Goal: Contribute content: Contribute content

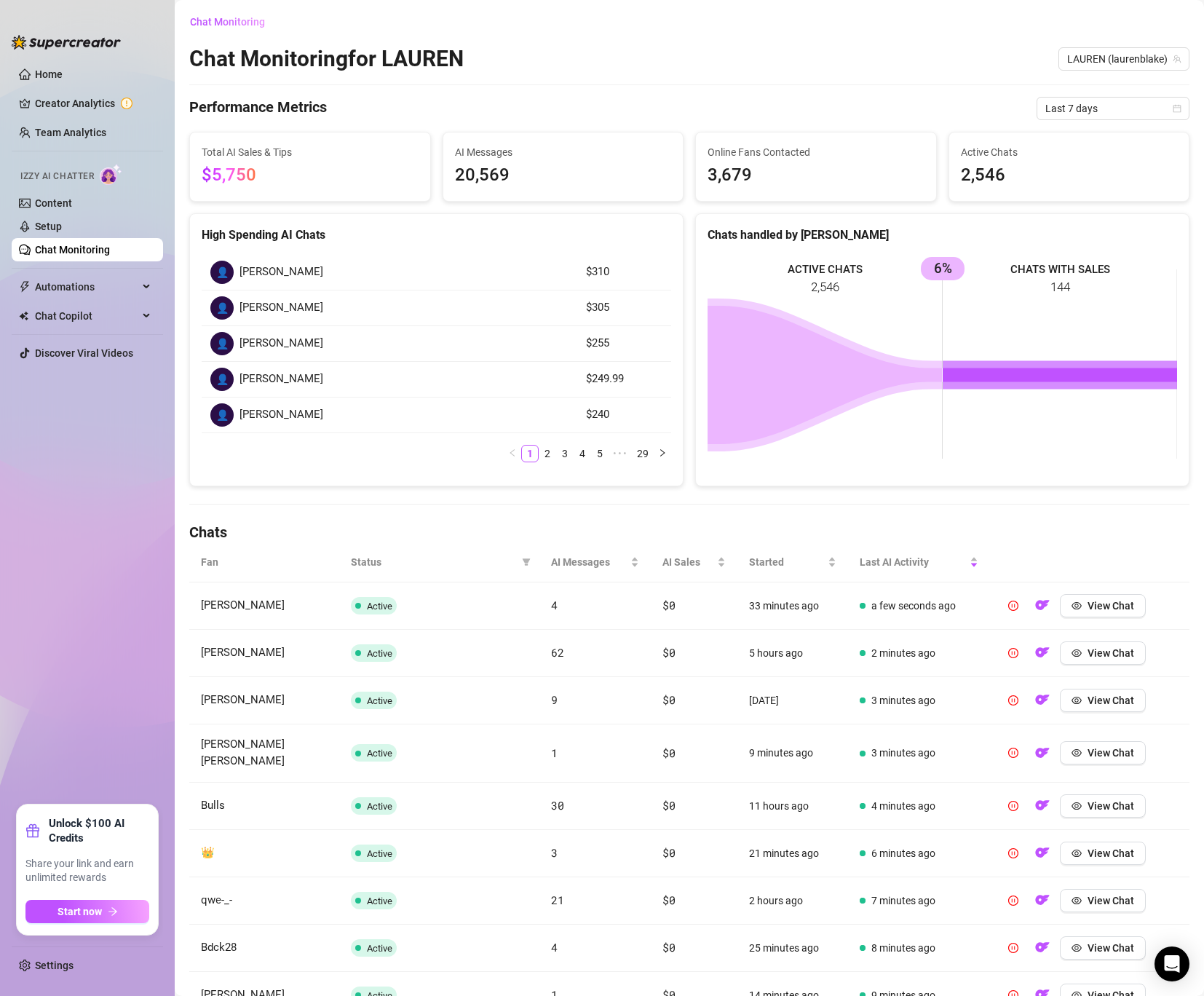
click at [77, 244] on link "Chat Monitoring" at bounding box center [72, 250] width 75 height 12
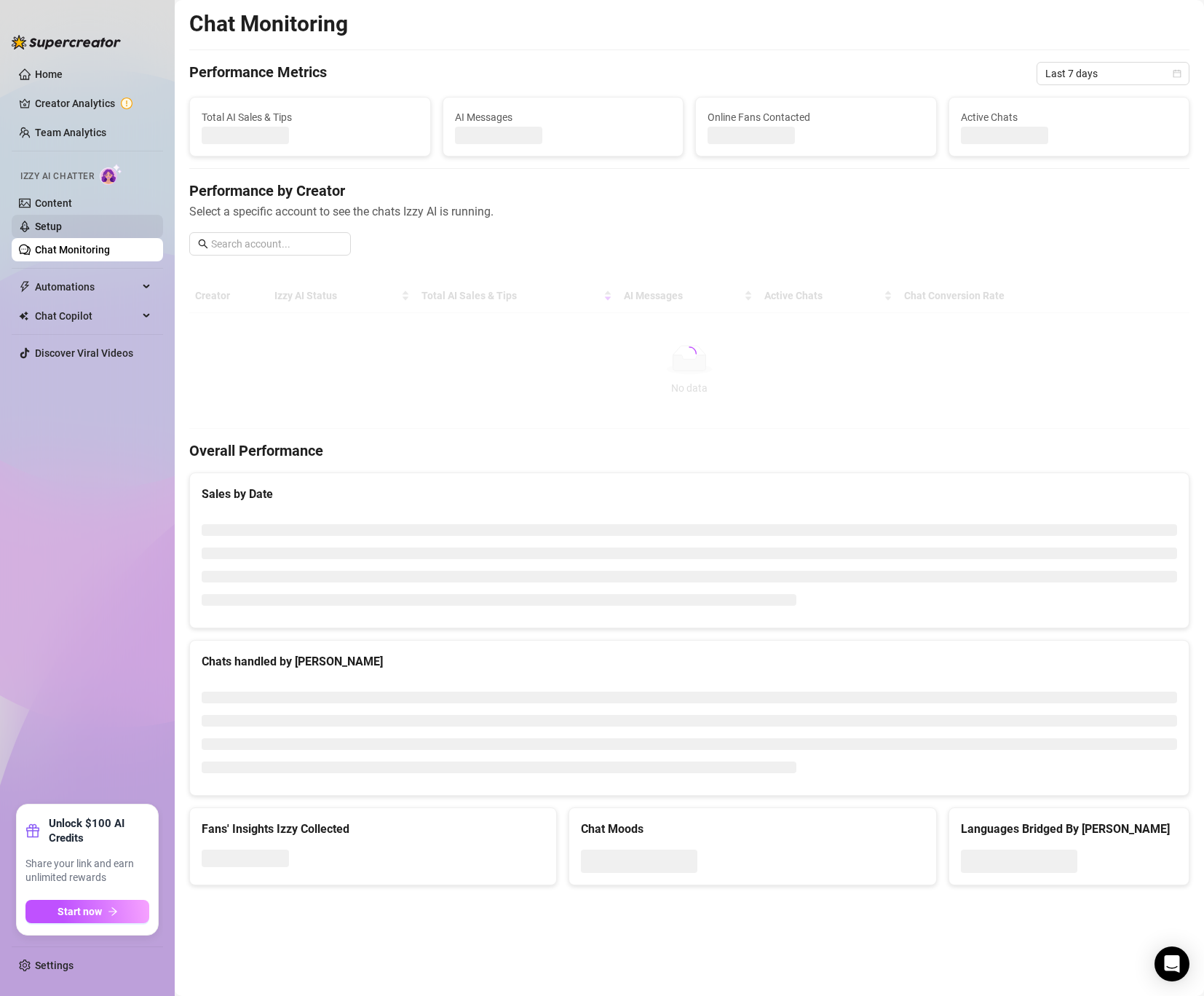
click at [62, 222] on link "Setup" at bounding box center [48, 227] width 27 height 12
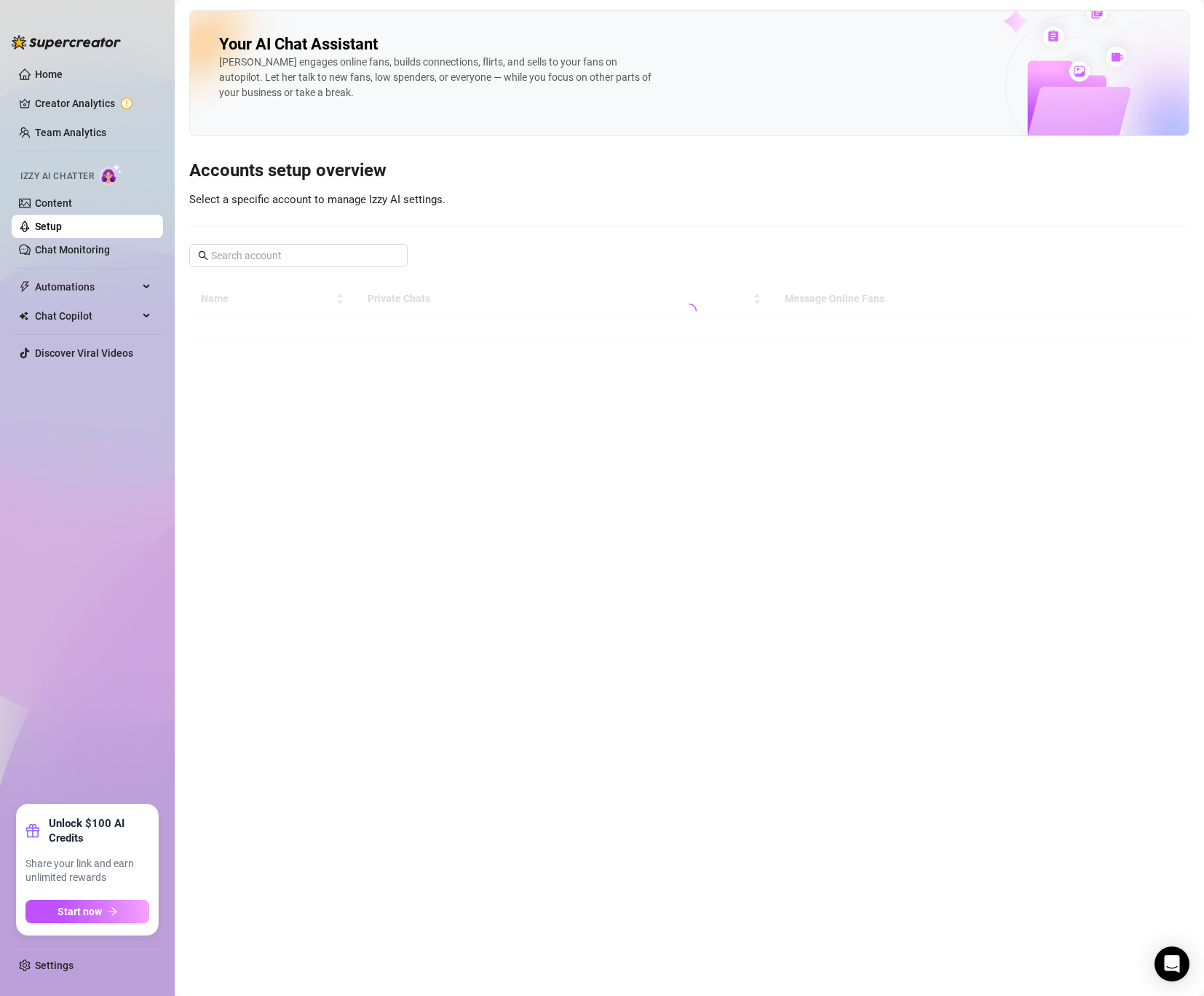
click at [62, 222] on link "Setup" at bounding box center [48, 227] width 27 height 12
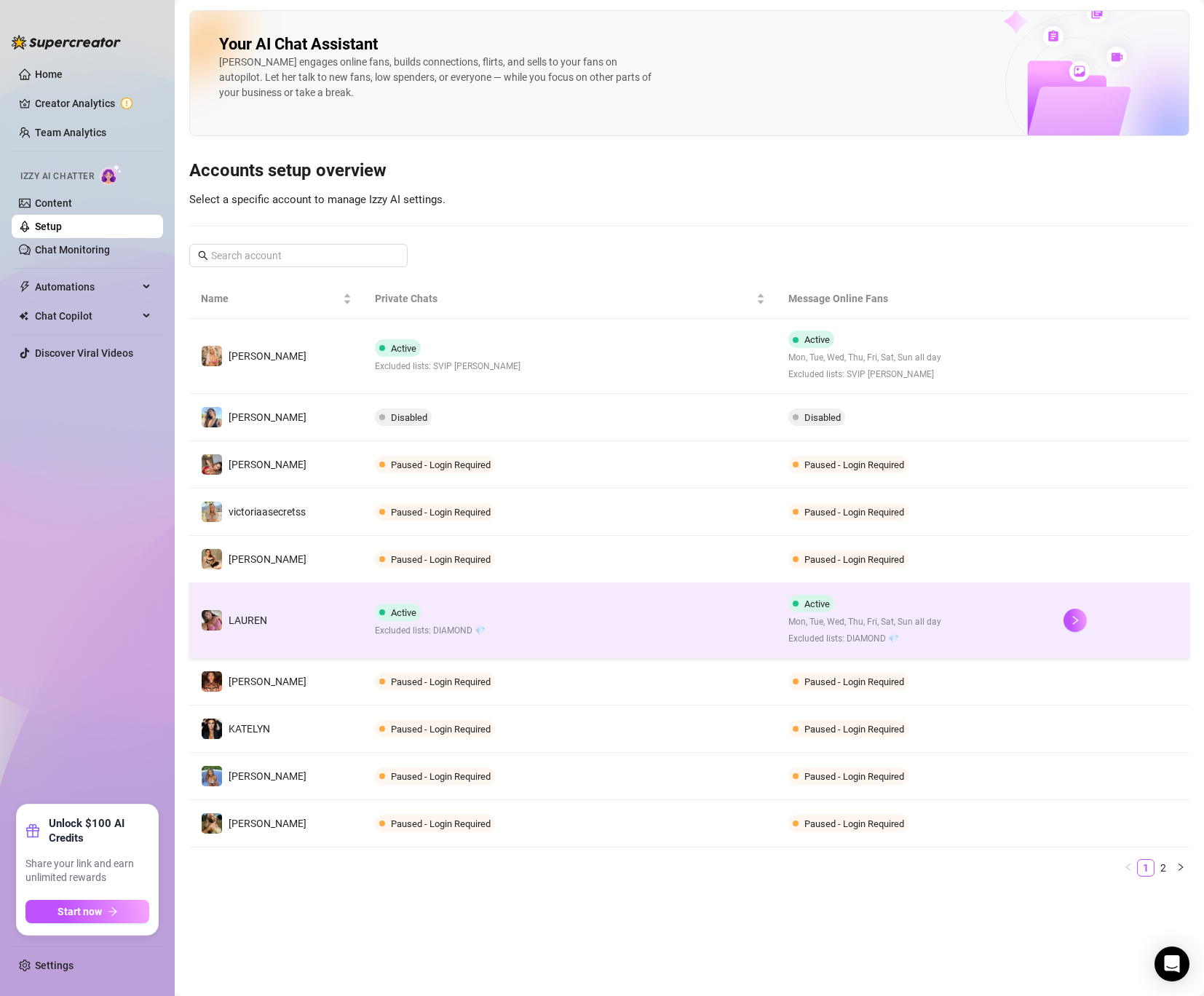
click at [490, 611] on td "Active Excluded lists: DIAMOND 💎" at bounding box center [569, 621] width 412 height 75
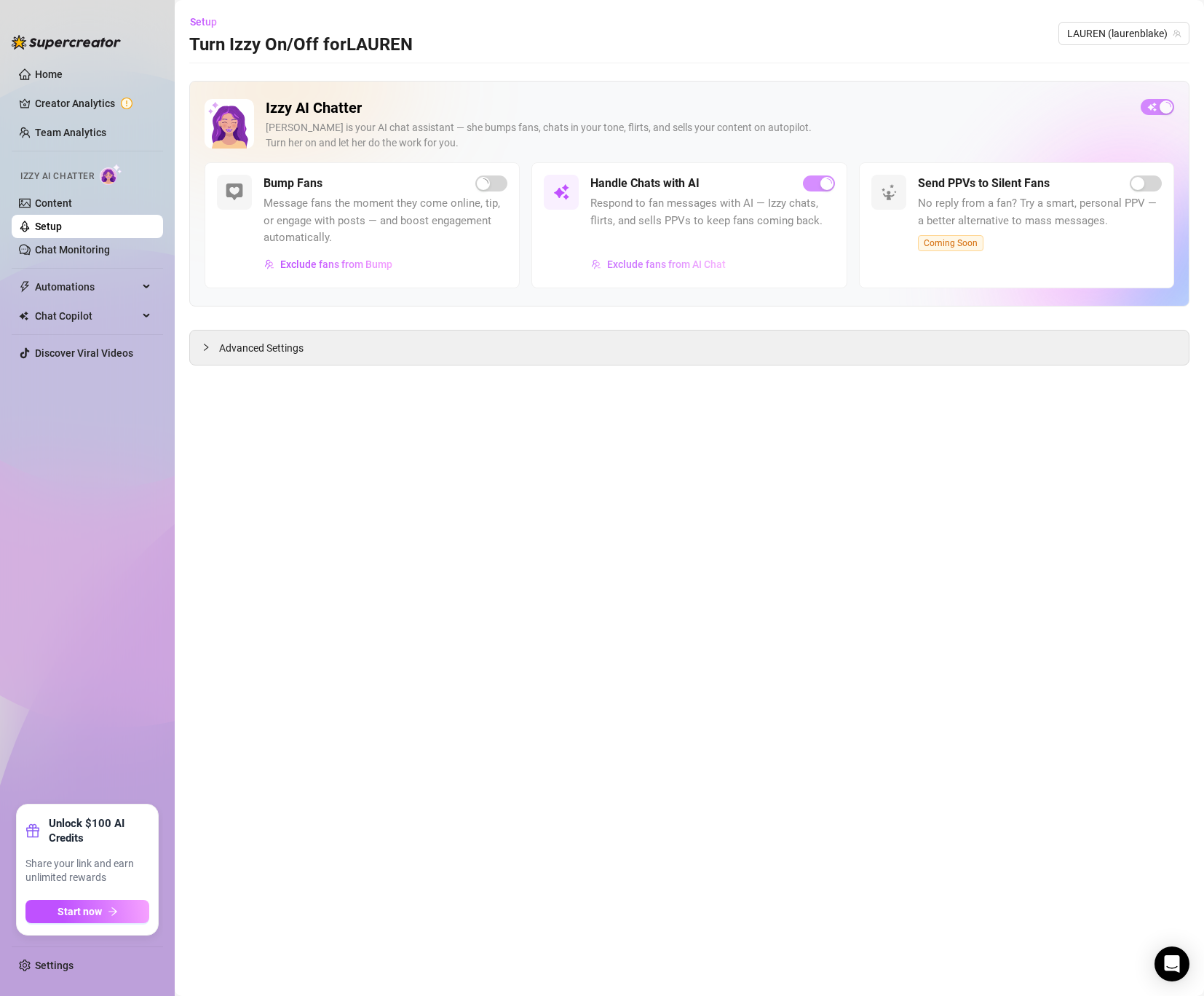
click at [622, 263] on span "Exclude fans from AI Chat" at bounding box center [666, 264] width 118 height 12
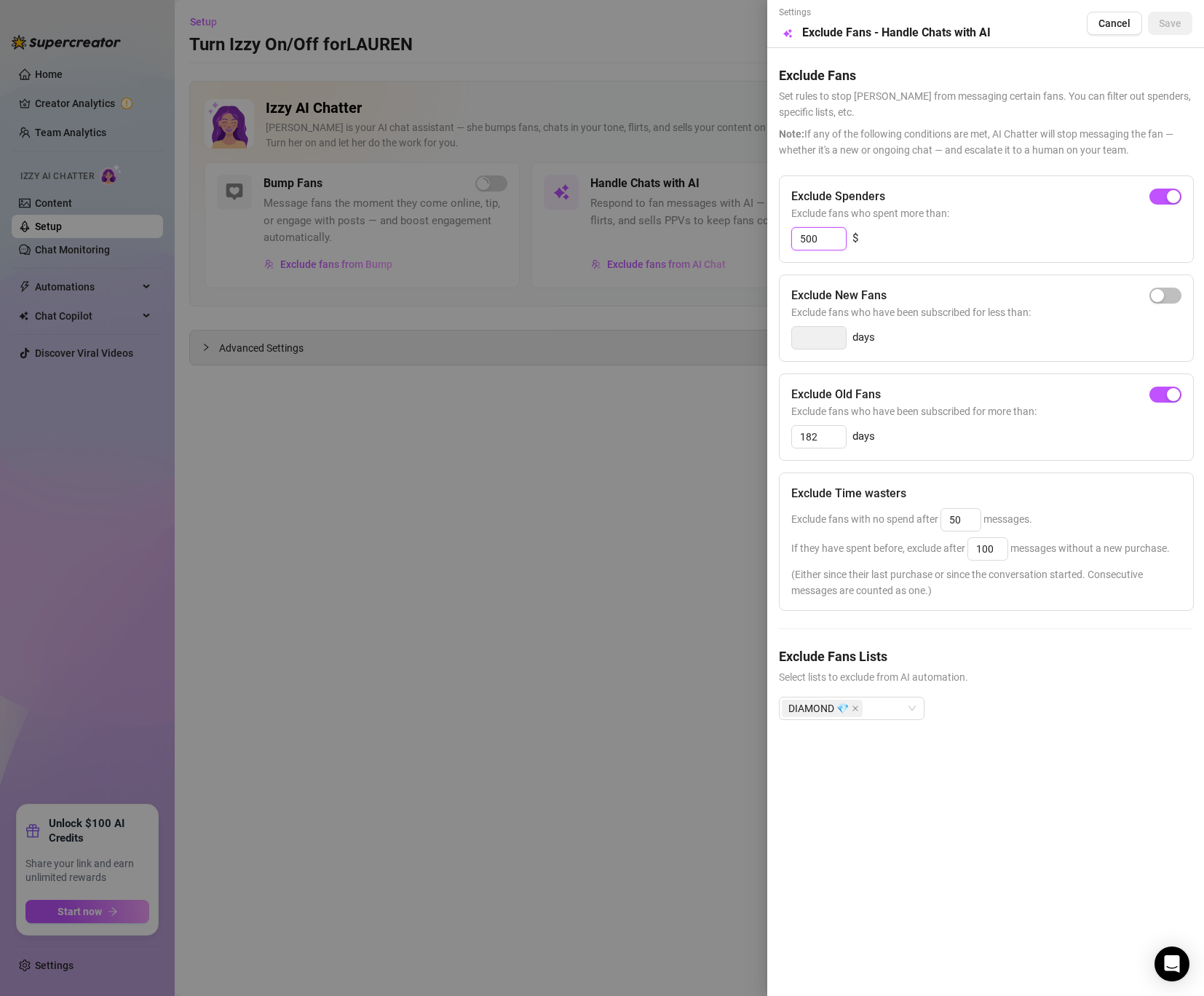
drag, startPoint x: 819, startPoint y: 237, endPoint x: 730, endPoint y: 237, distance: 89.0
click at [770, 237] on div "Settings Preview Exclude Fans - Handle Chats with AI Cancel Save Exclude Fans S…" at bounding box center [985, 498] width 437 height 996
type input "1000"
click at [1174, 21] on span "Save" at bounding box center [1170, 23] width 22 height 12
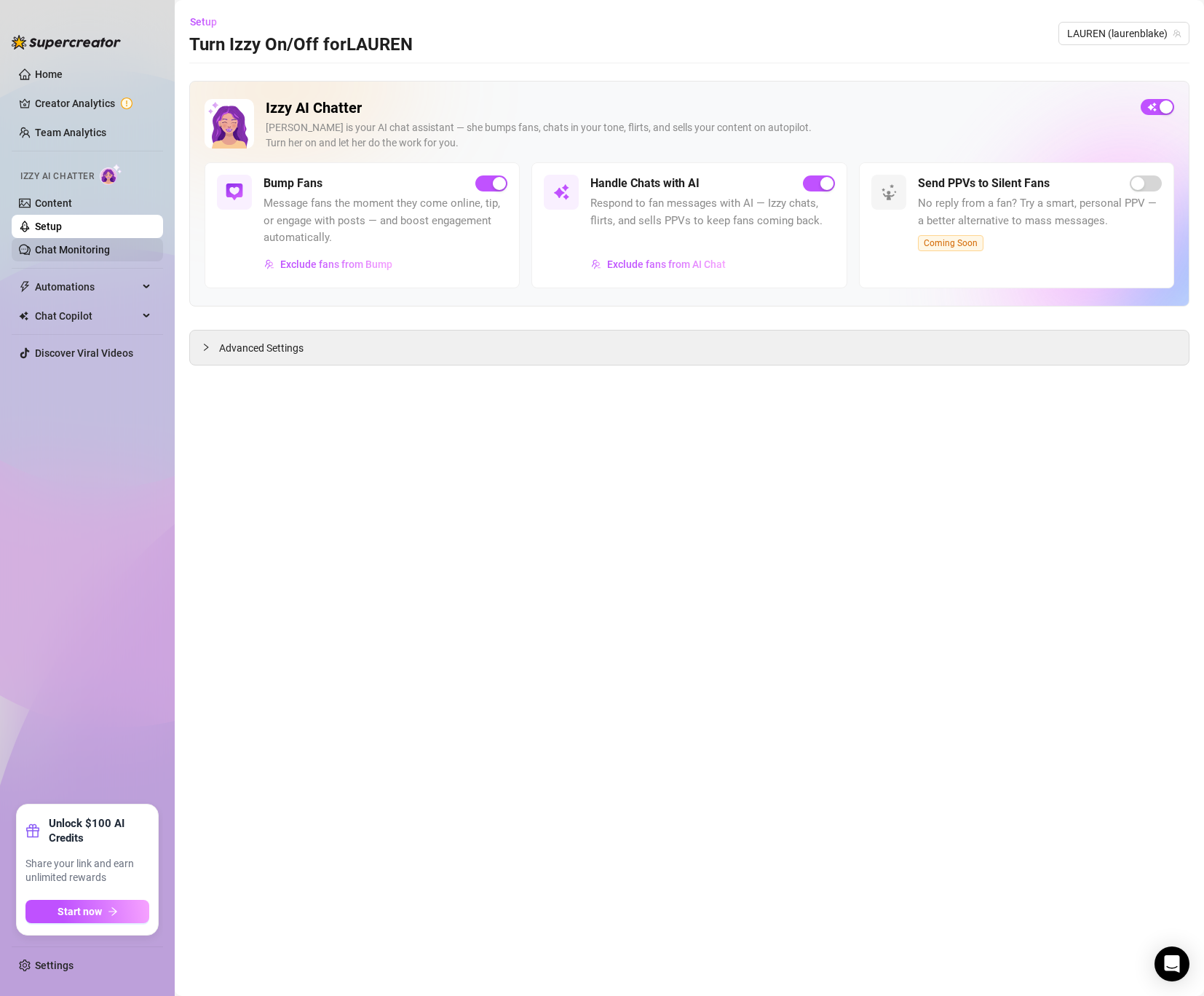
click at [65, 248] on link "Chat Monitoring" at bounding box center [72, 250] width 75 height 12
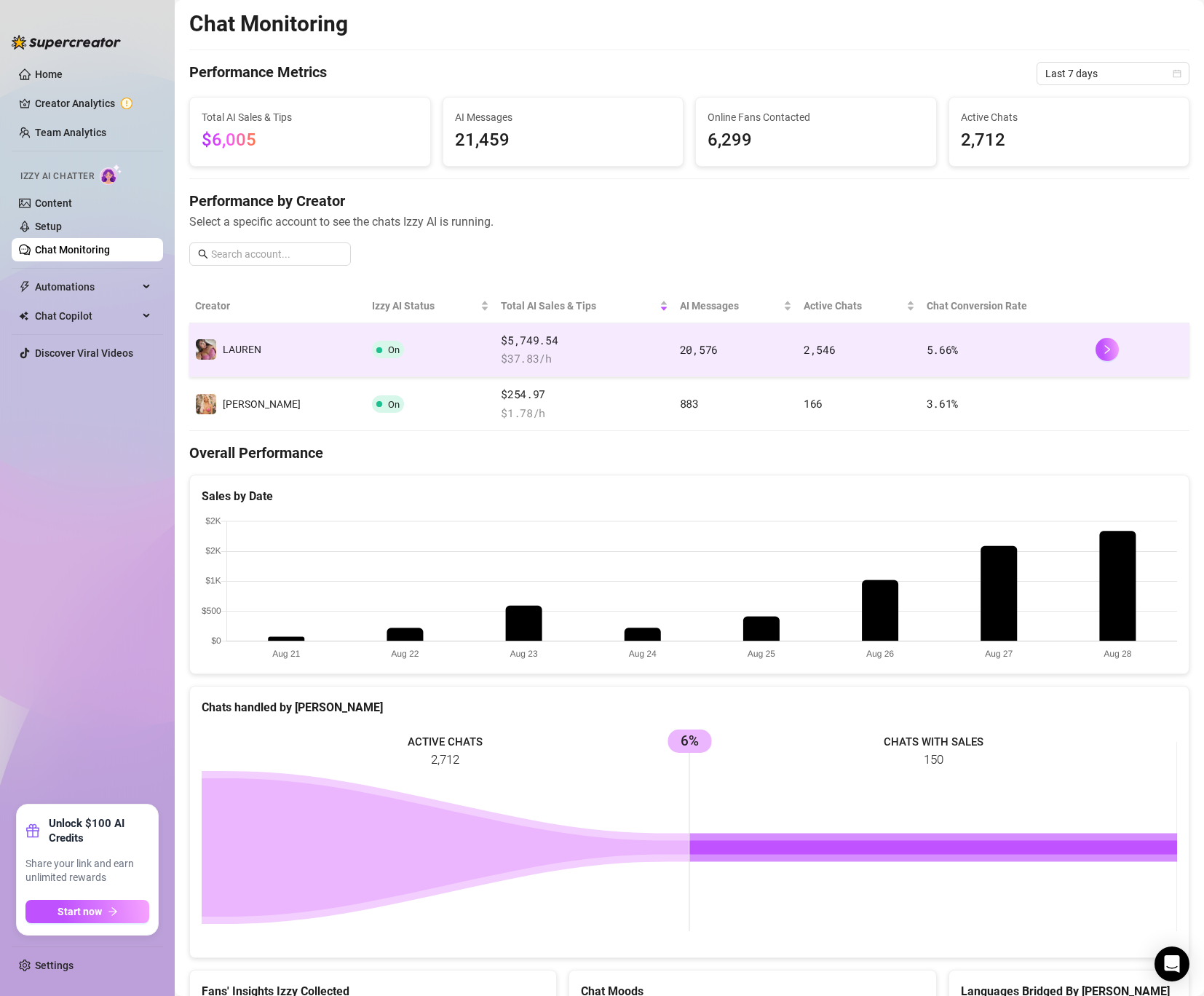
click at [291, 350] on td "️‍LAUREN" at bounding box center [277, 351] width 177 height 54
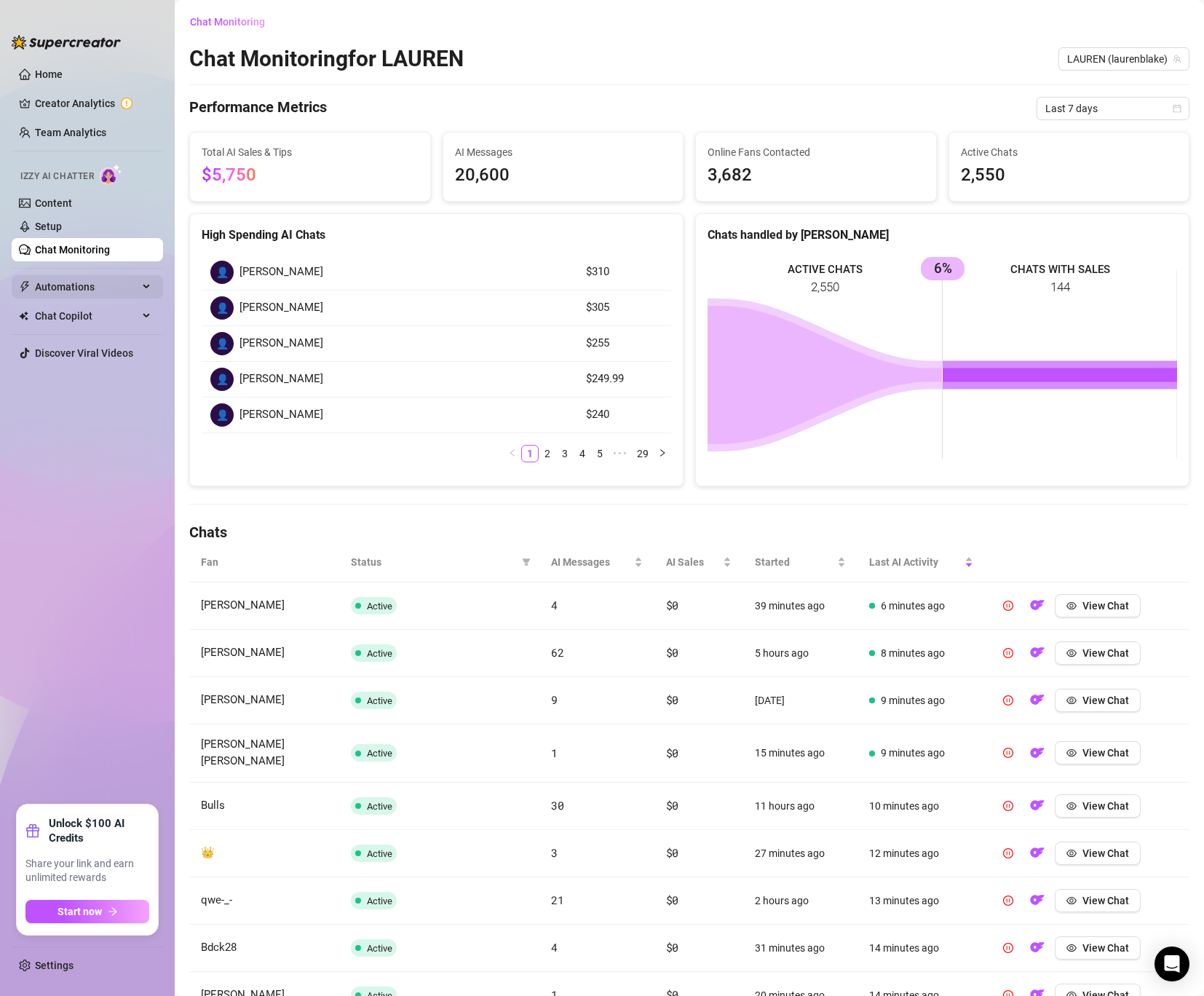
click at [52, 283] on span "Automations" at bounding box center [87, 286] width 103 height 23
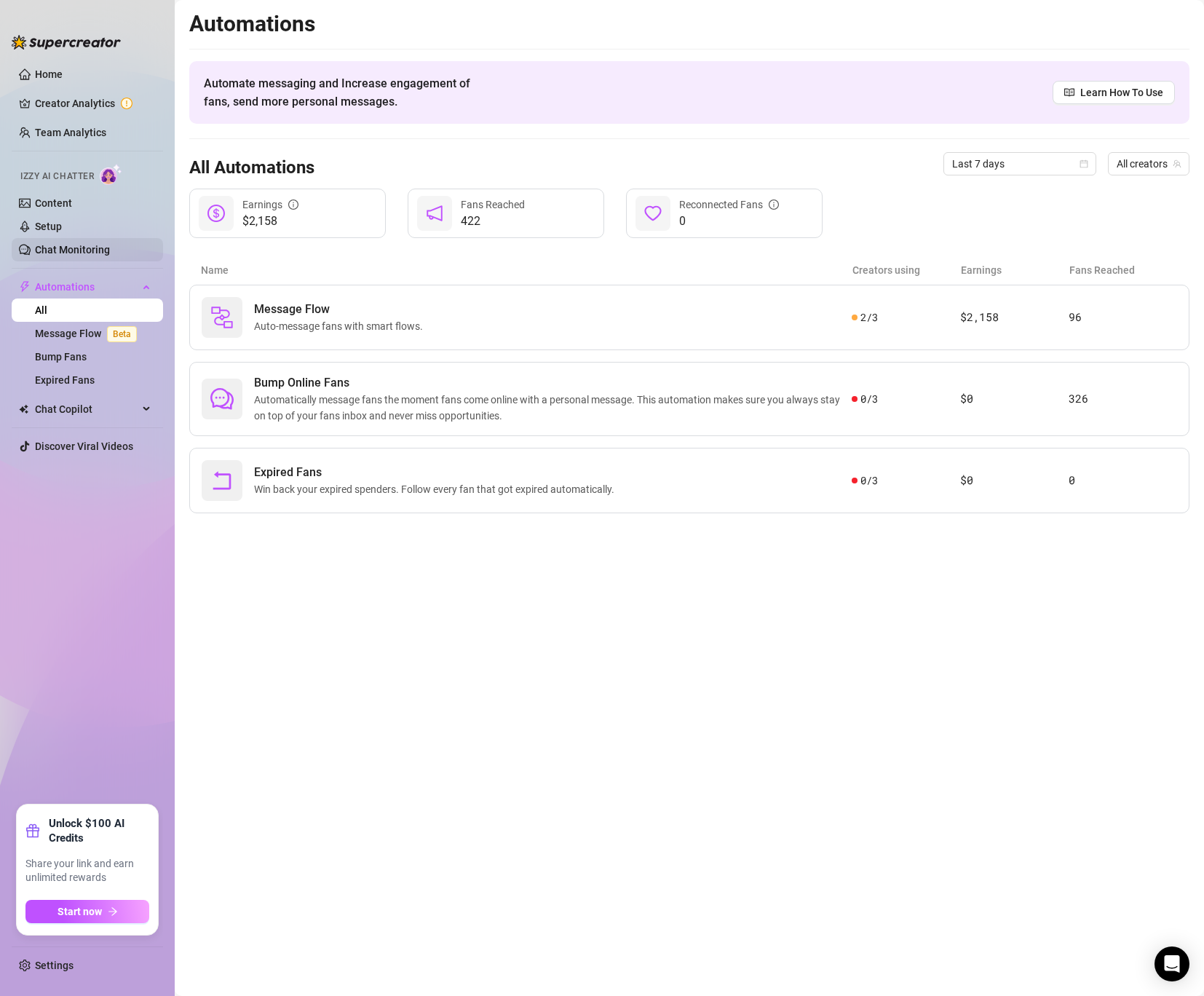
click at [53, 246] on link "Chat Monitoring" at bounding box center [72, 250] width 75 height 12
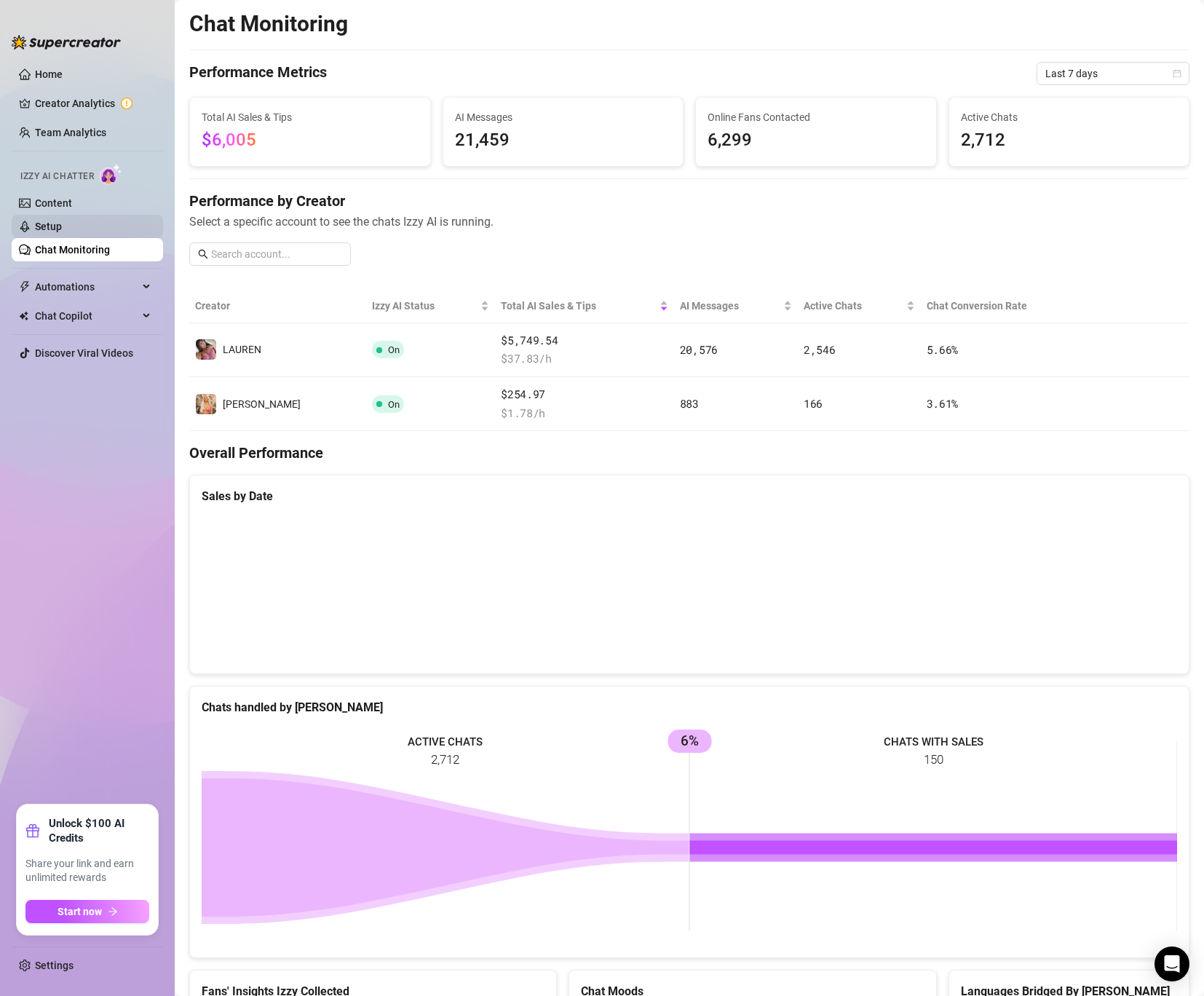
click at [62, 232] on link "Setup" at bounding box center [48, 227] width 27 height 12
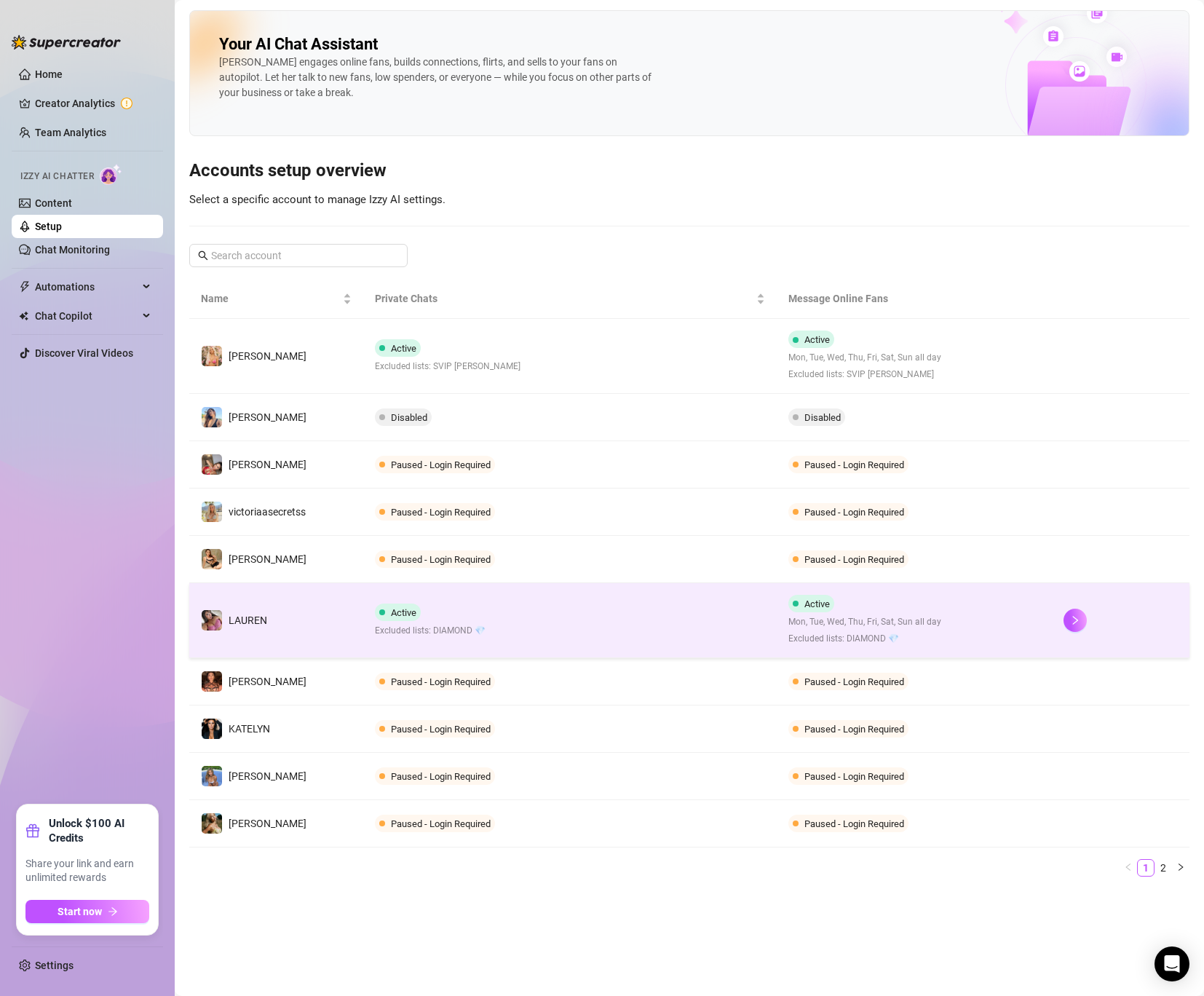
click at [321, 622] on td "️‍LAUREN" at bounding box center [276, 621] width 174 height 75
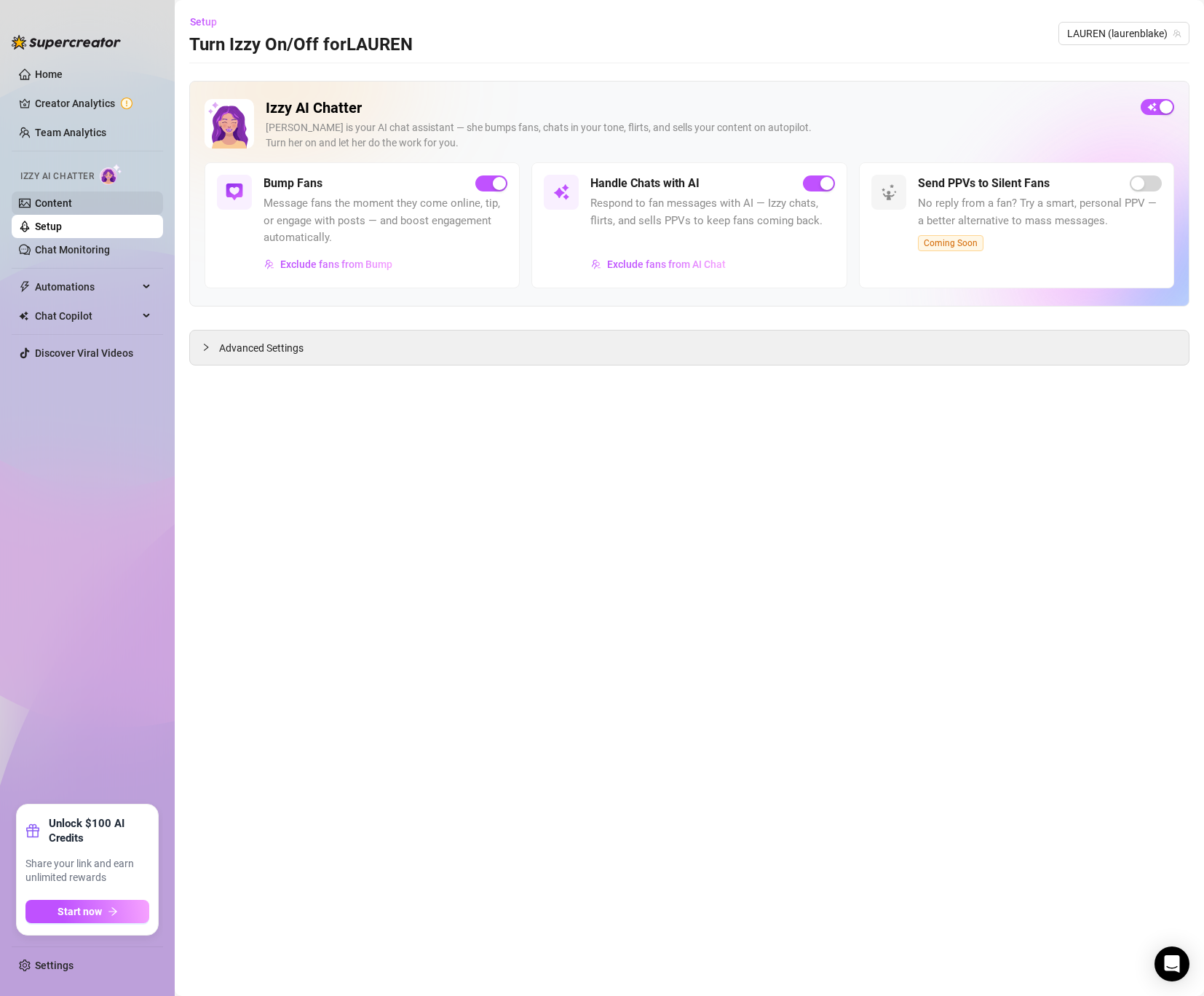
click at [48, 208] on link "Content" at bounding box center [53, 203] width 37 height 12
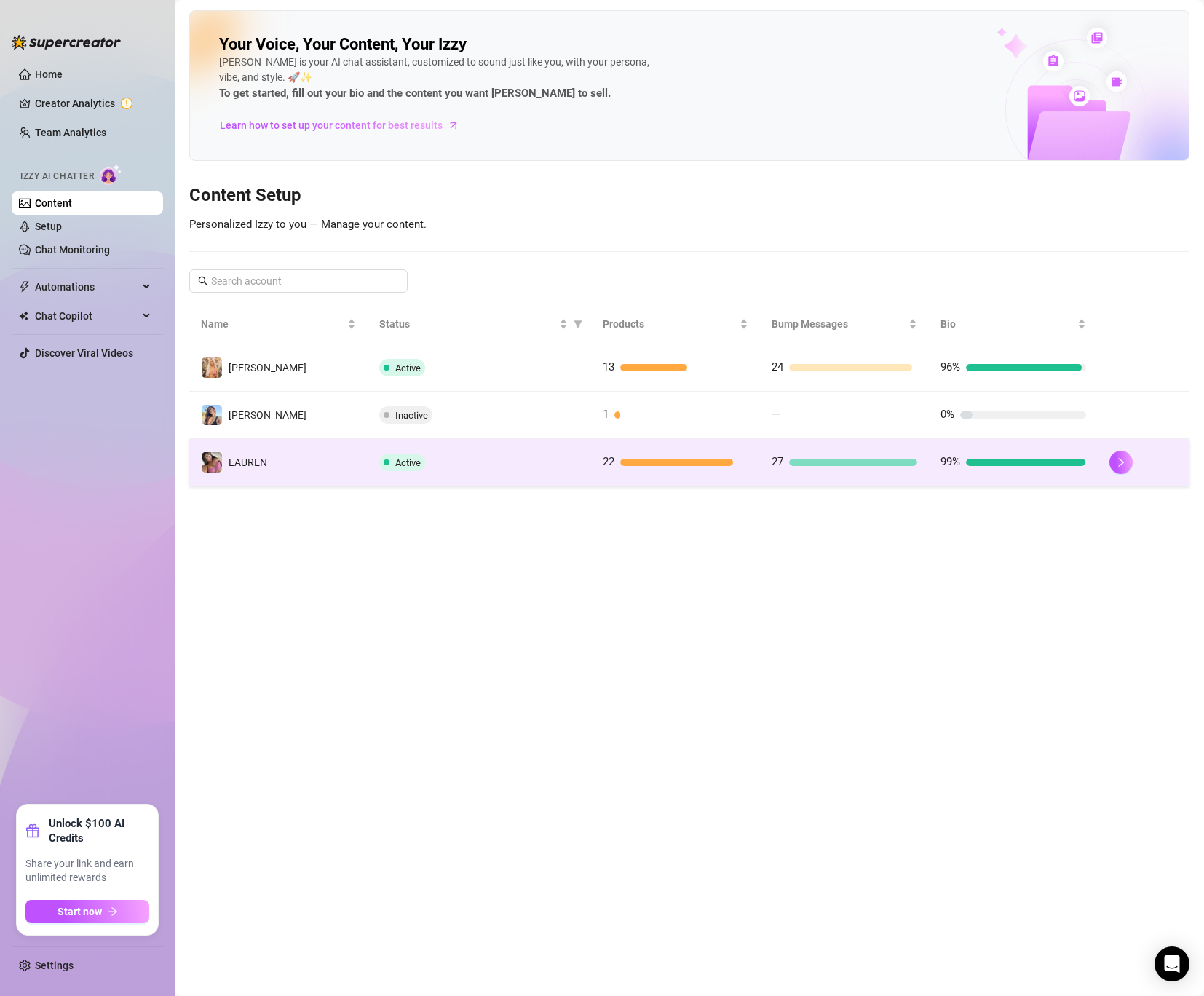
click at [319, 453] on td "️‍LAUREN" at bounding box center [278, 463] width 178 height 48
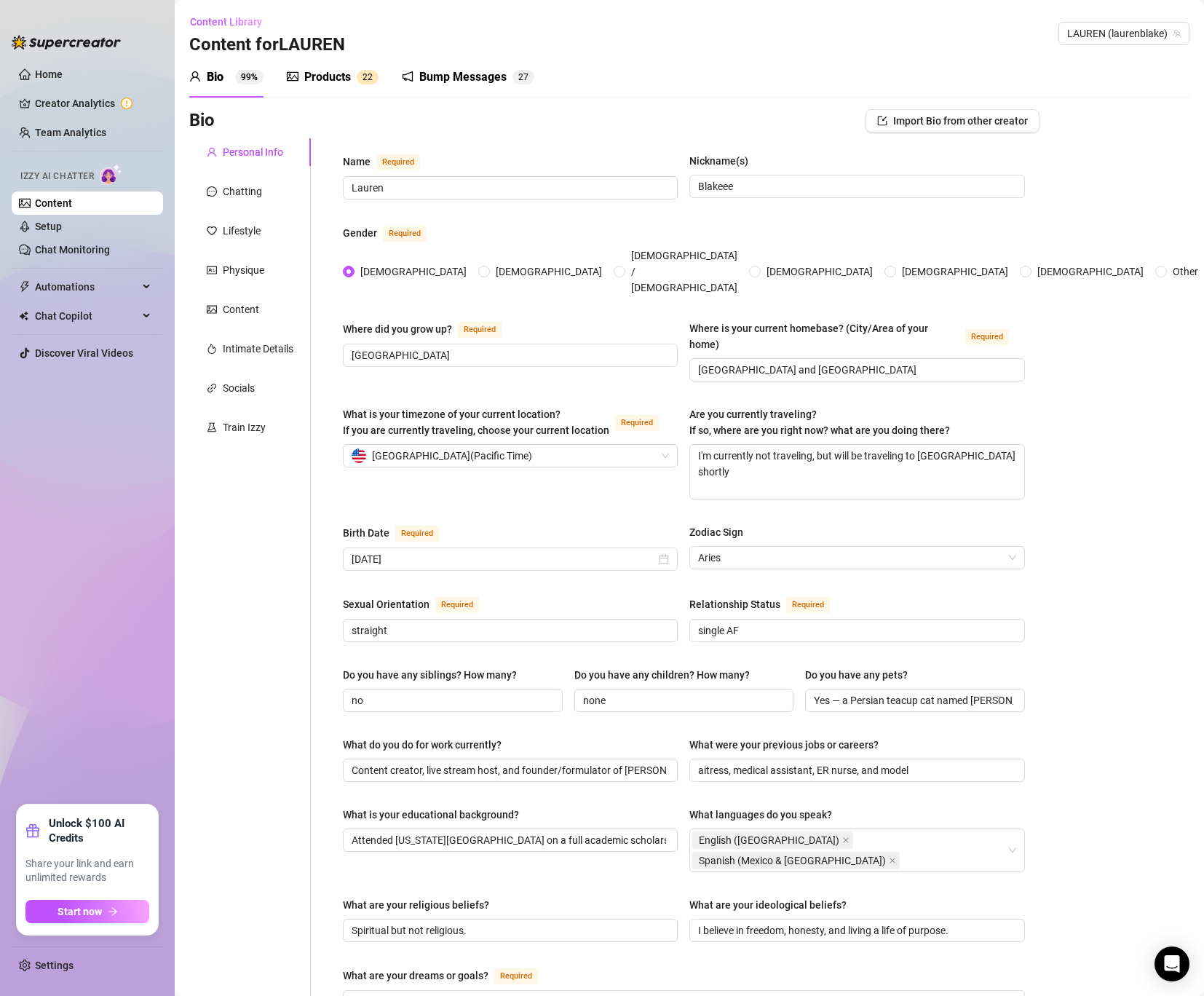
click at [334, 74] on div "Products" at bounding box center [327, 77] width 47 height 17
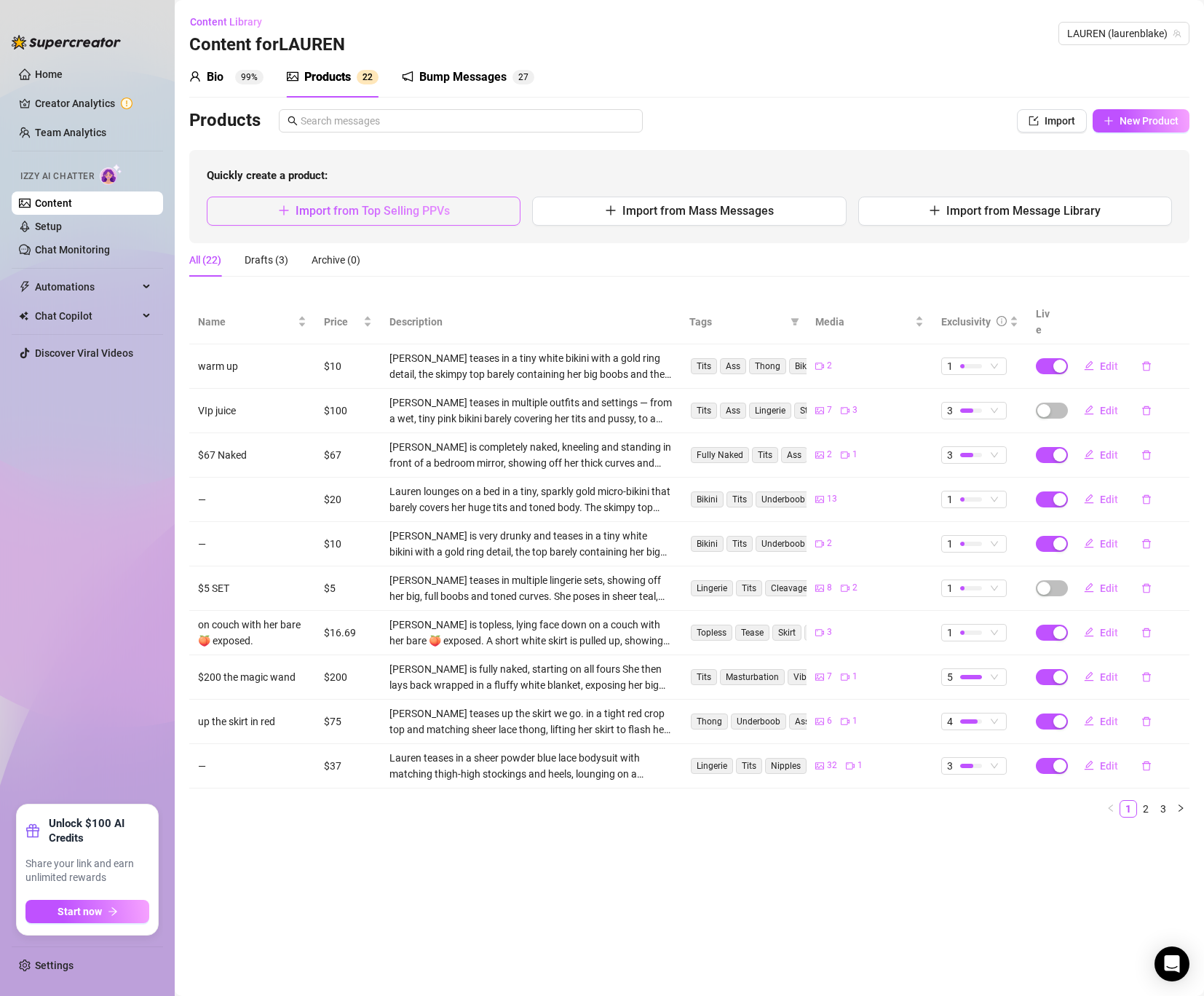
click at [389, 203] on span "Import from Top Selling PPVs" at bounding box center [373, 210] width 154 height 14
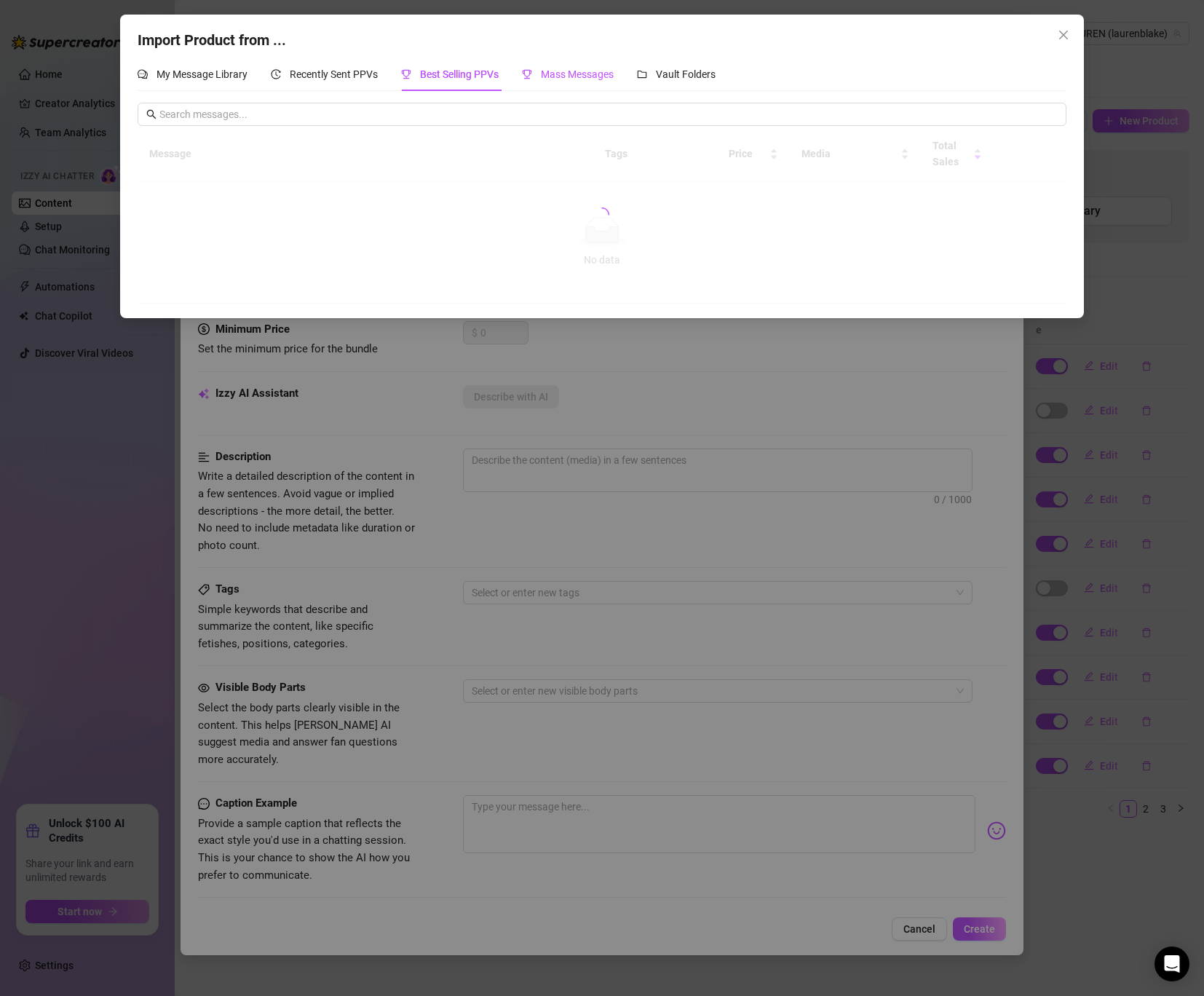
click at [590, 69] on span "Mass Messages" at bounding box center [578, 74] width 73 height 12
click at [667, 72] on span "Vault Folders" at bounding box center [685, 74] width 60 height 12
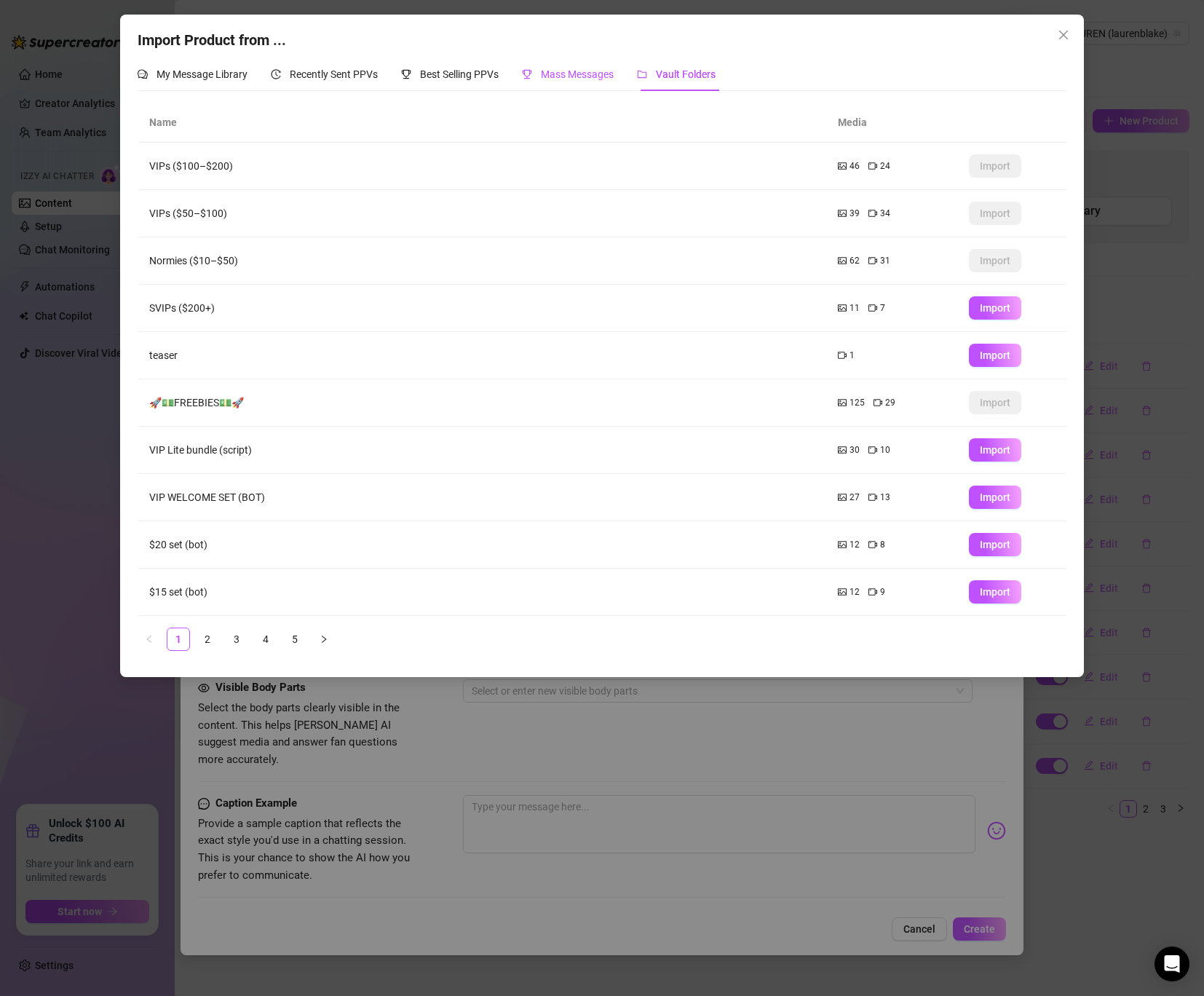
click at [561, 76] on span "Mass Messages" at bounding box center [578, 74] width 73 height 12
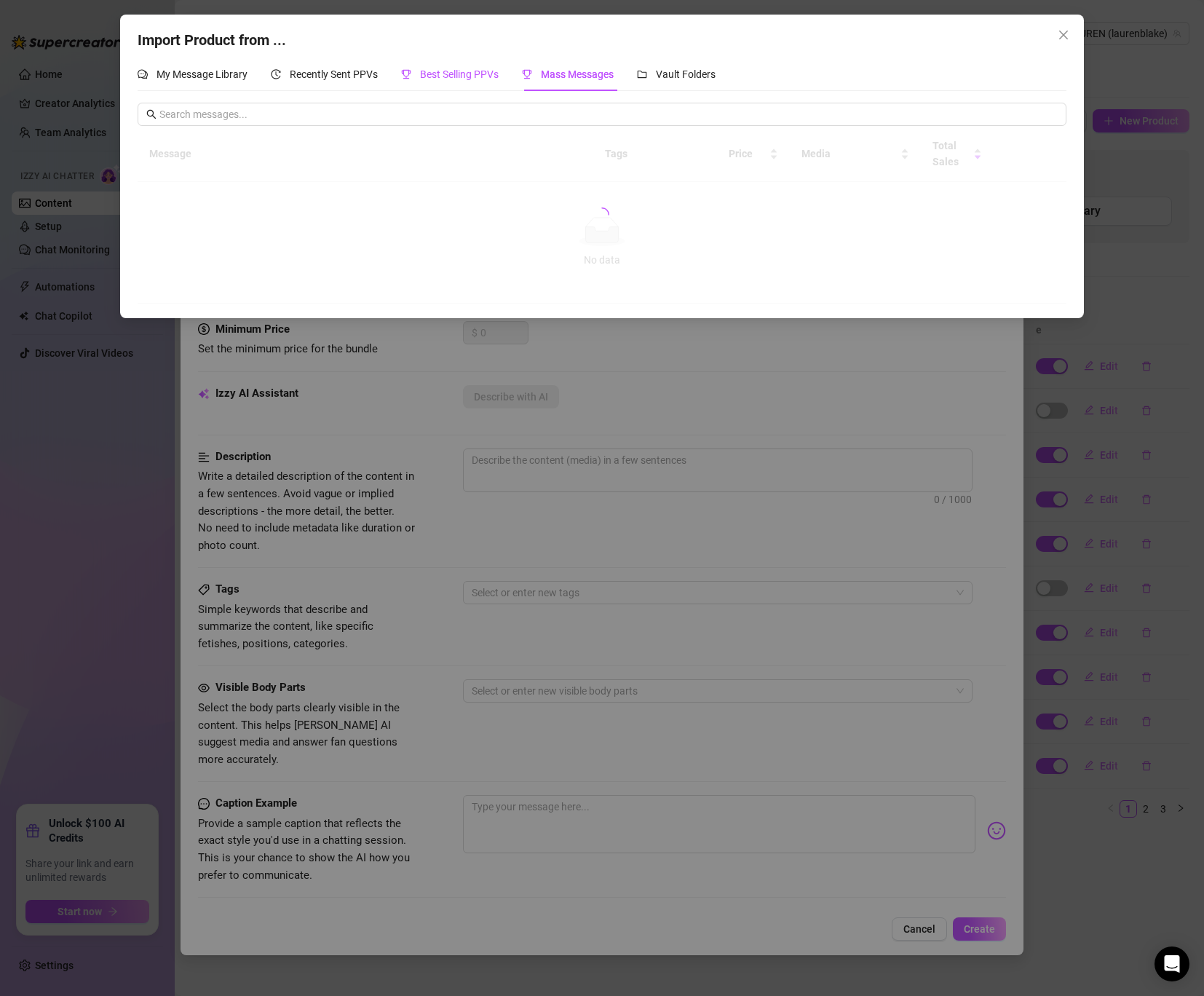
click at [470, 72] on span "Best Selling PPVs" at bounding box center [459, 74] width 79 height 12
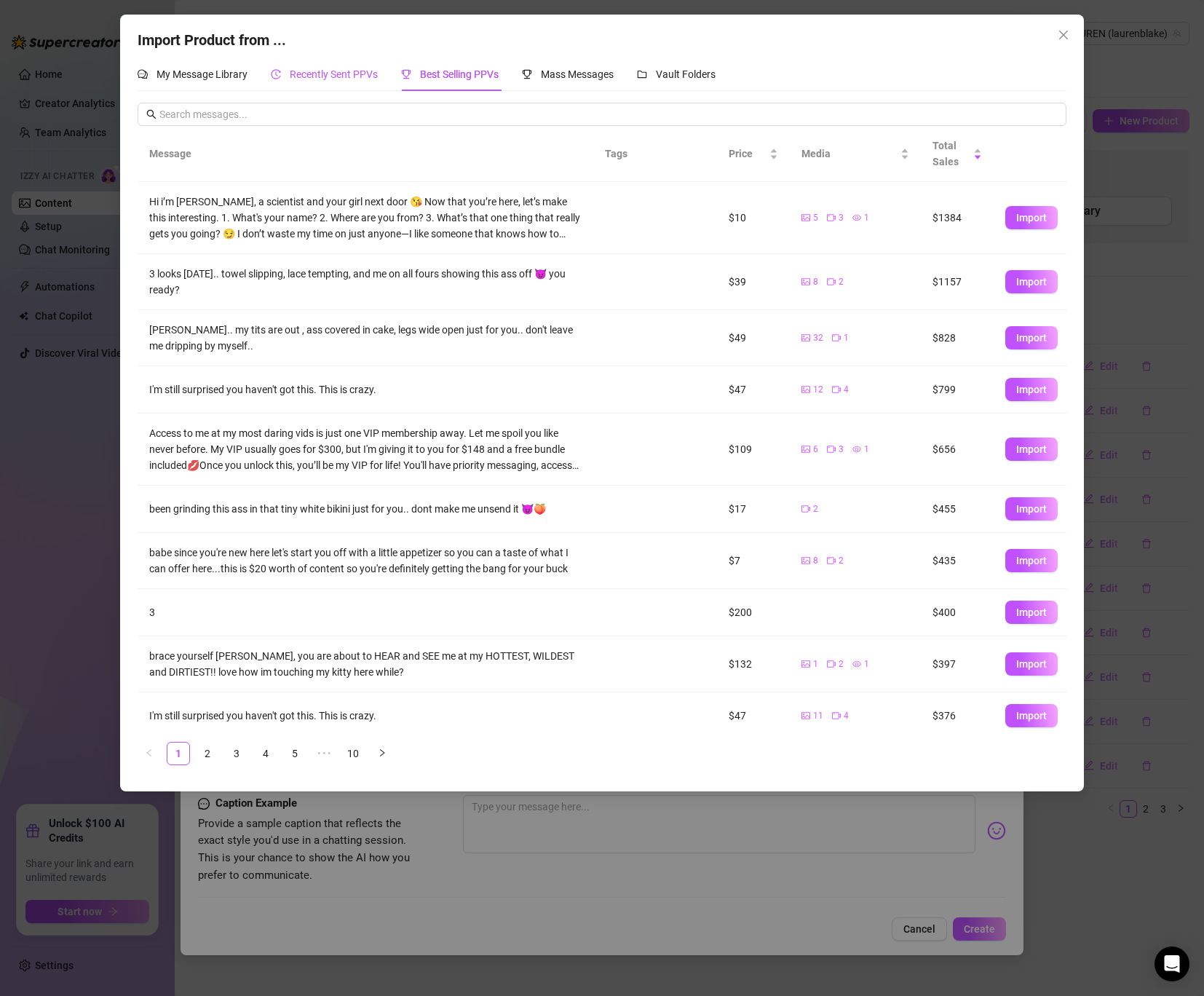
click at [328, 80] on span "Recently Sent PPVs" at bounding box center [334, 74] width 88 height 12
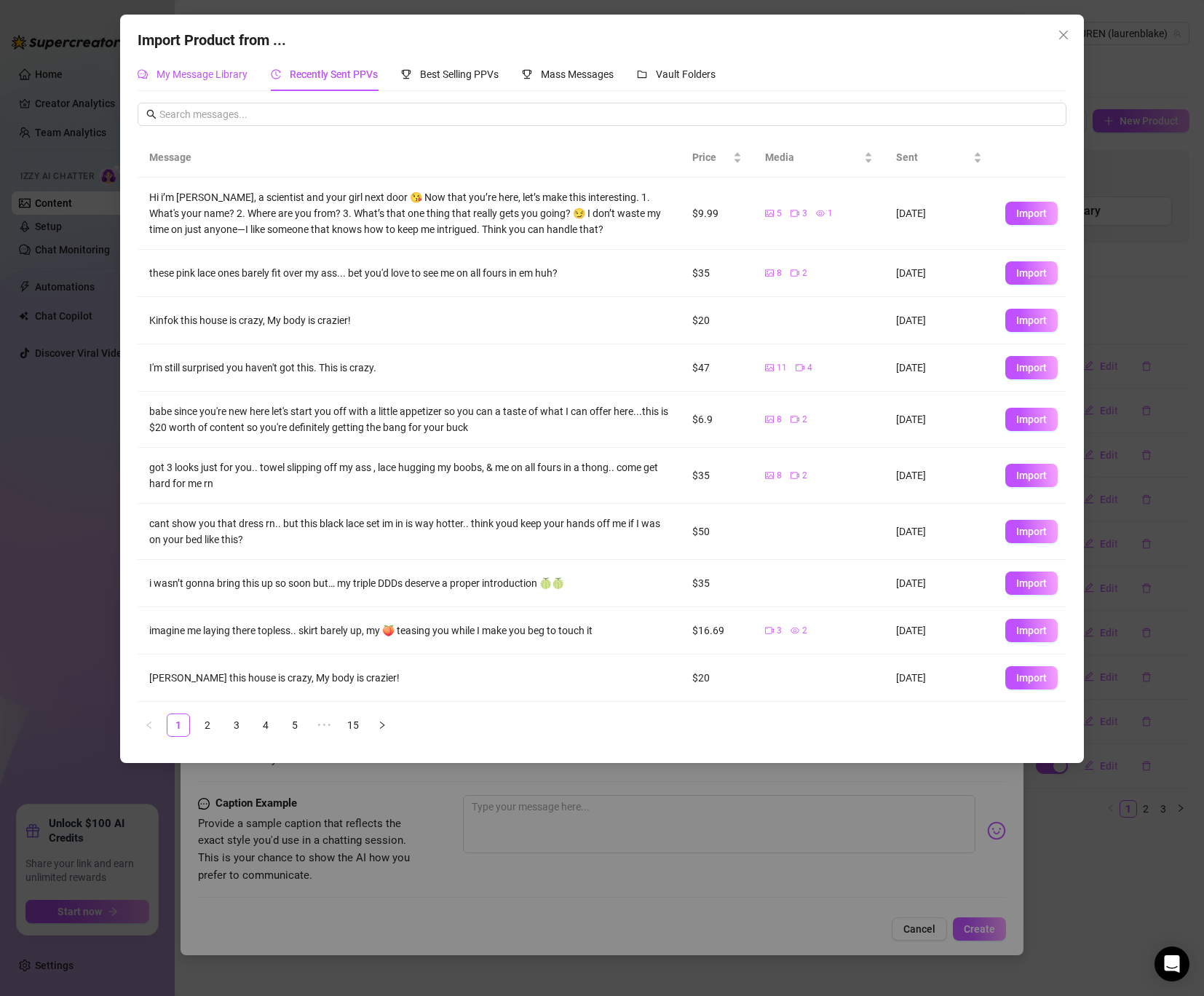
click at [220, 74] on span "My Message Library" at bounding box center [202, 74] width 91 height 12
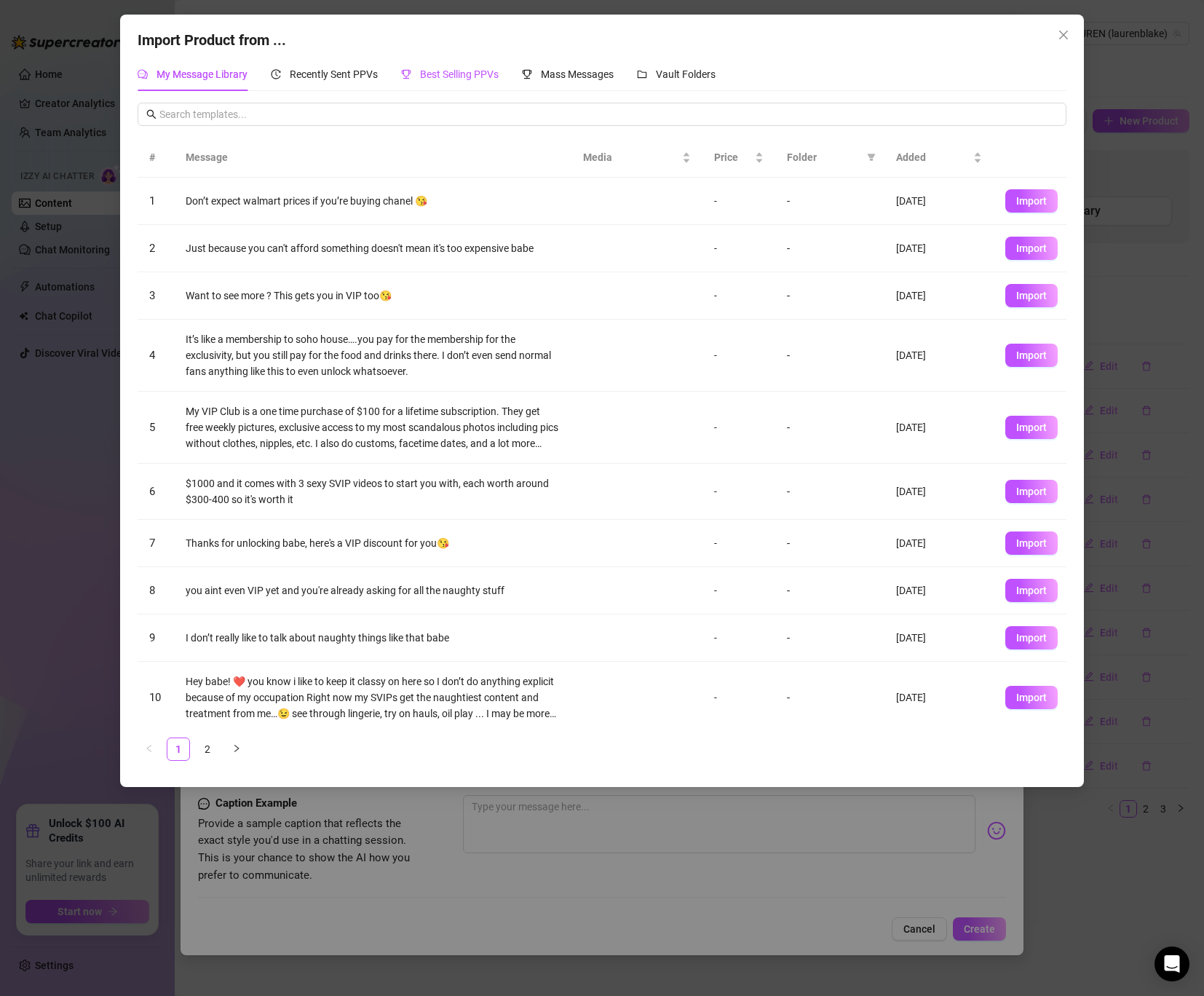
click at [463, 72] on span "Best Selling PPVs" at bounding box center [459, 74] width 79 height 12
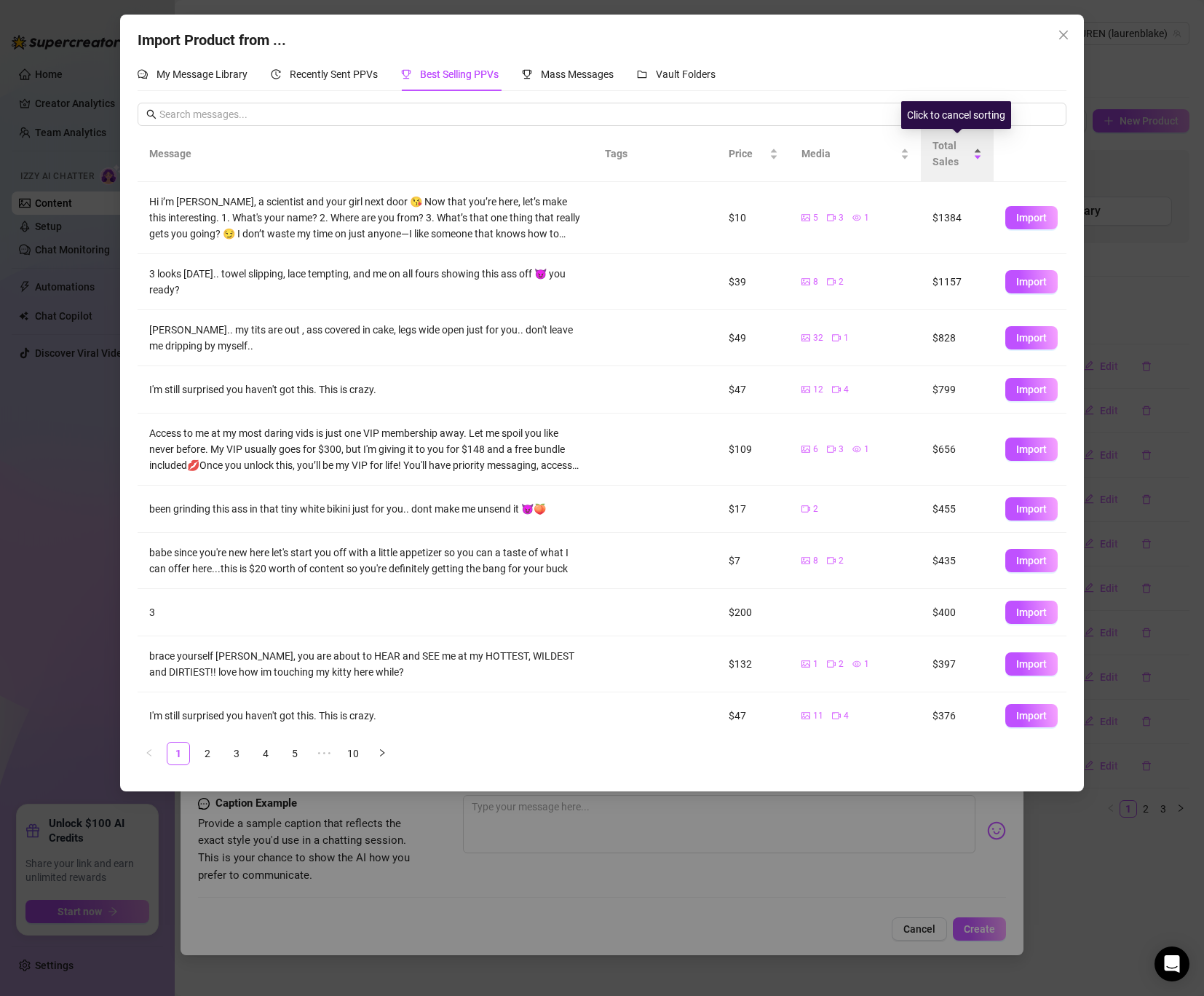
click at [960, 158] on span "Total Sales" at bounding box center [951, 153] width 38 height 32
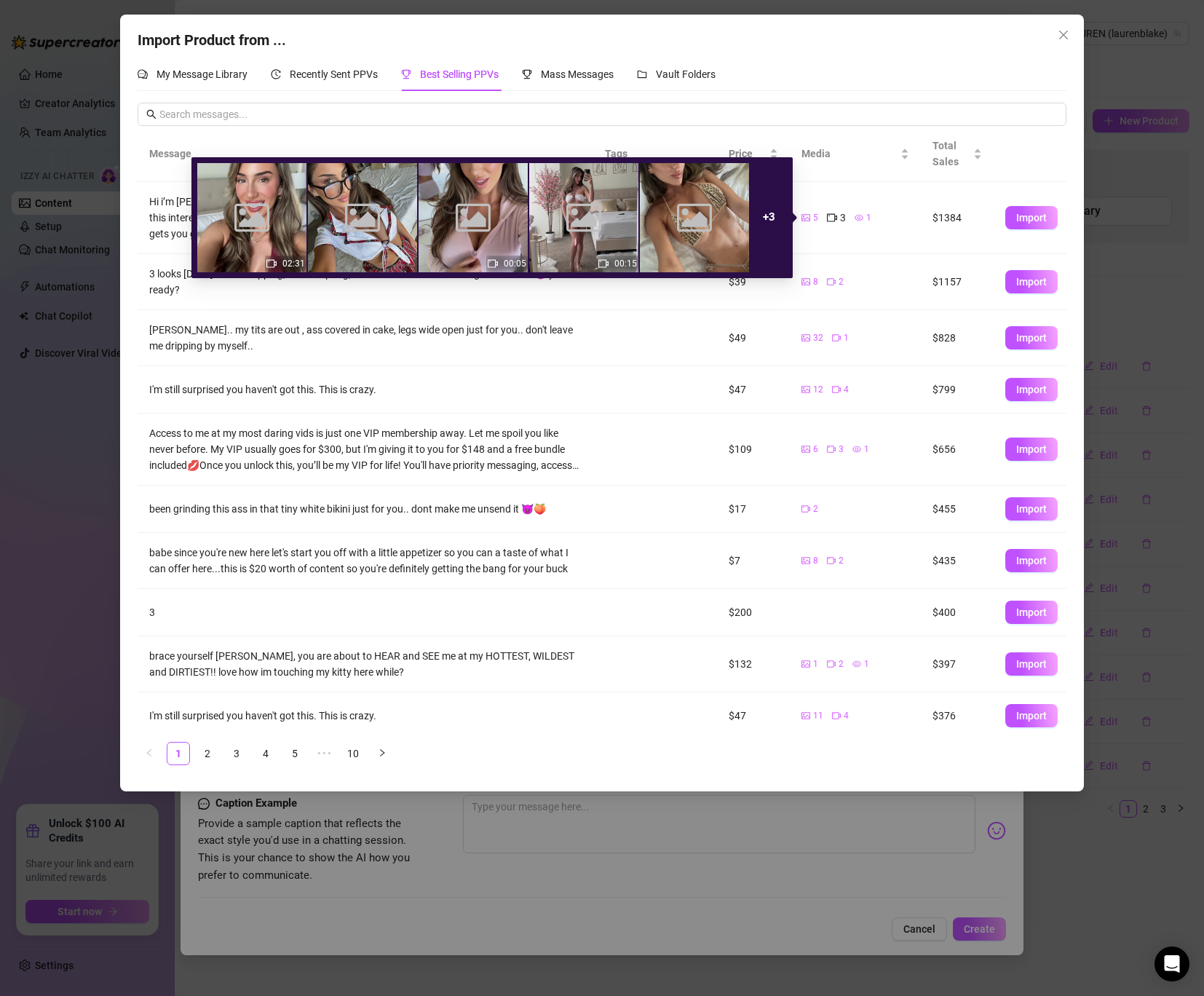
click at [393, 216] on div "Image placeholder" at bounding box center [362, 217] width 109 height 109
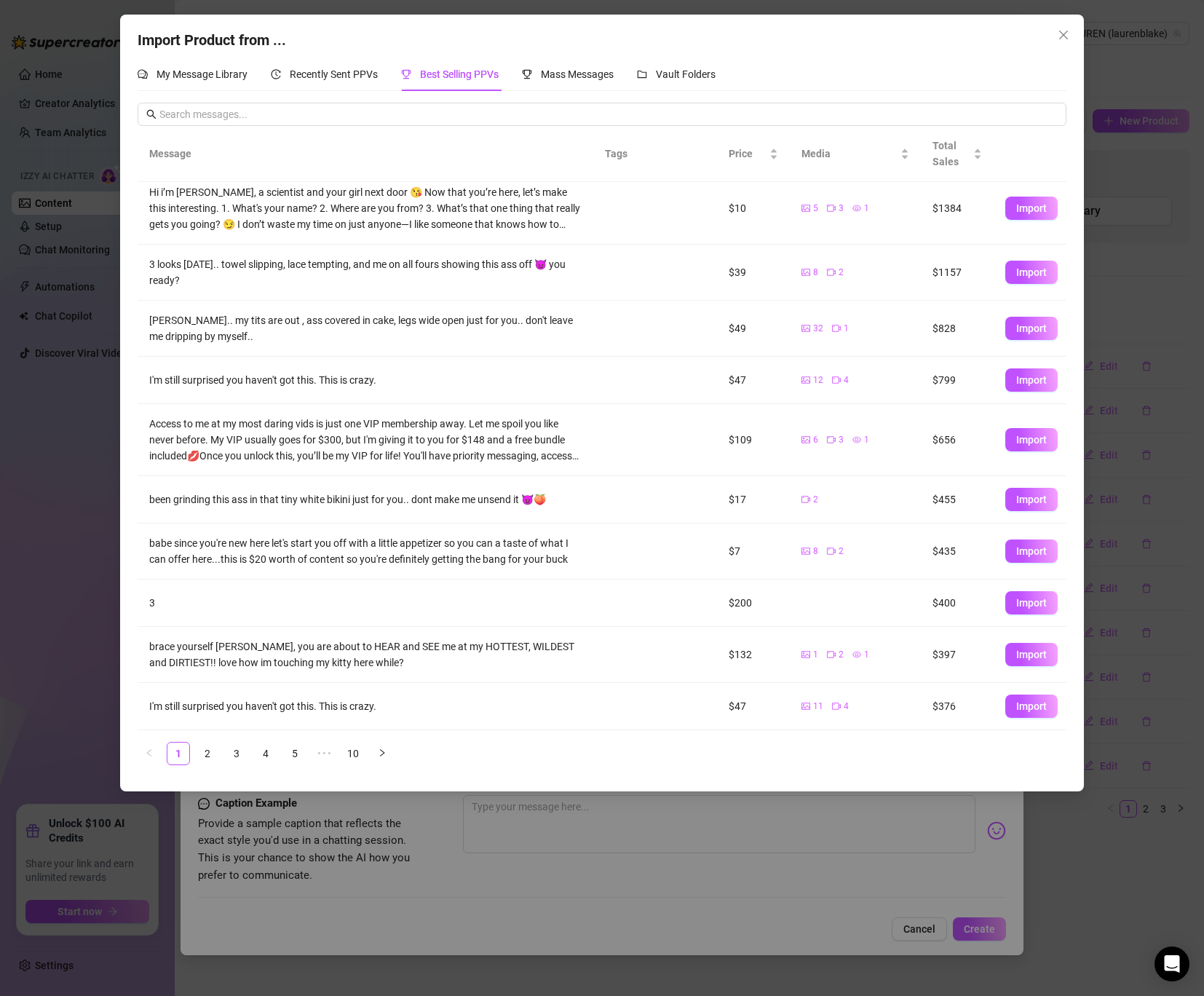
scroll to position [9, 0]
click at [293, 751] on link "5" at bounding box center [294, 753] width 21 height 21
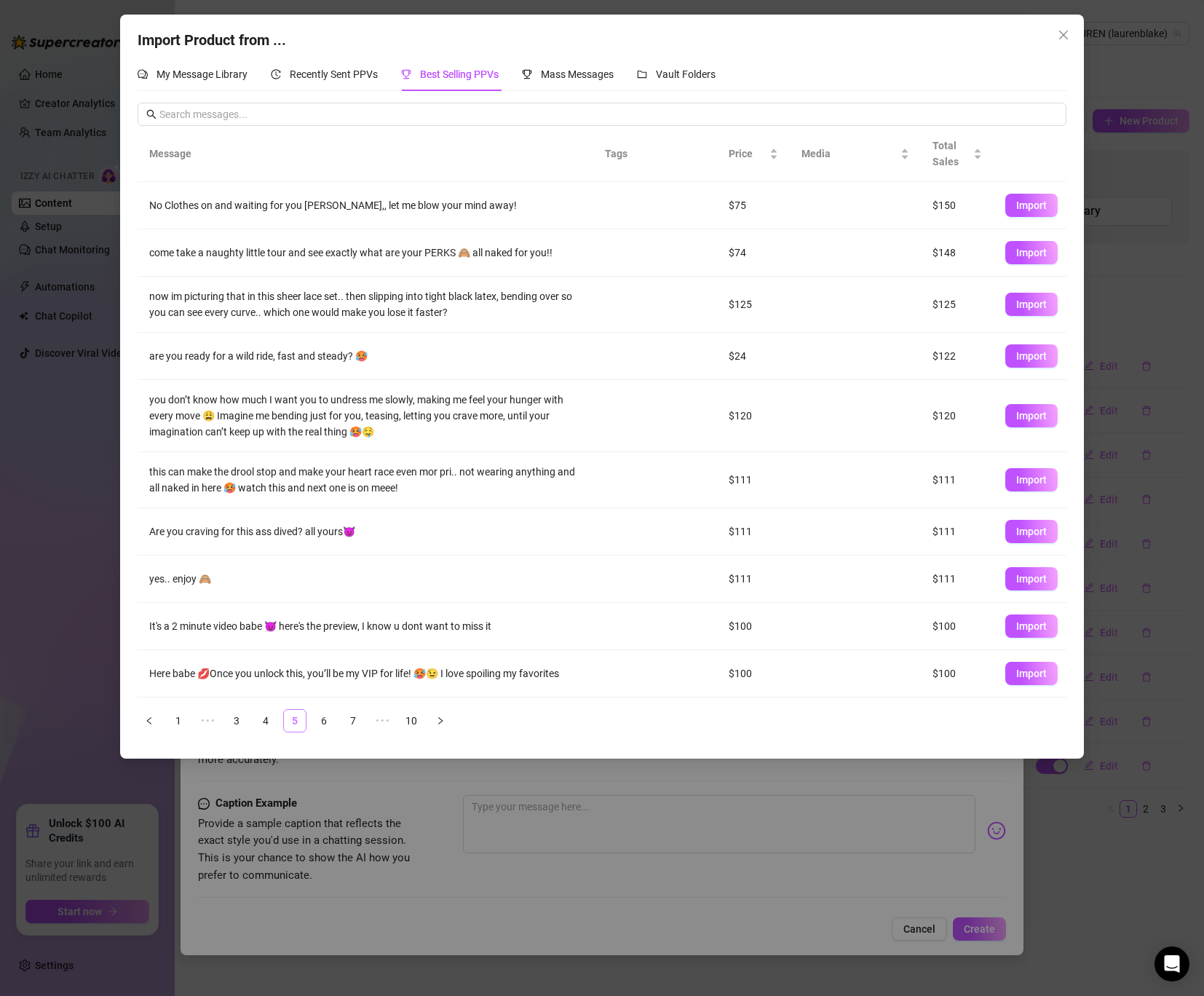
scroll to position [0, 0]
click at [402, 716] on link "10" at bounding box center [411, 720] width 21 height 21
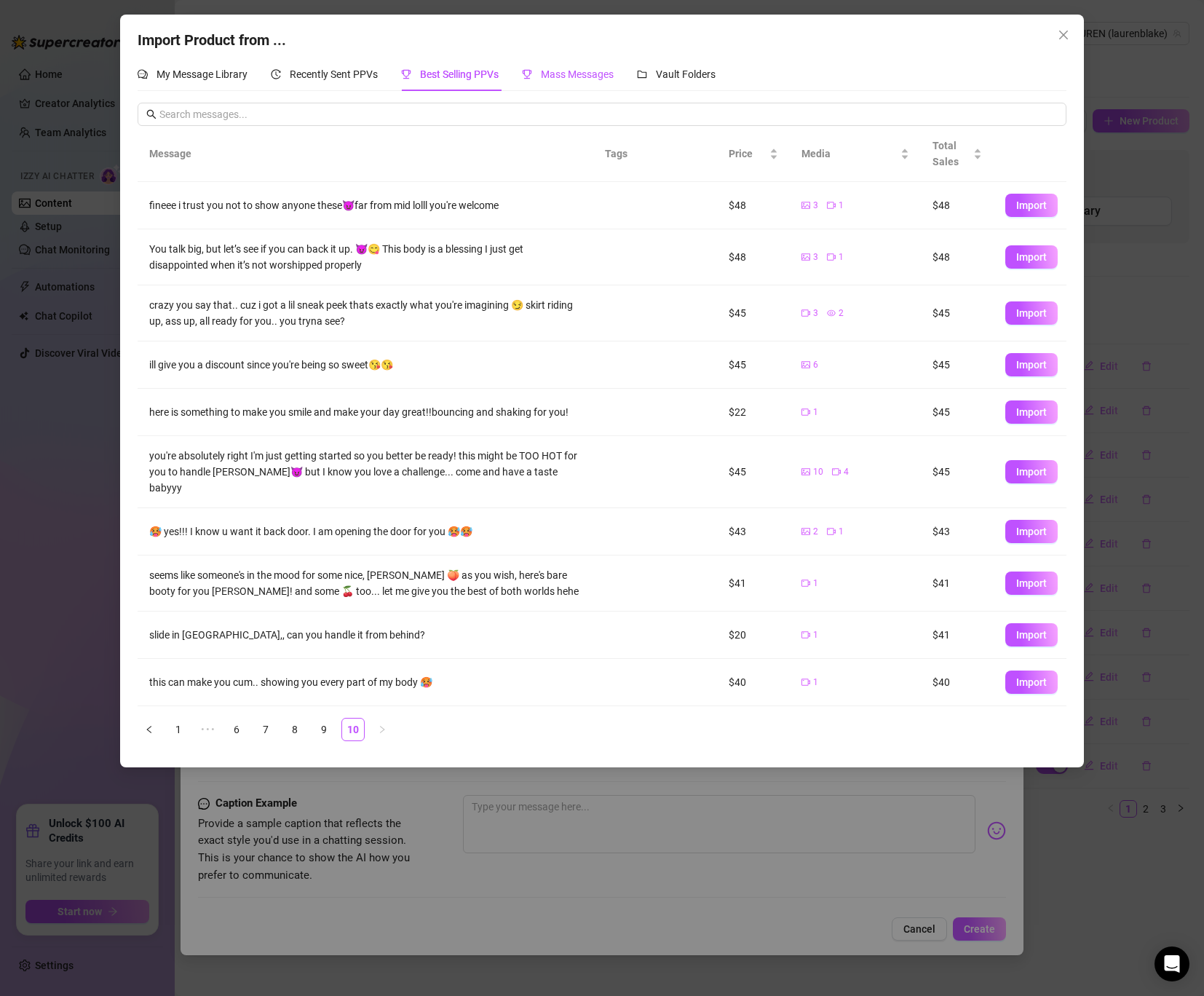
click at [550, 82] on div "Mass Messages" at bounding box center [567, 74] width 91 height 16
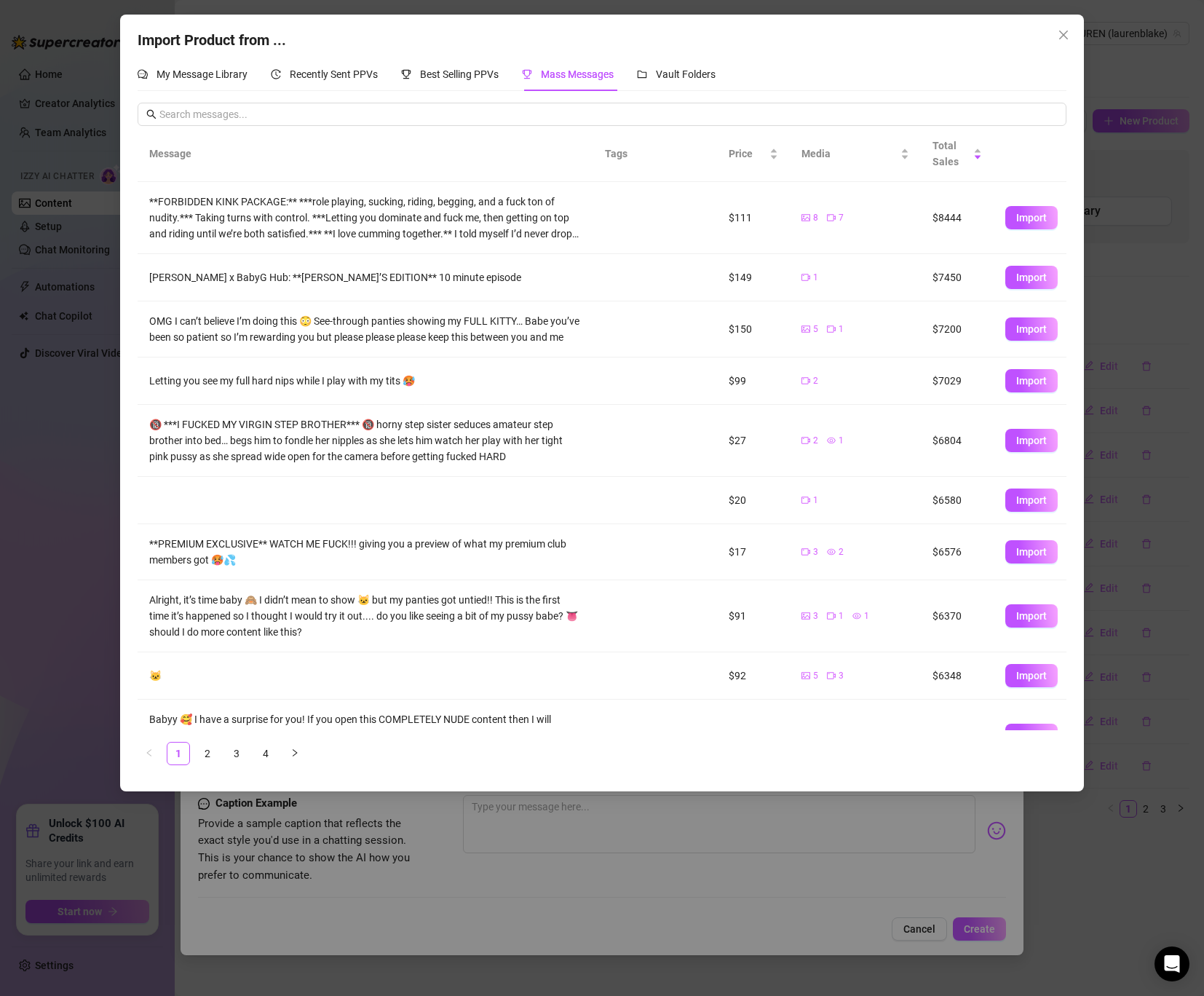
click at [272, 746] on link "4" at bounding box center [265, 753] width 21 height 21
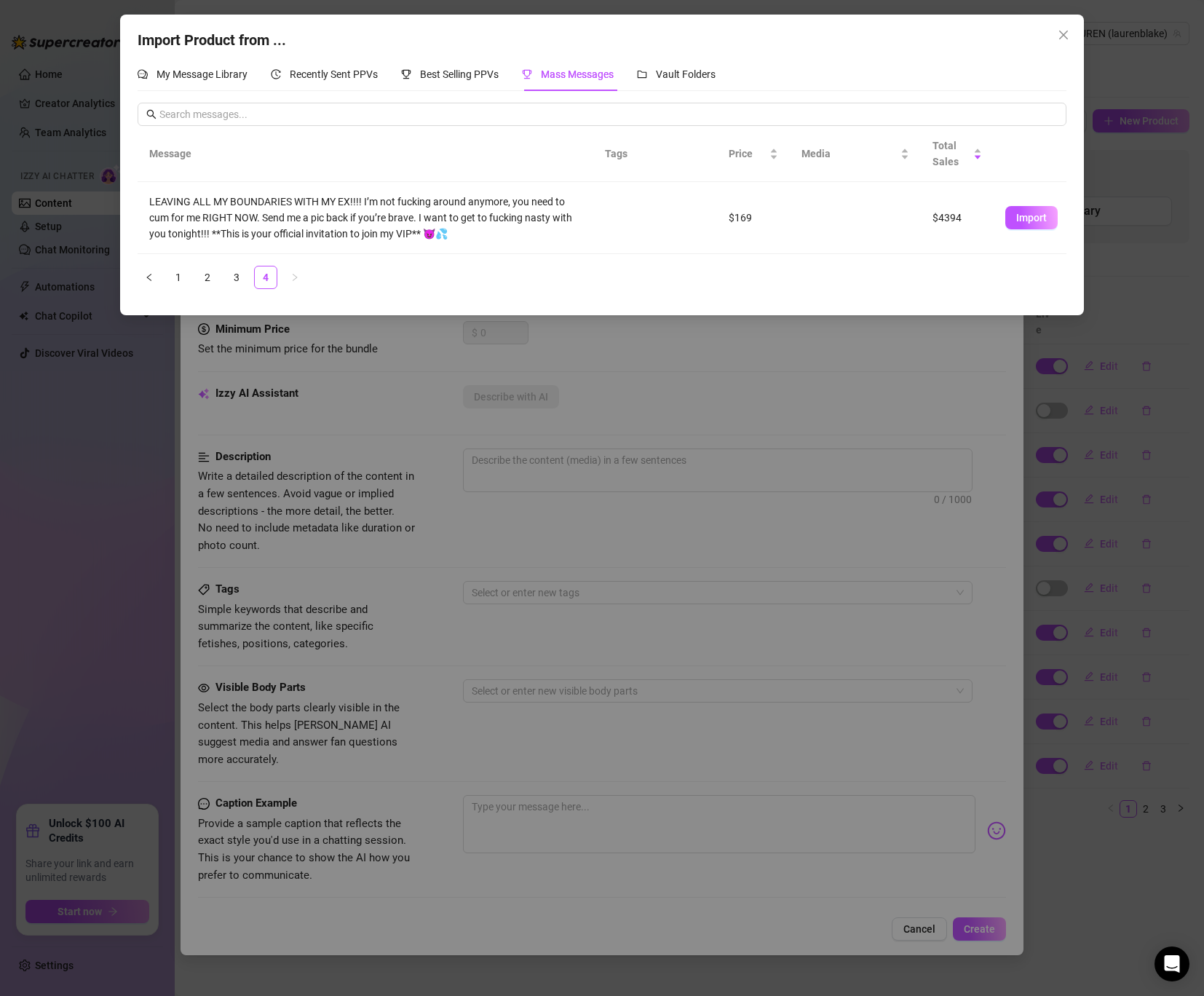
click at [272, 746] on div "Import Product from ... My Message Library Recently Sent PPVs Best Selling PPVs…" at bounding box center [602, 498] width 1204 height 996
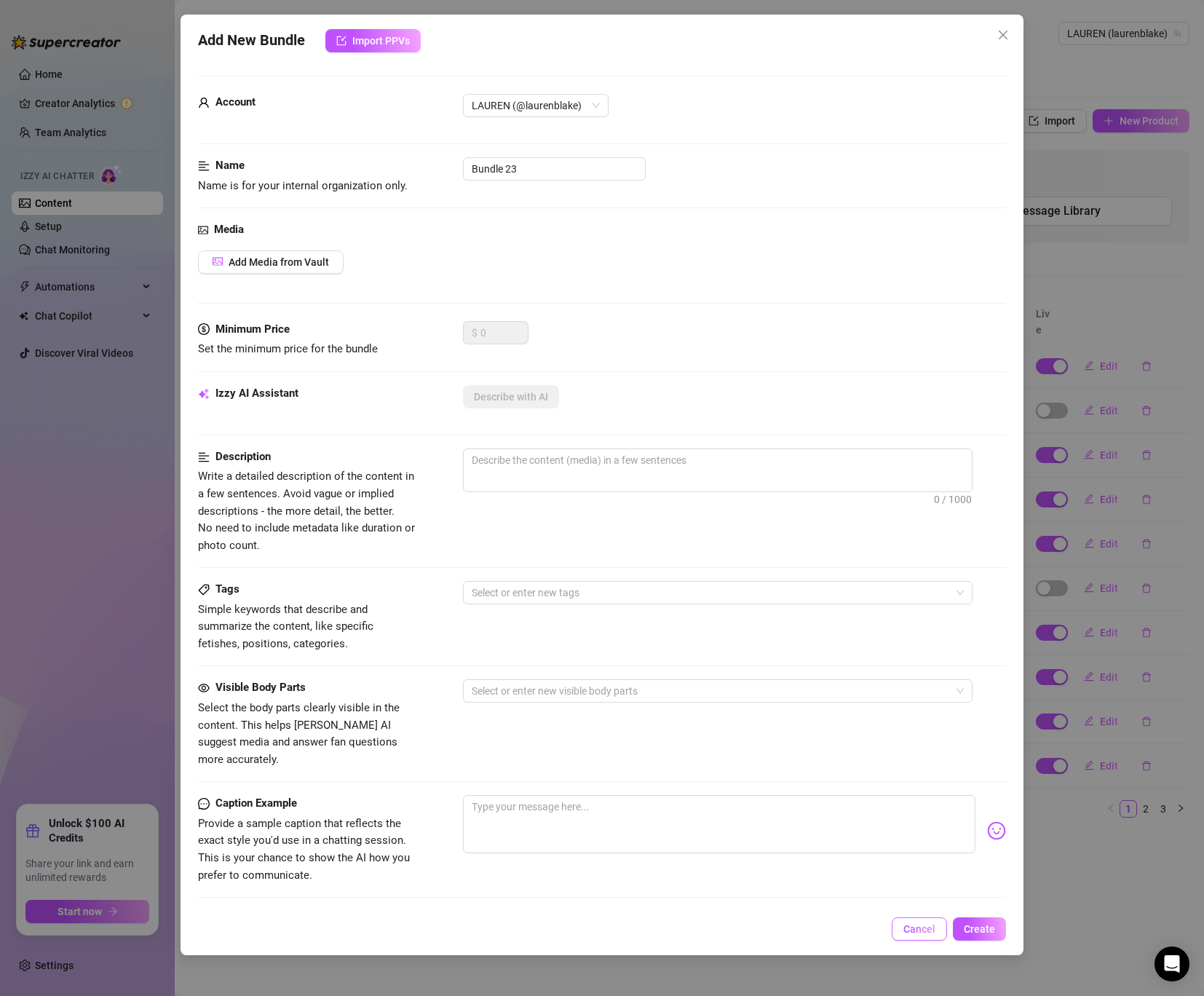
click at [926, 937] on button "Cancel" at bounding box center [919, 928] width 56 height 23
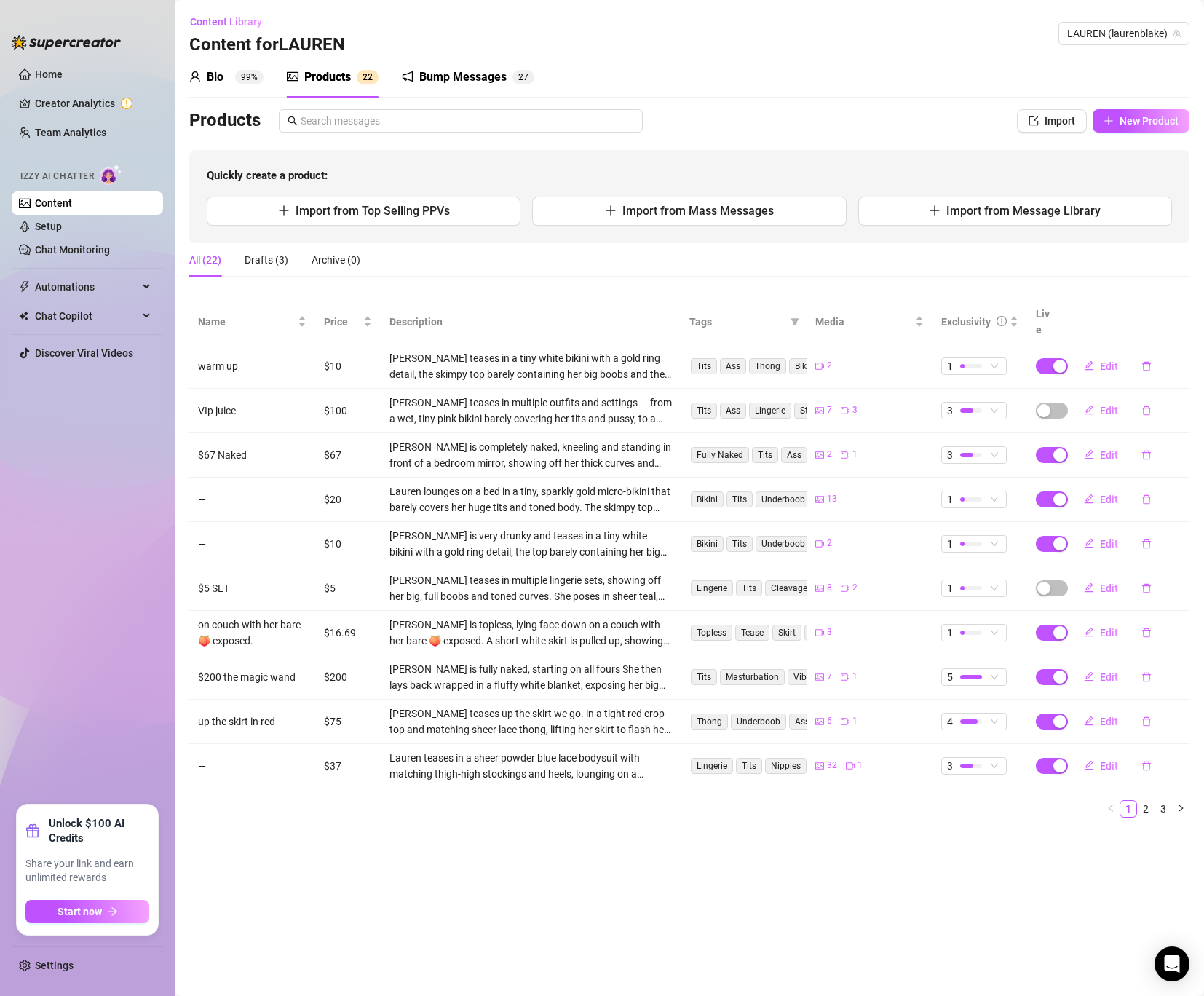
click at [329, 75] on div "Products" at bounding box center [327, 77] width 47 height 17
click at [347, 74] on div "Products" at bounding box center [327, 77] width 47 height 17
click at [695, 211] on span "Import from Mass Messages" at bounding box center [698, 210] width 152 height 14
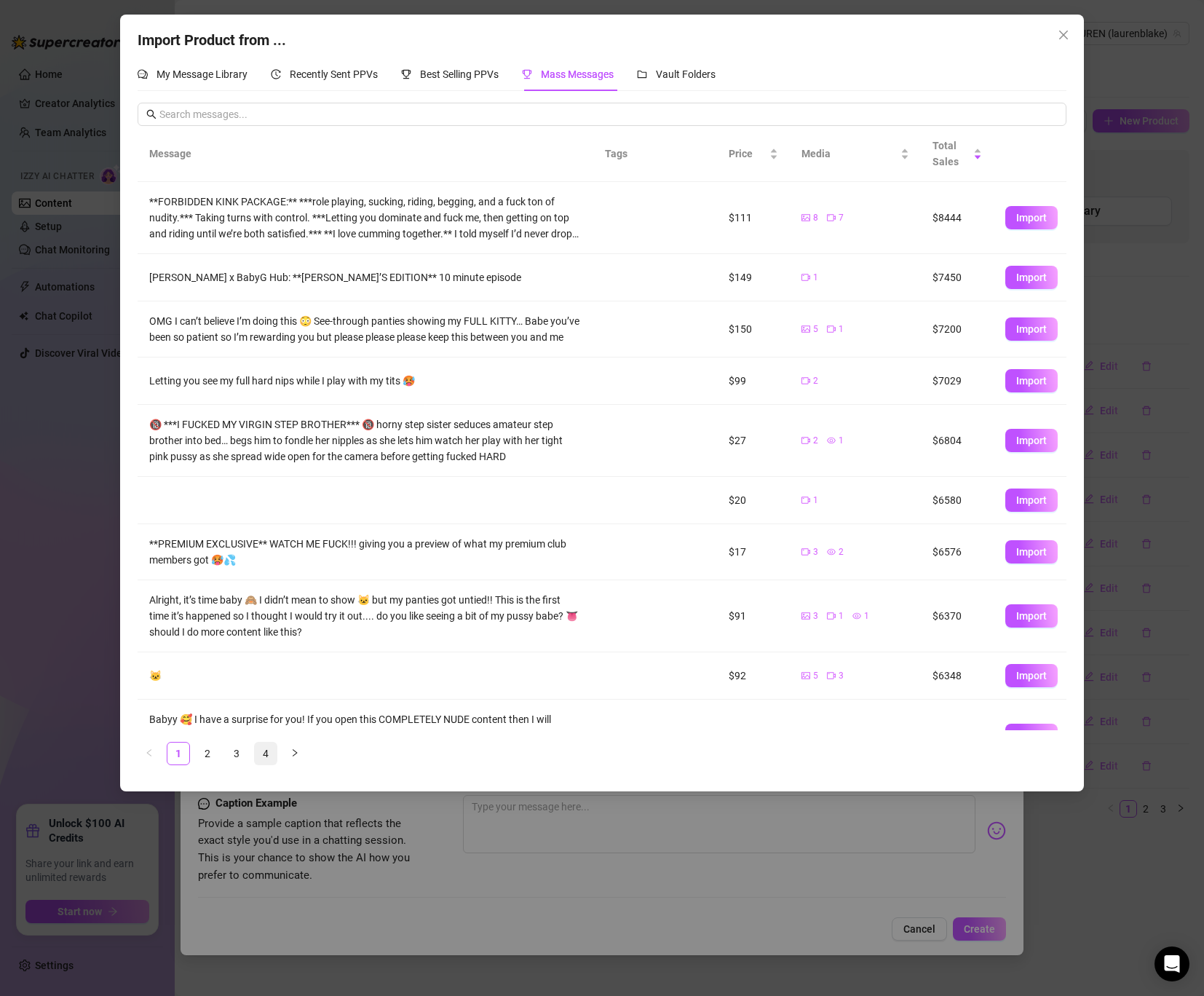
click at [267, 748] on link "4" at bounding box center [265, 753] width 21 height 21
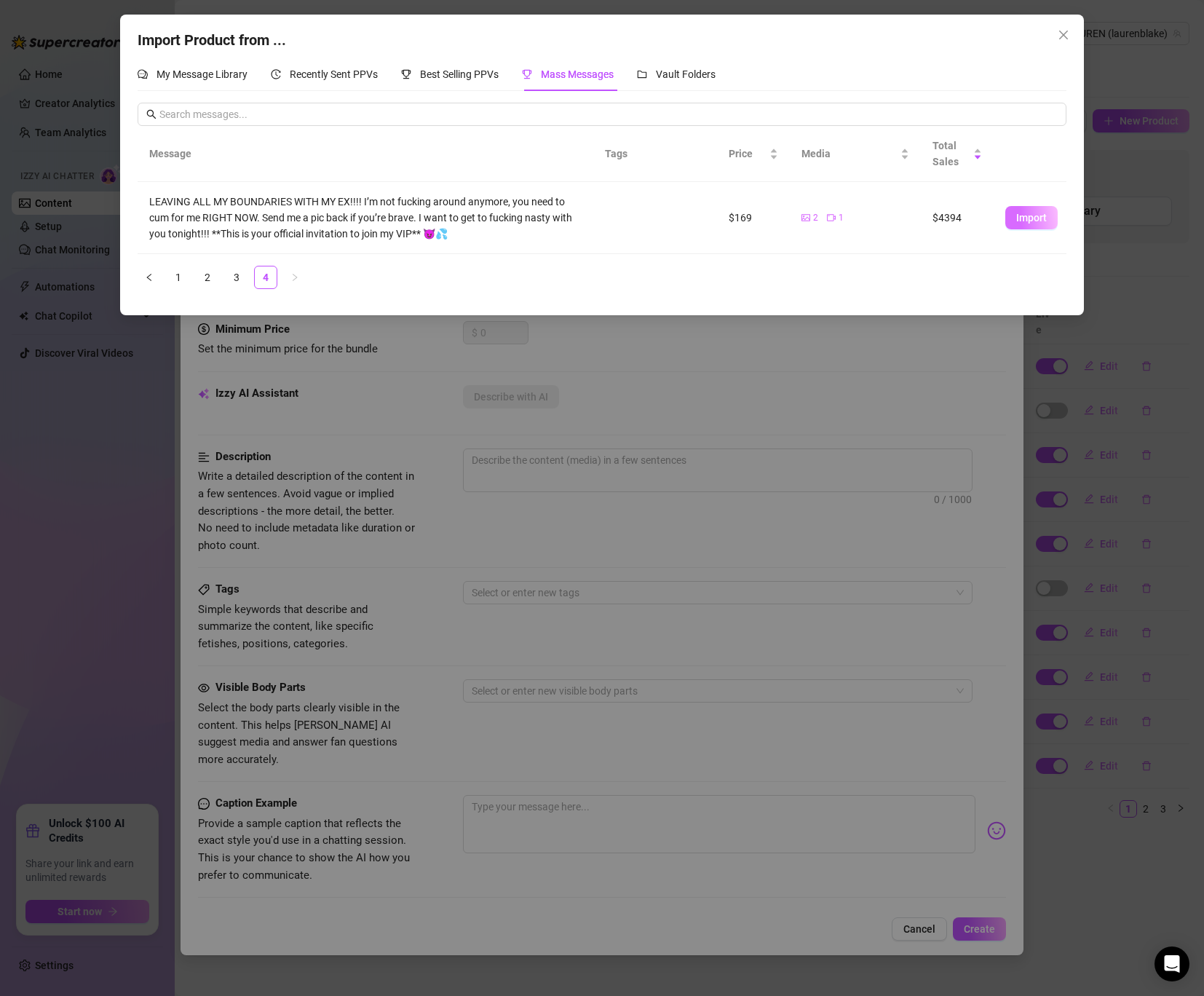
click at [1017, 214] on span "Import" at bounding box center [1032, 218] width 30 height 12
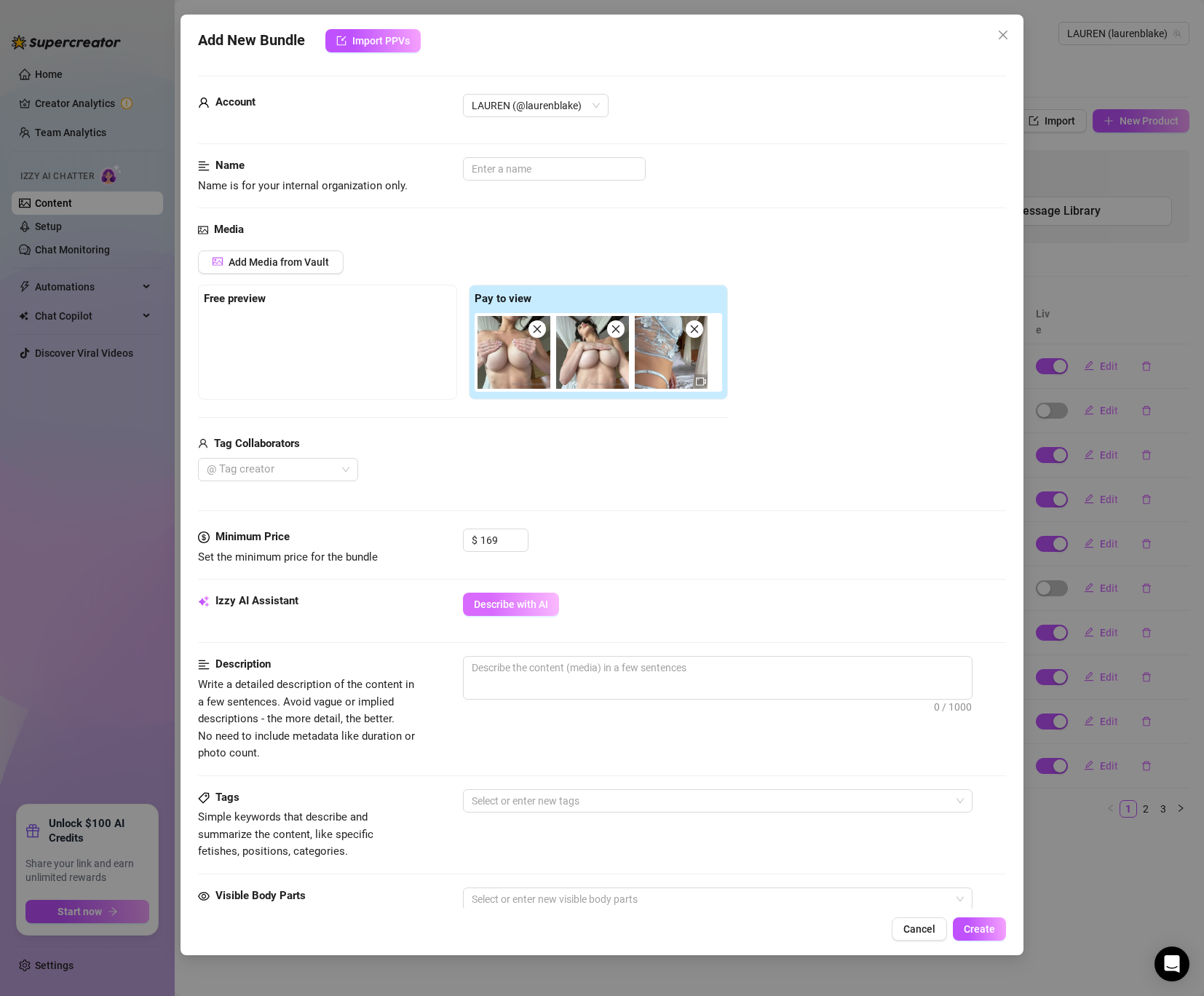
click at [501, 605] on span "Describe with AI" at bounding box center [510, 604] width 74 height 12
type textarea "Lauren"
type textarea "Lauren teases"
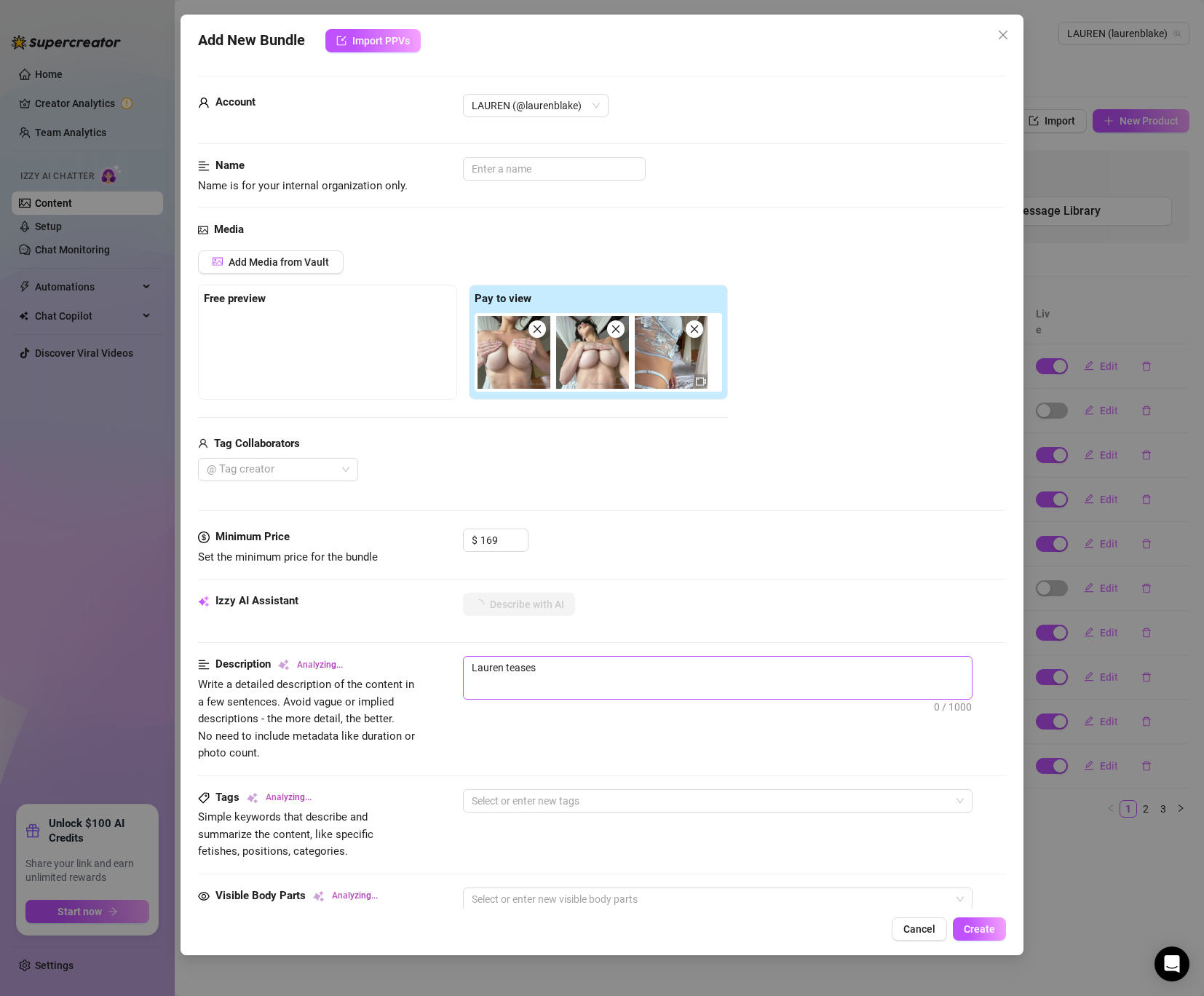
type textarea "Lauren teases in"
type textarea "[PERSON_NAME] teases in a"
type textarea "[PERSON_NAME] teases in a sheer"
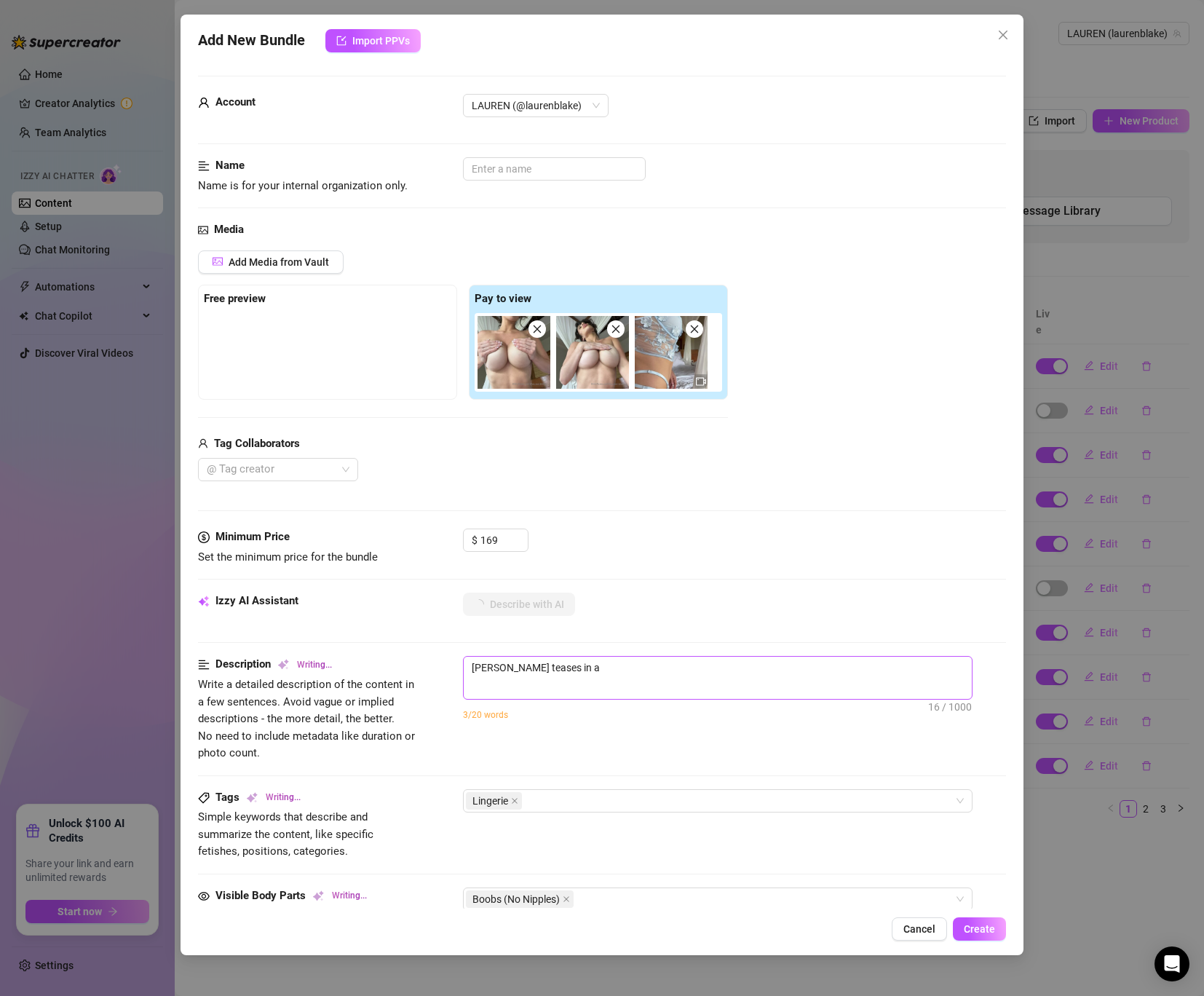
type textarea "[PERSON_NAME] teases in a sheer"
type textarea "[PERSON_NAME] teases in a sheer light"
type textarea "[PERSON_NAME] teases in a sheer light blue"
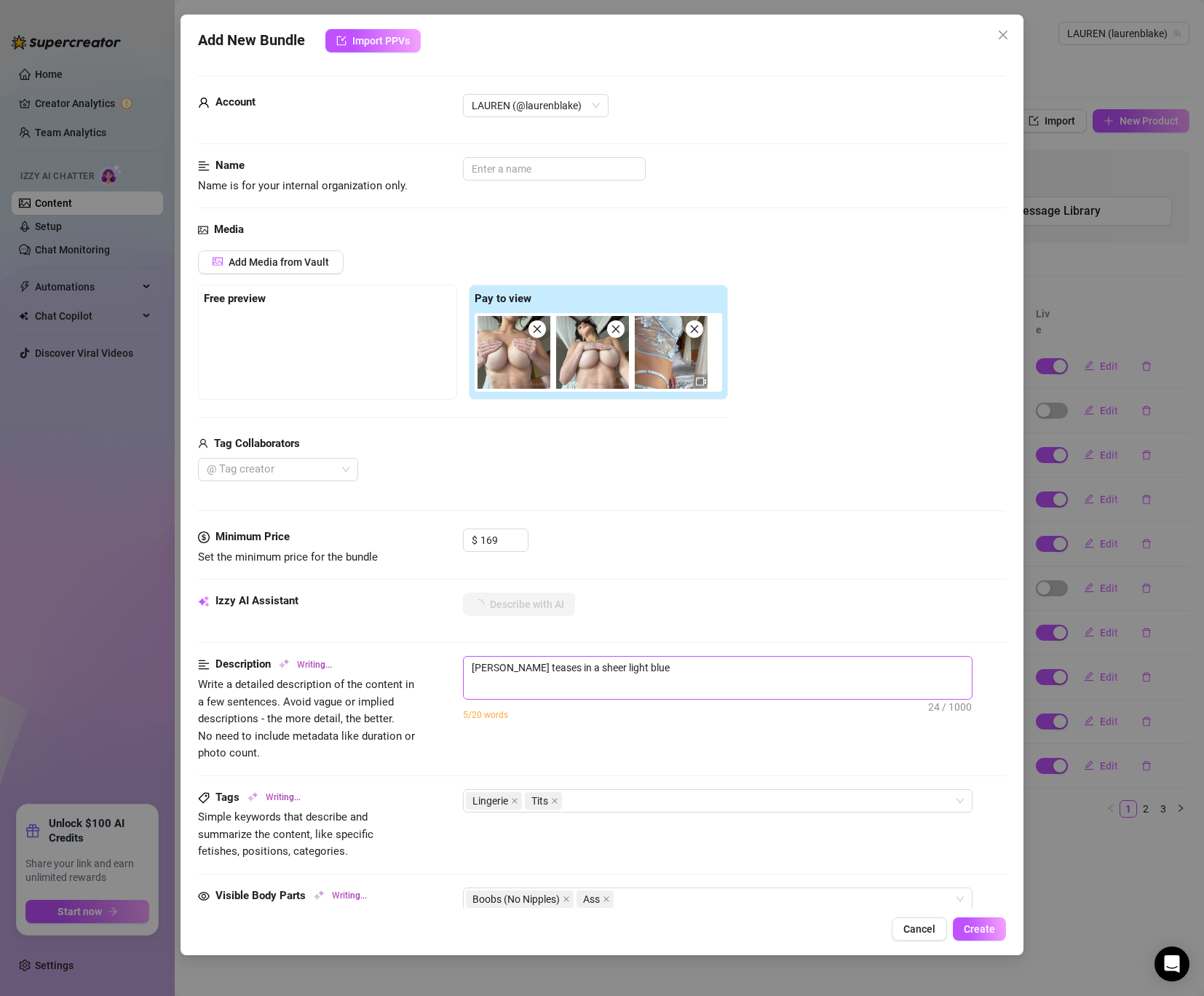
type textarea "[PERSON_NAME] teases in a sheer light blue floral"
type textarea "[PERSON_NAME] teases in a sheer light blue floral lingerie"
type textarea "[PERSON_NAME] teases in a sheer light blue floral lingerie set,"
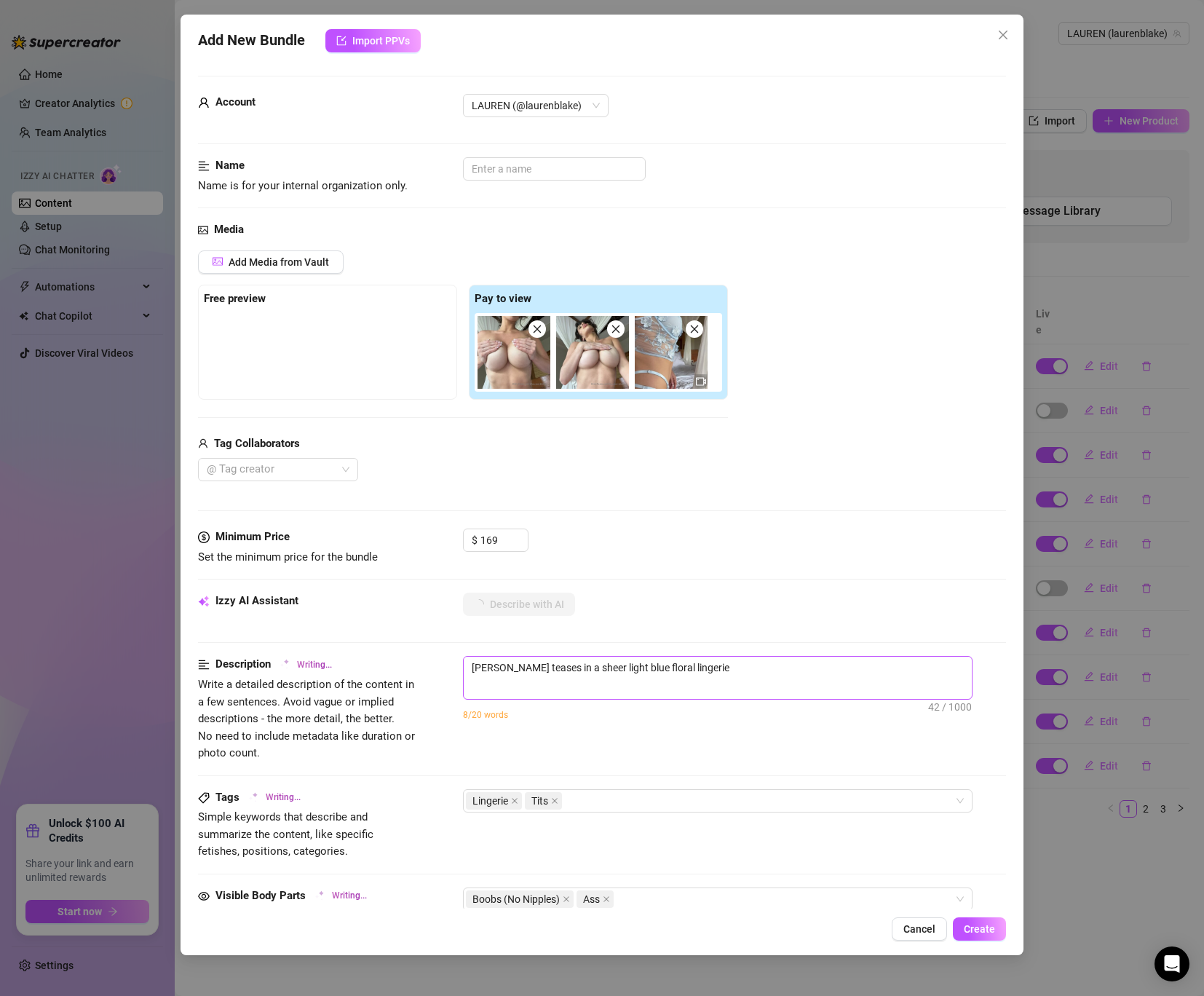
type textarea "[PERSON_NAME] teases in a sheer light blue floral lingerie set,"
type textarea "[PERSON_NAME] teases in a sheer light blue floral lingerie set, showing"
type textarea "[PERSON_NAME] teases in a sheer light blue floral lingerie set, showing off"
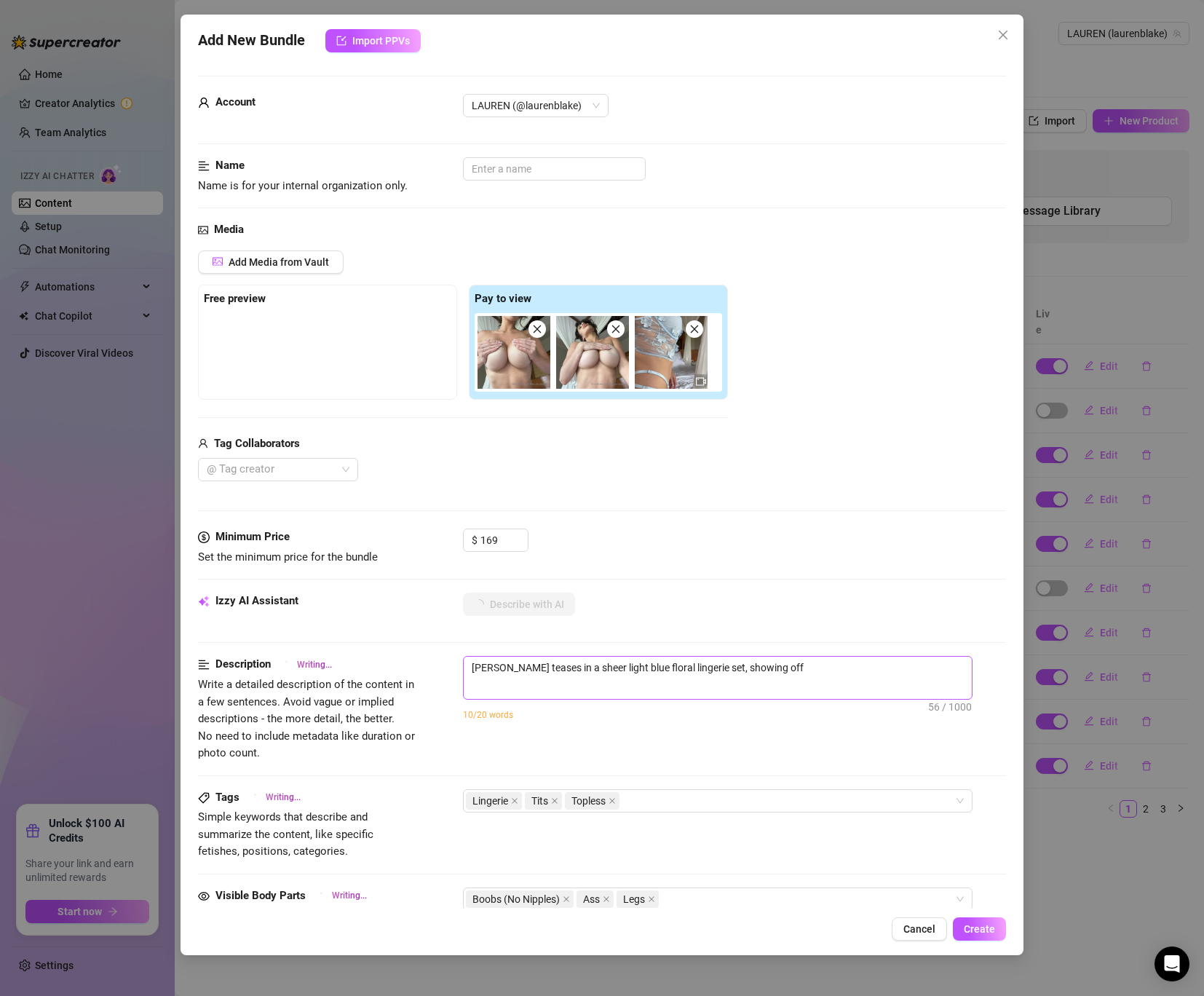
type textarea "[PERSON_NAME] teases in a sheer light blue floral lingerie set, showing off her"
type textarea "[PERSON_NAME] teases in a sheer light blue floral lingerie set, showing off her…"
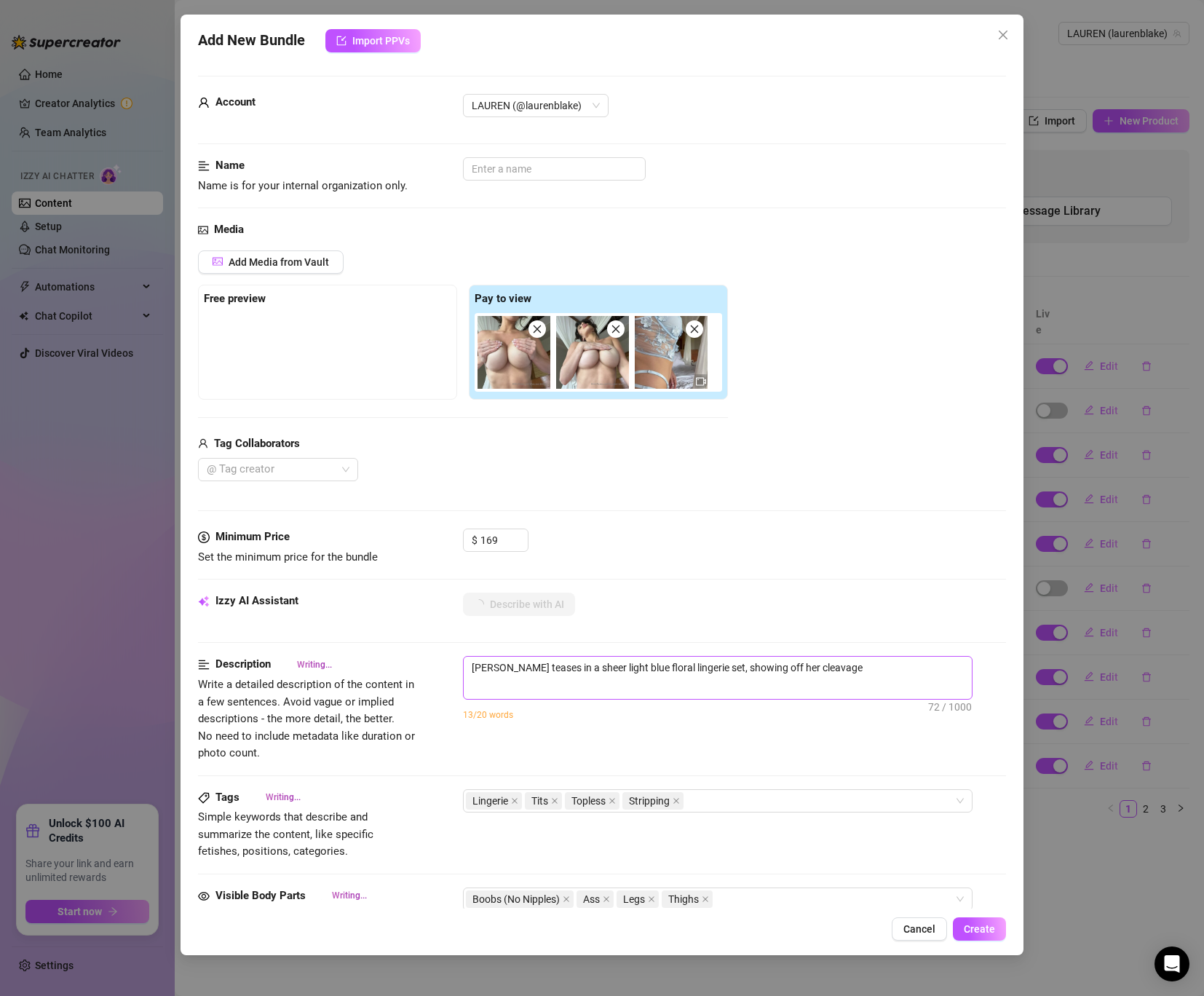
type textarea "[PERSON_NAME] teases in a sheer light blue floral lingerie set, showing off her…"
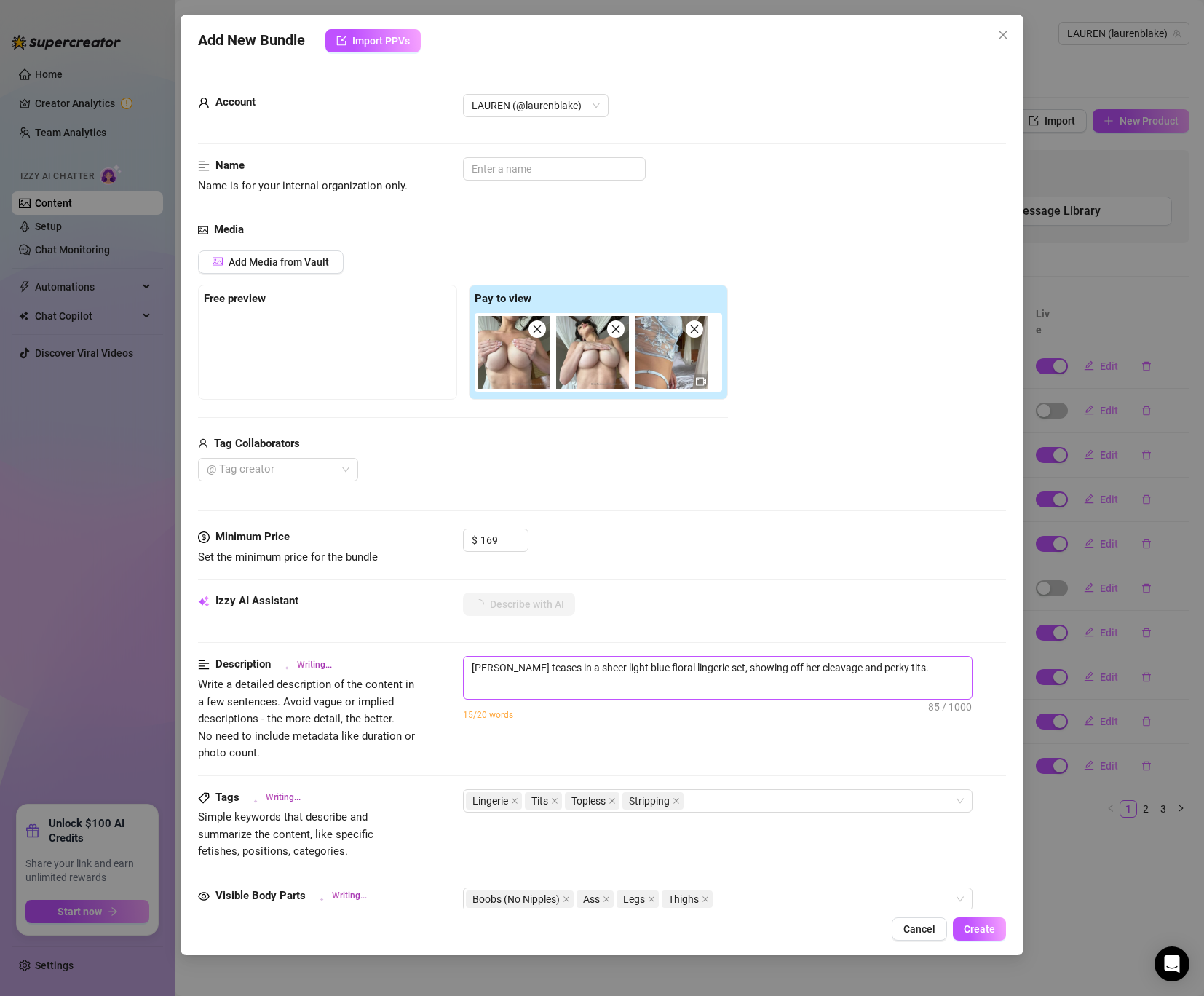
type textarea "[PERSON_NAME] teases in a sheer light blue floral lingerie set, showing off her…"
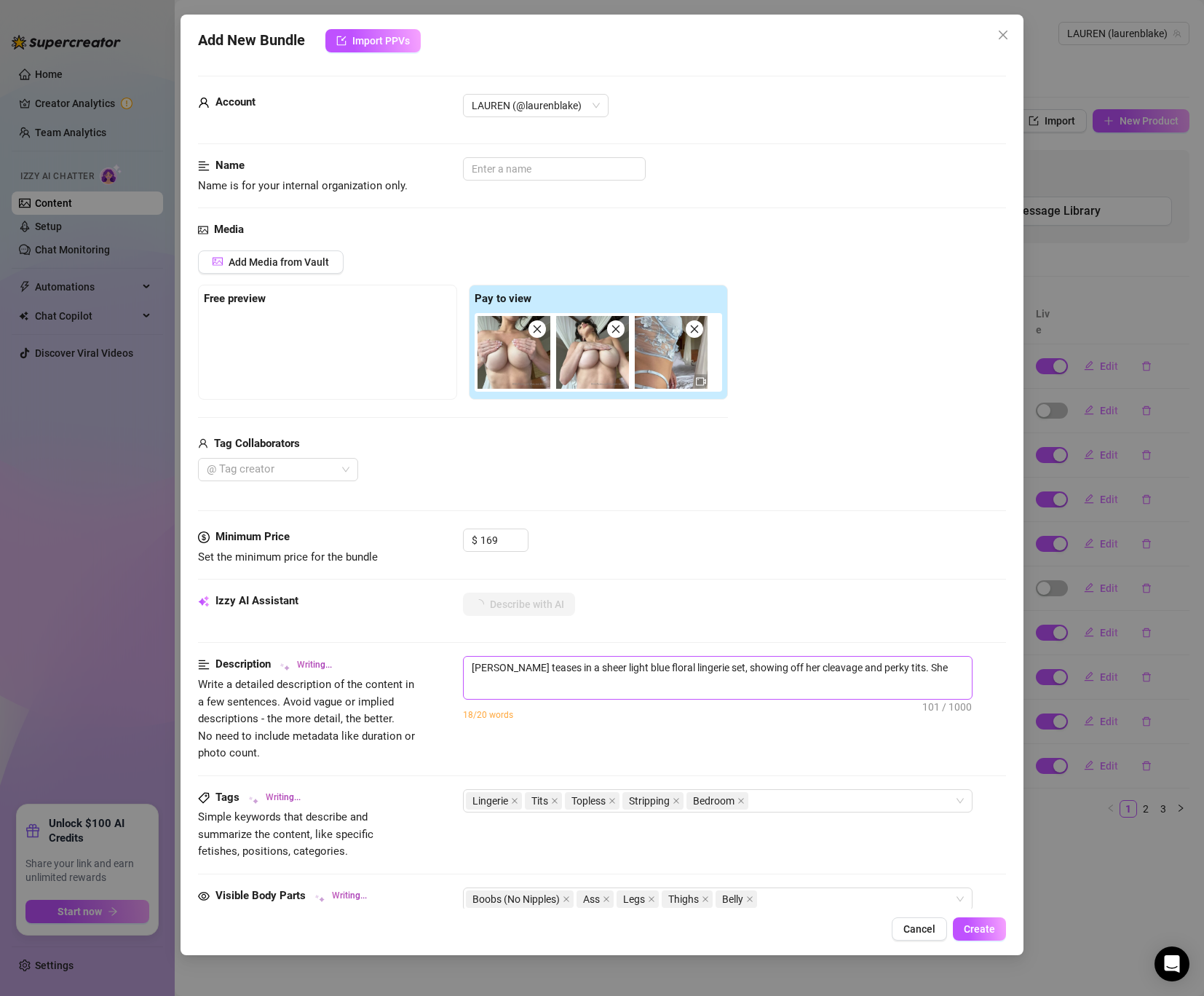
type textarea "[PERSON_NAME] teases in a sheer light blue floral lingerie set, showing off her…"
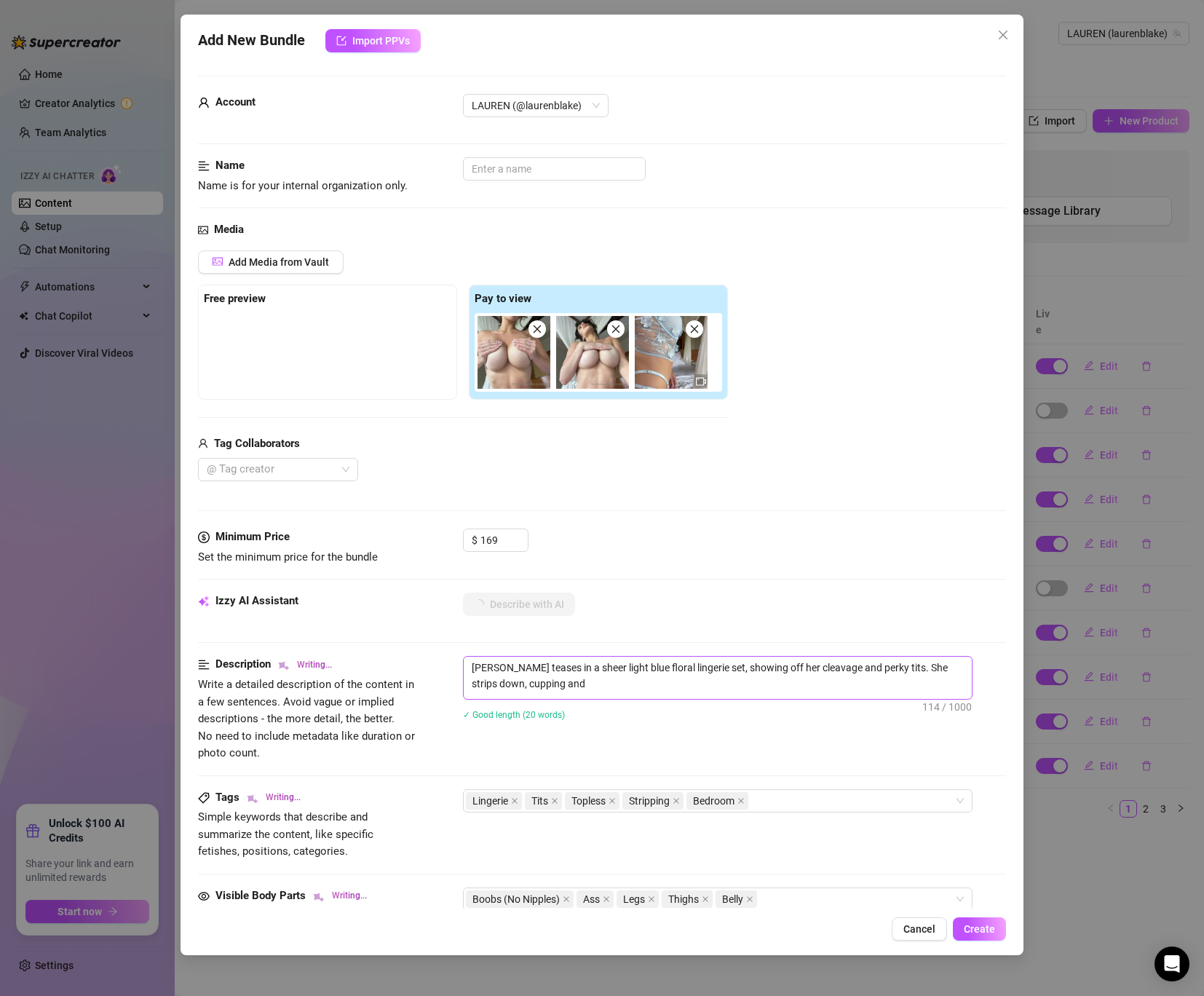
type textarea "[PERSON_NAME] teases in a sheer light blue floral lingerie set, showing off her…"
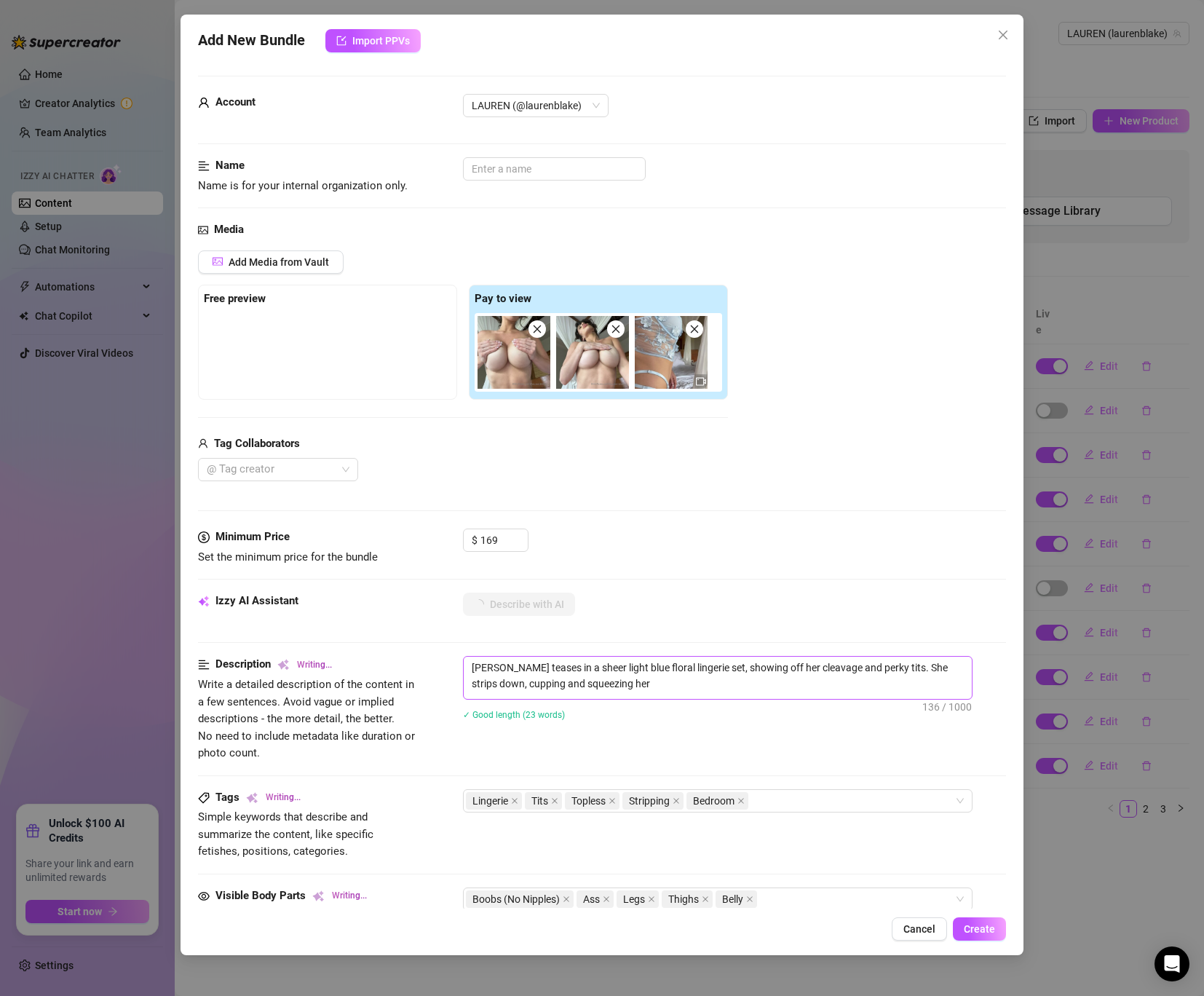
type textarea "[PERSON_NAME] teases in a sheer light blue floral lingerie set, showing off her…"
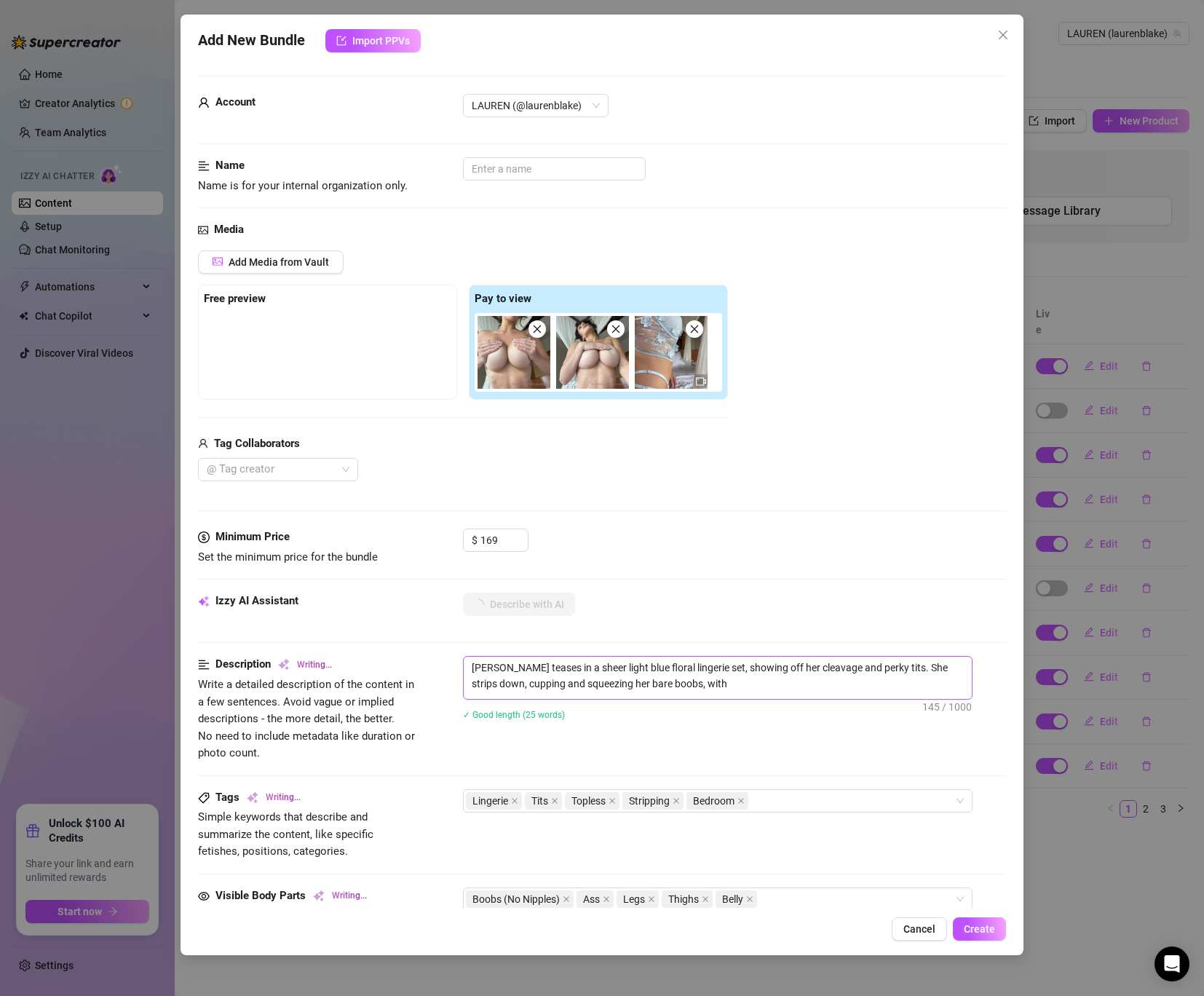
type textarea "[PERSON_NAME] teases in a sheer light blue floral lingerie set, showing off her…"
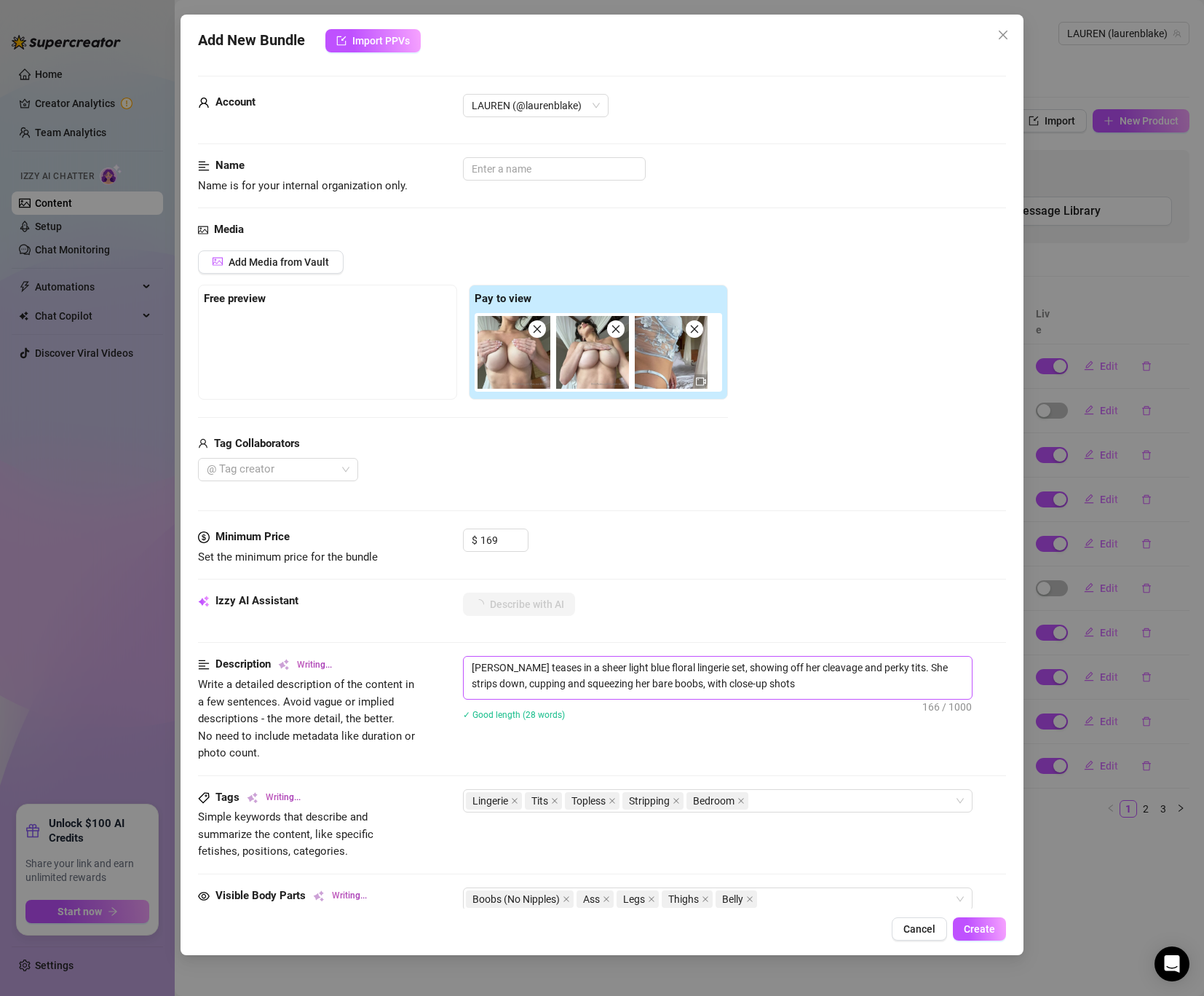
type textarea "[PERSON_NAME] teases in a sheer light blue floral lingerie set, showing off her…"
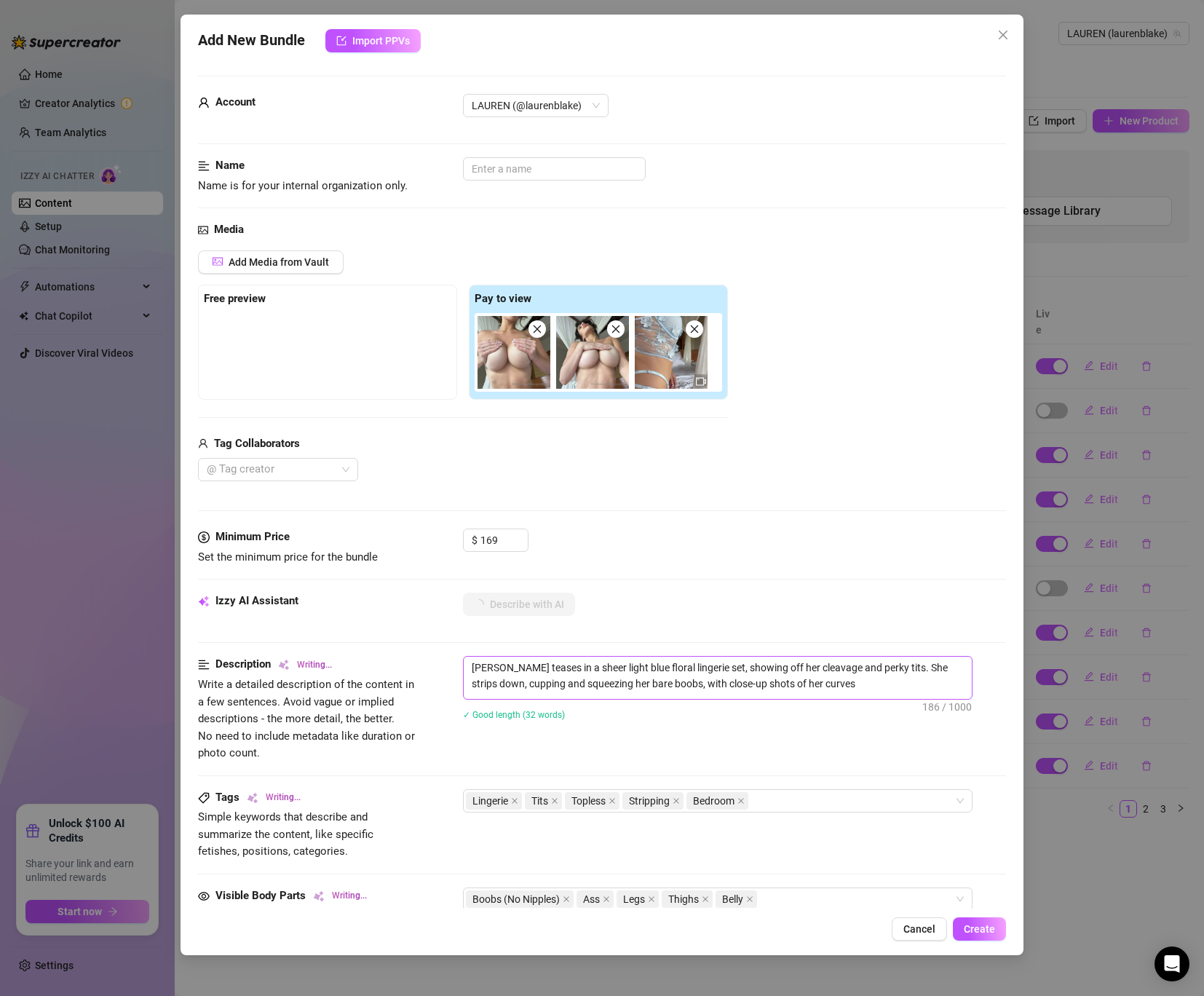
type textarea "[PERSON_NAME] teases in a sheer light blue floral lingerie set, showing off her…"
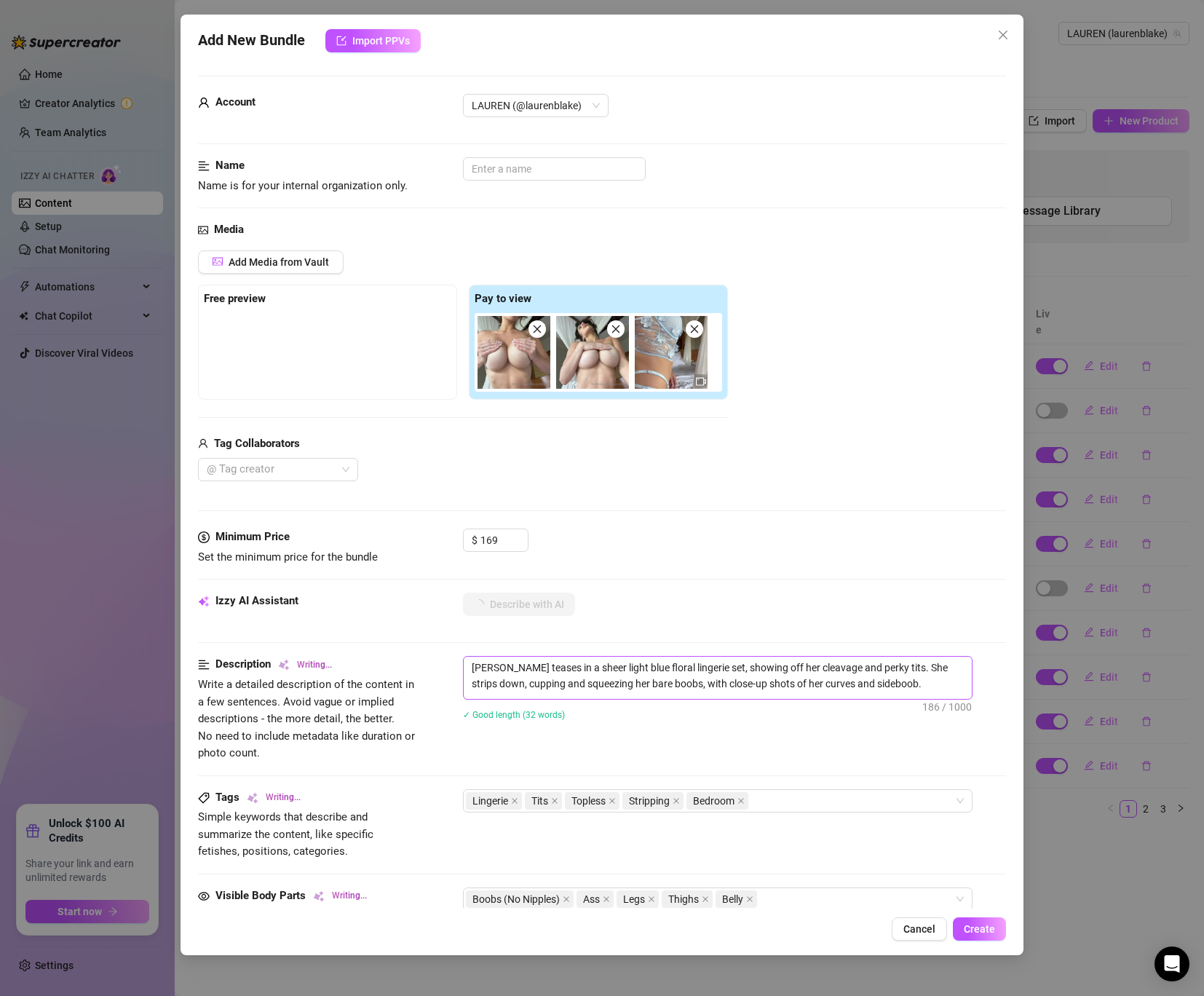
type textarea "[PERSON_NAME] teases in a sheer light blue floral lingerie set, showing off her…"
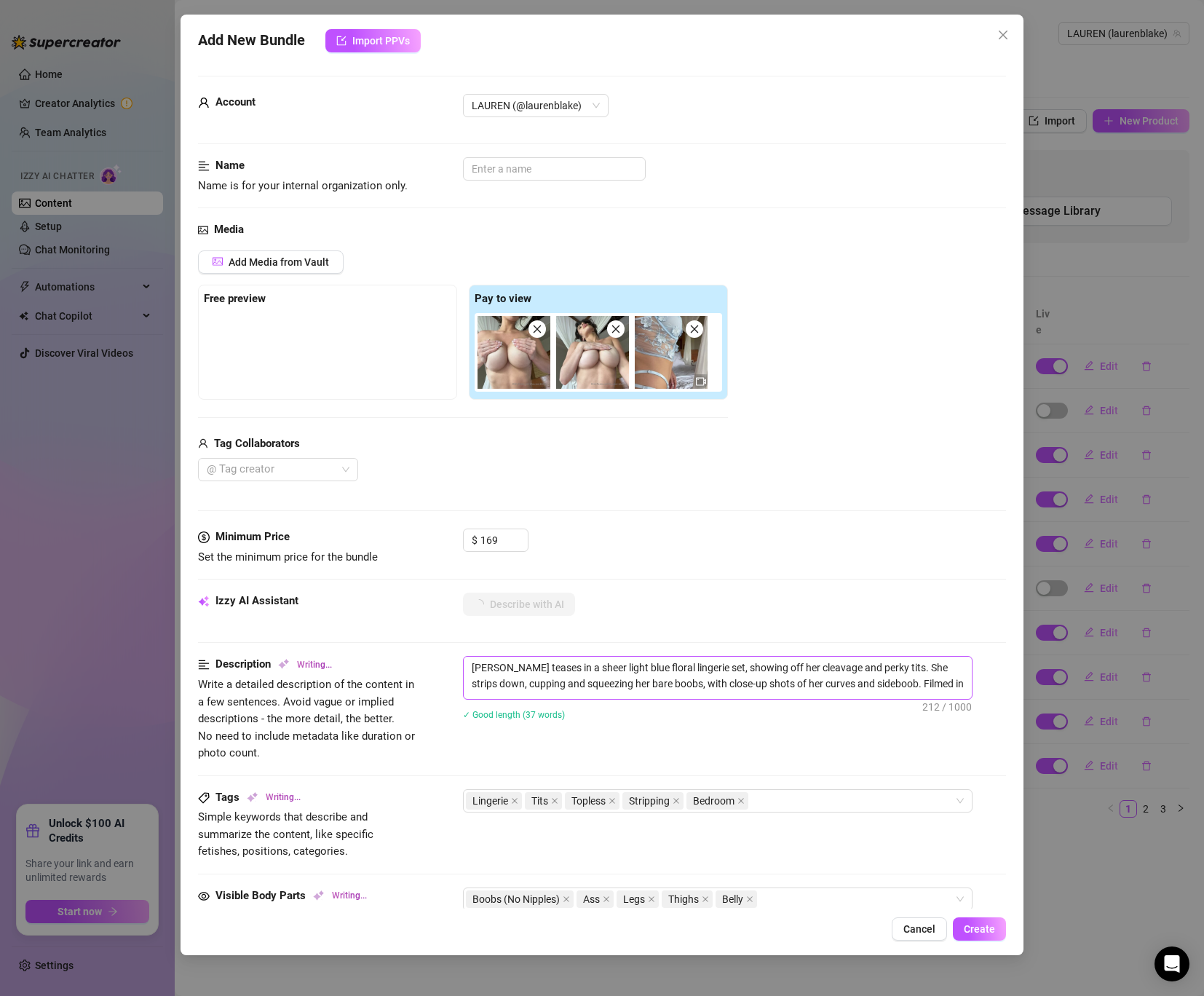
type textarea "[PERSON_NAME] teases in a sheer light blue floral lingerie set, showing off her…"
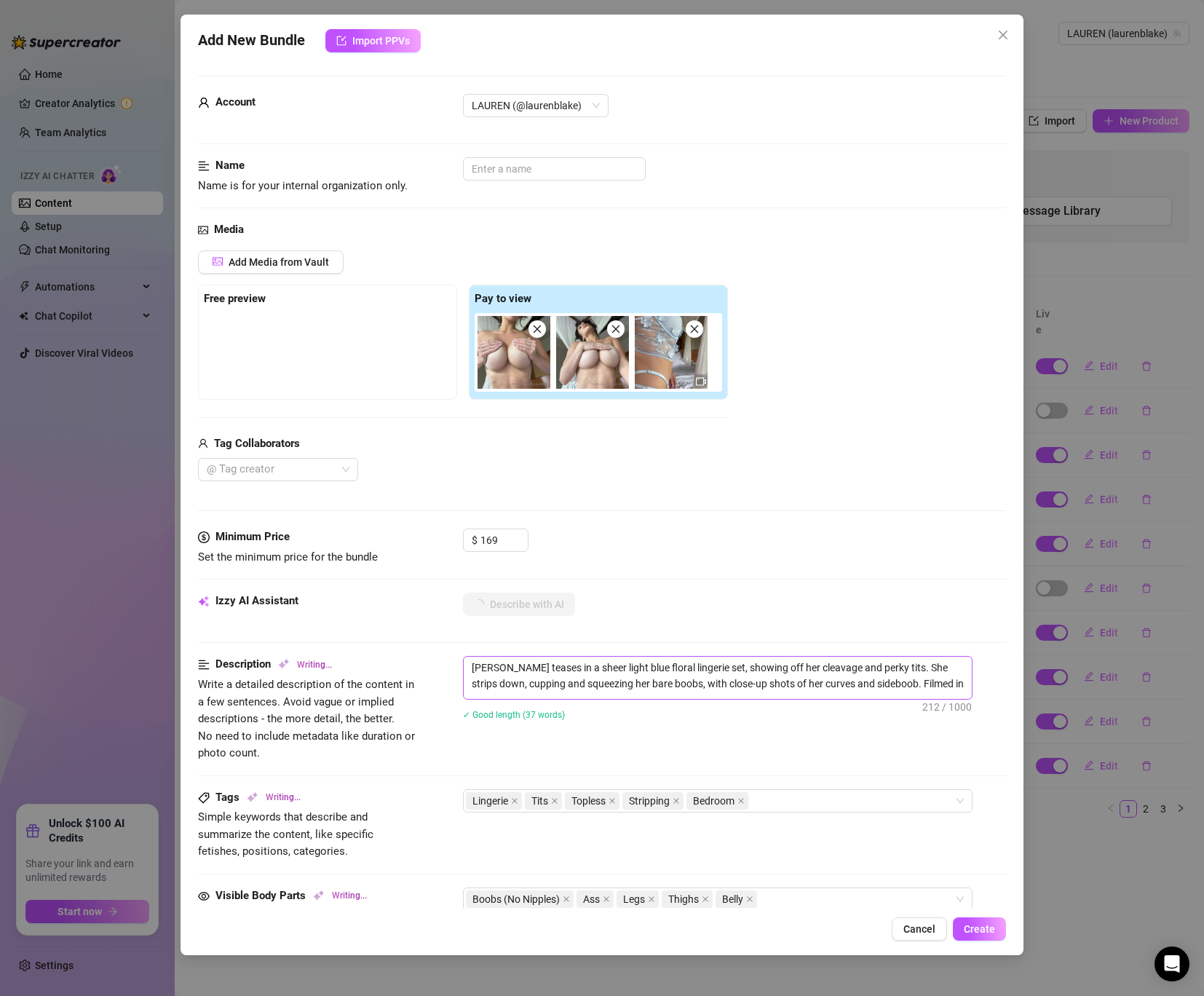
type textarea "[PERSON_NAME] teases in a sheer light blue floral lingerie set, showing off her…"
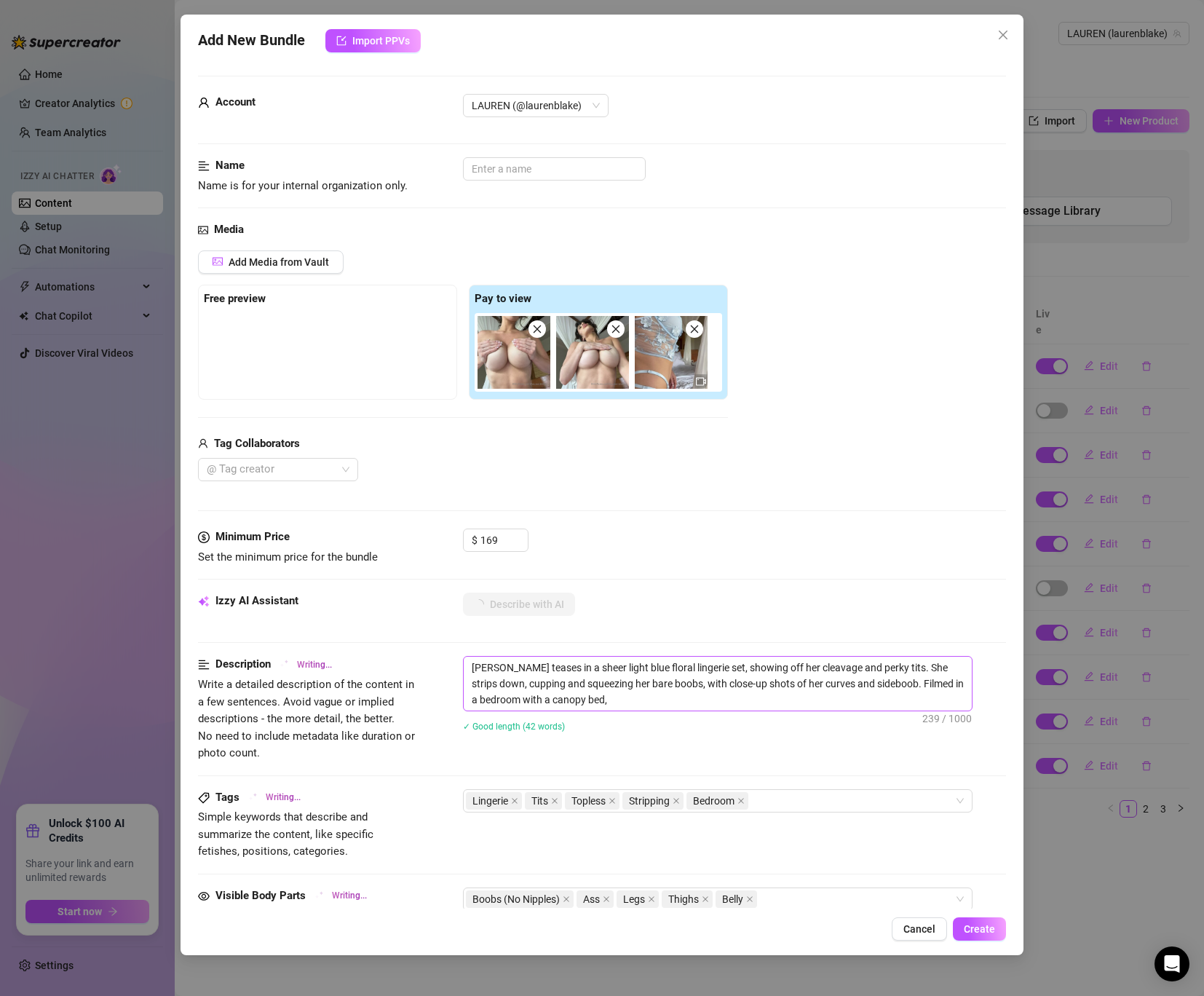
type textarea "[PERSON_NAME] teases in a sheer light blue floral lingerie set, showing off her…"
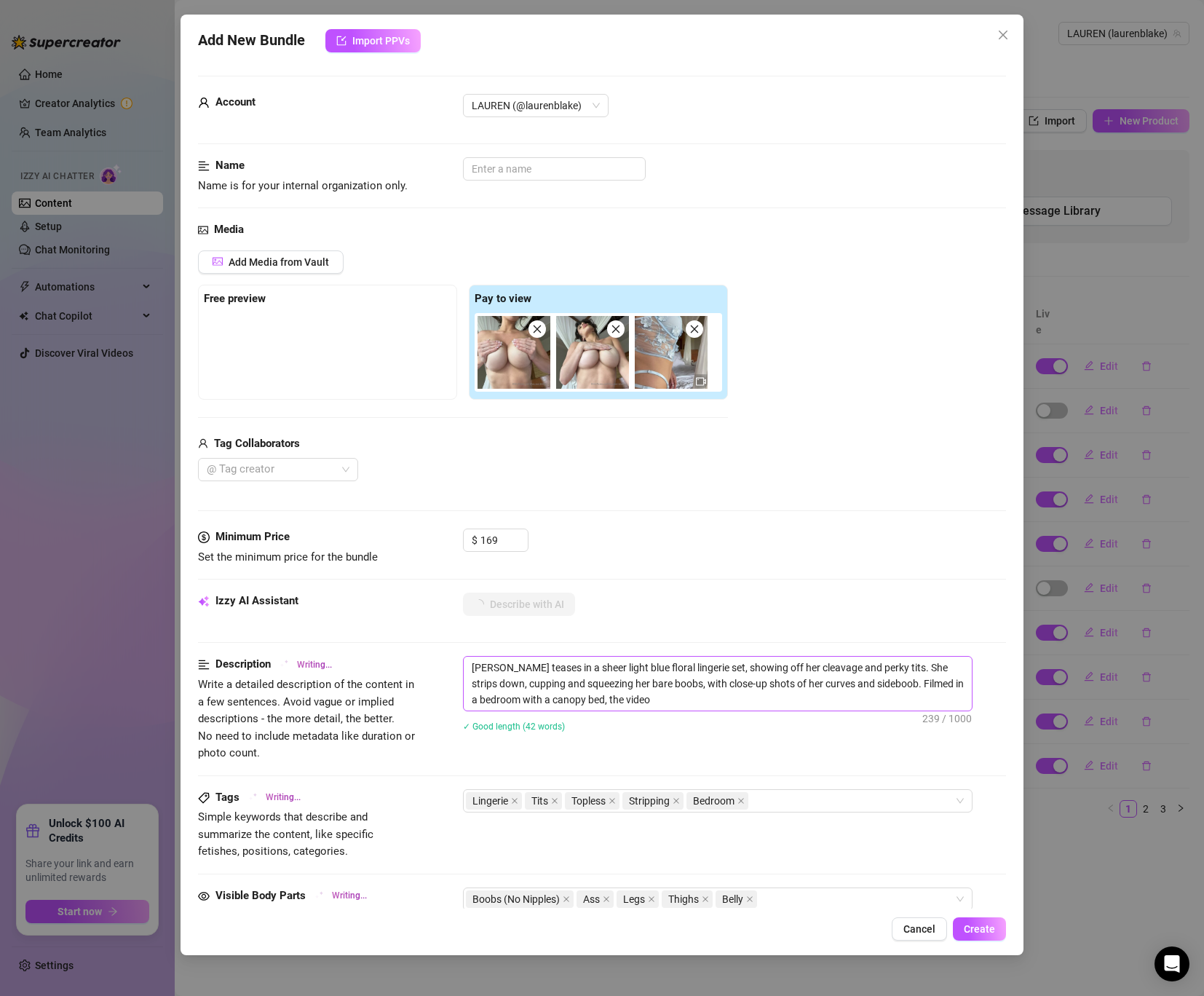
type textarea "[PERSON_NAME] teases in a sheer light blue floral lingerie set, showing off her…"
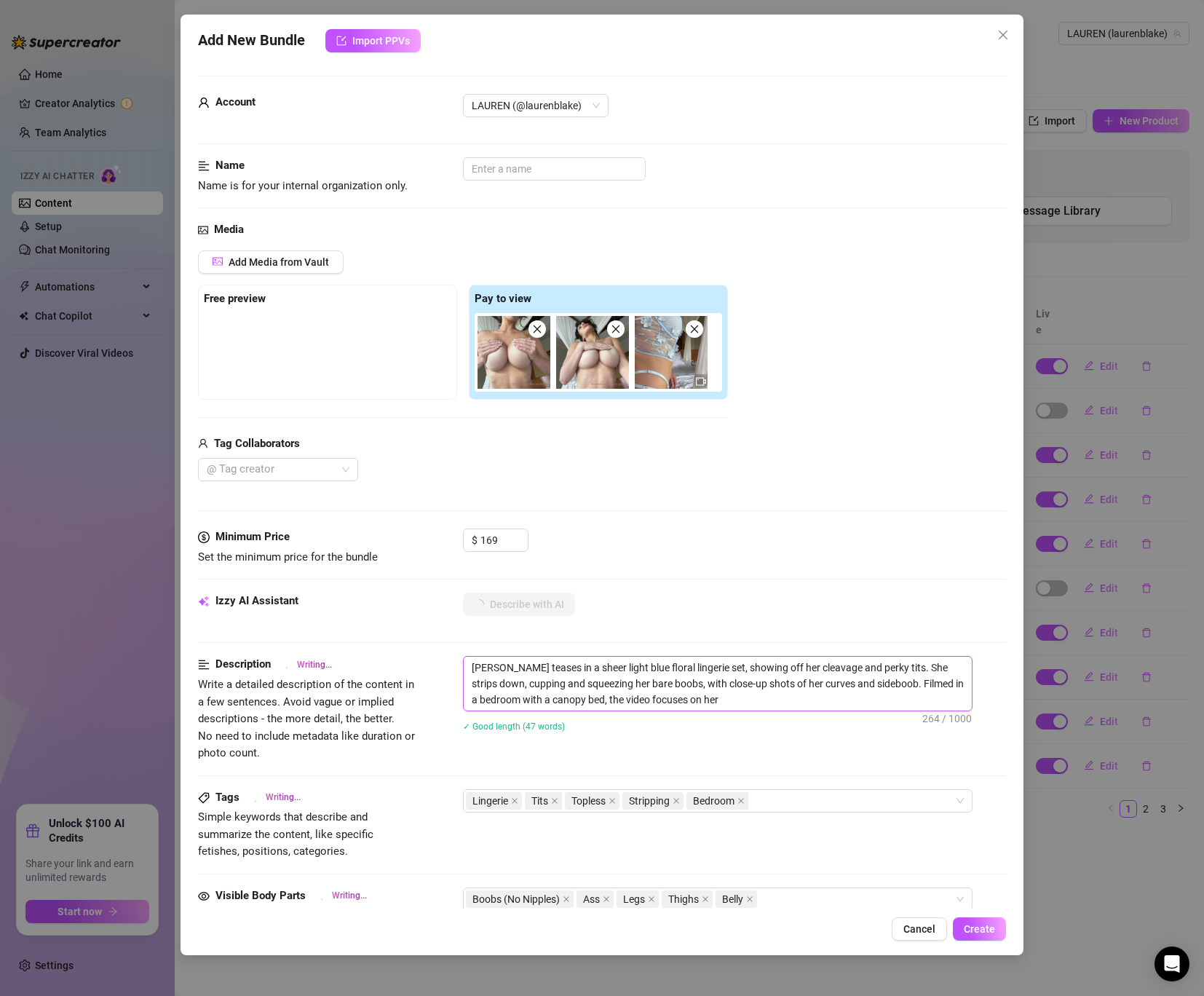
type textarea "[PERSON_NAME] teases in a sheer light blue floral lingerie set, showing off her…"
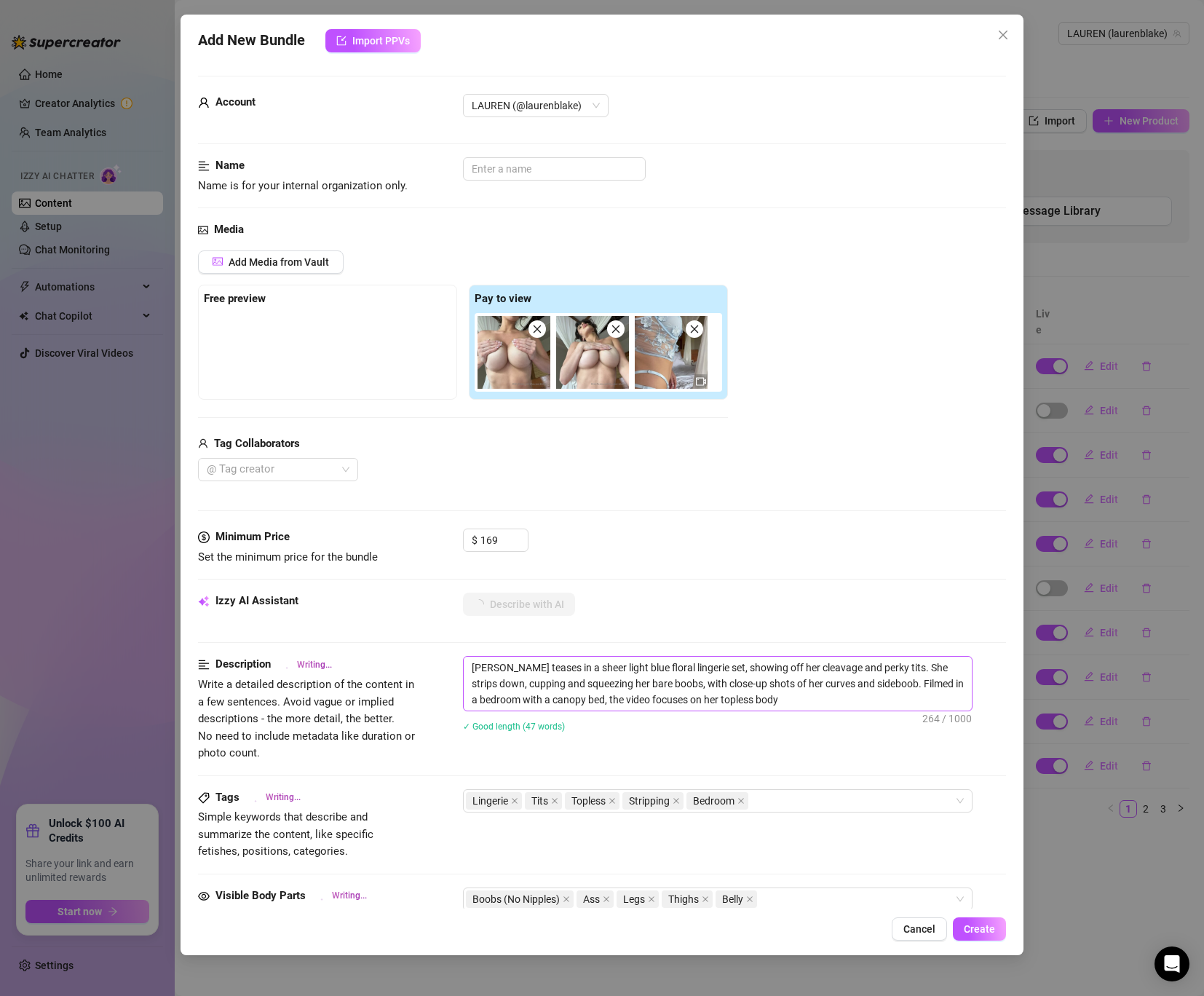
type textarea "[PERSON_NAME] teases in a sheer light blue floral lingerie set, showing off her…"
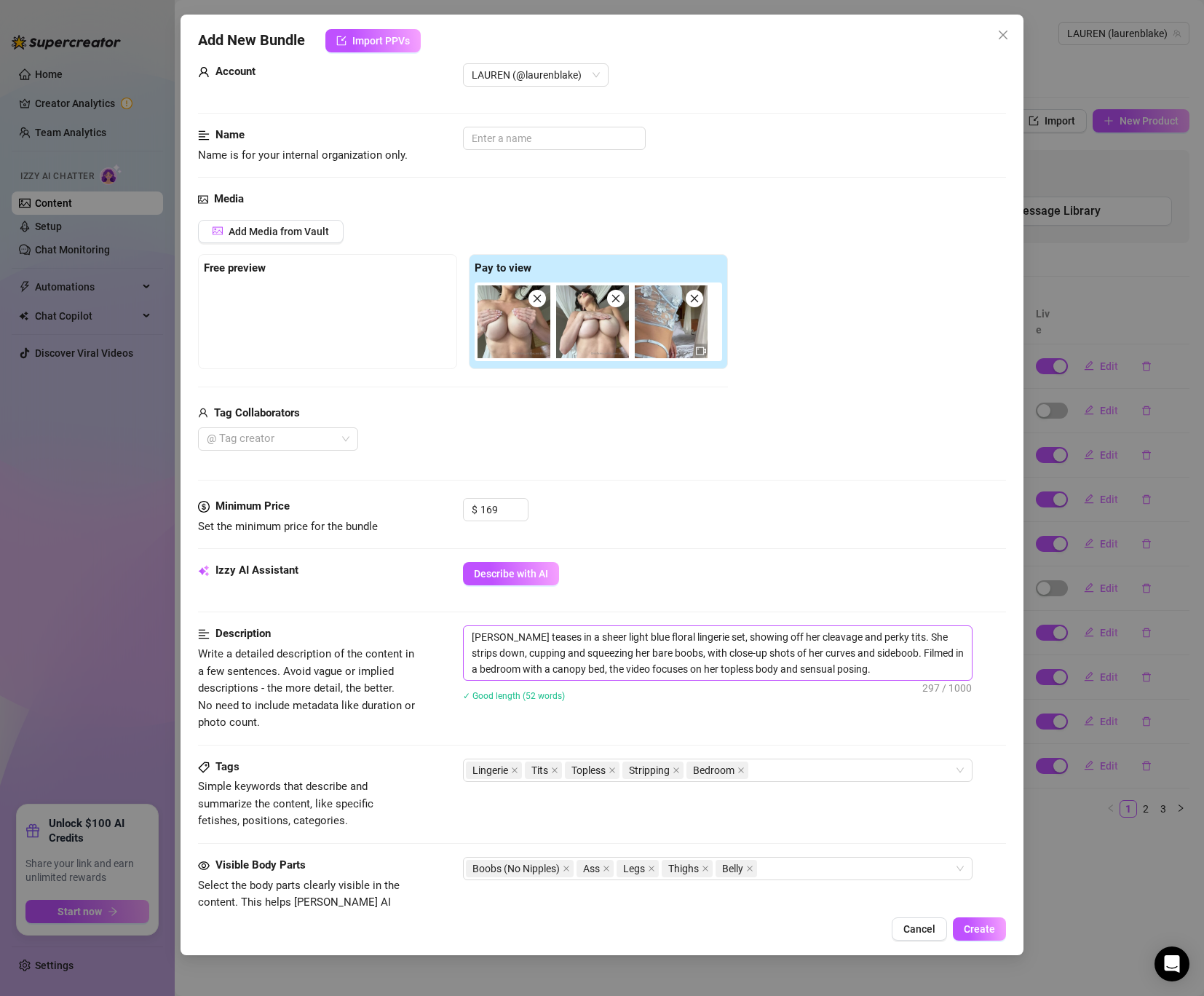
scroll to position [28, 0]
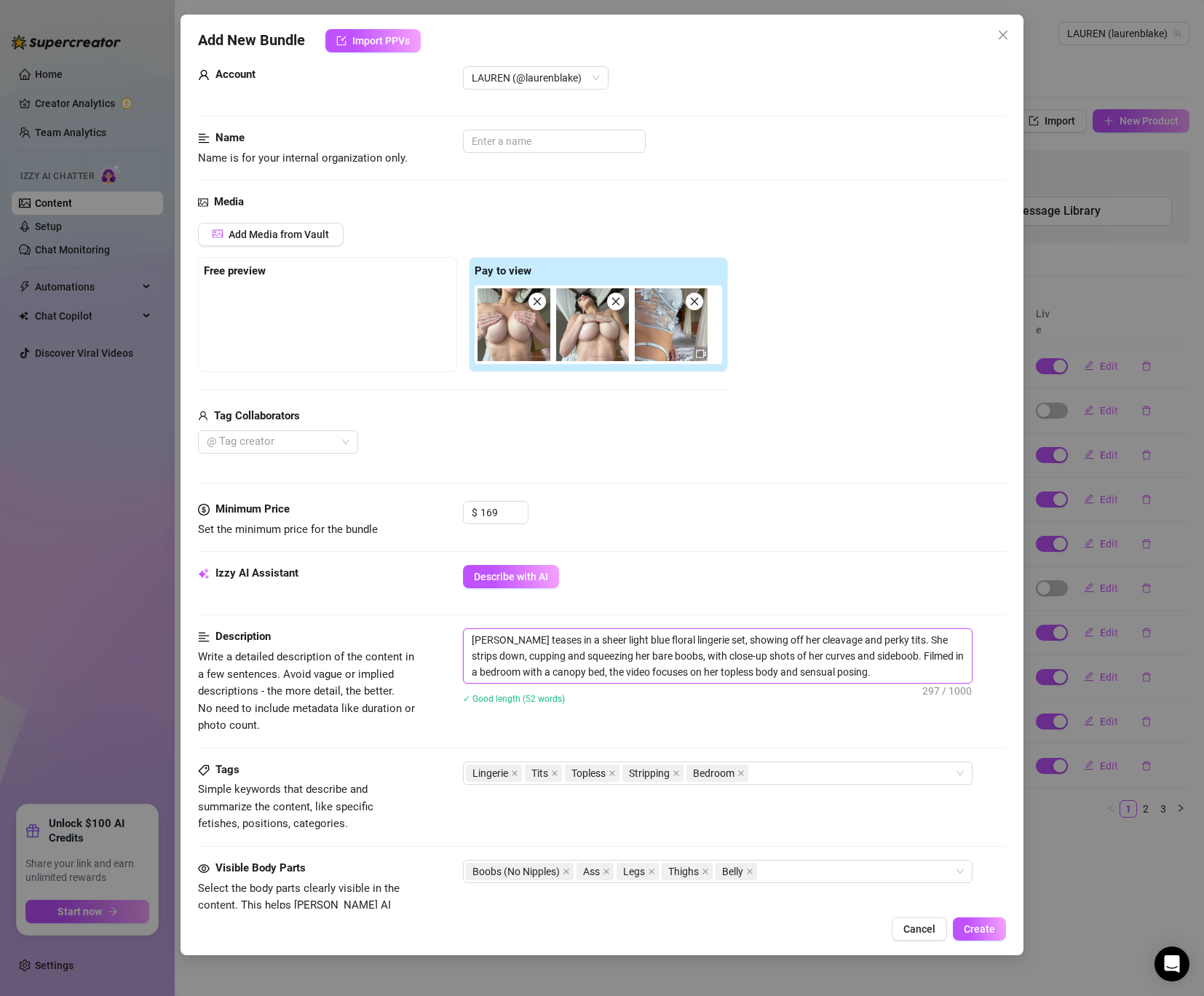
drag, startPoint x: 885, startPoint y: 638, endPoint x: 846, endPoint y: 638, distance: 39.0
click at [846, 638] on textarea "[PERSON_NAME] teases in a sheer light blue floral lingerie set, showing off her…" at bounding box center [717, 656] width 508 height 54
type textarea "[PERSON_NAME] teases in a sheer light blue floral lingerie set, showing off her…"
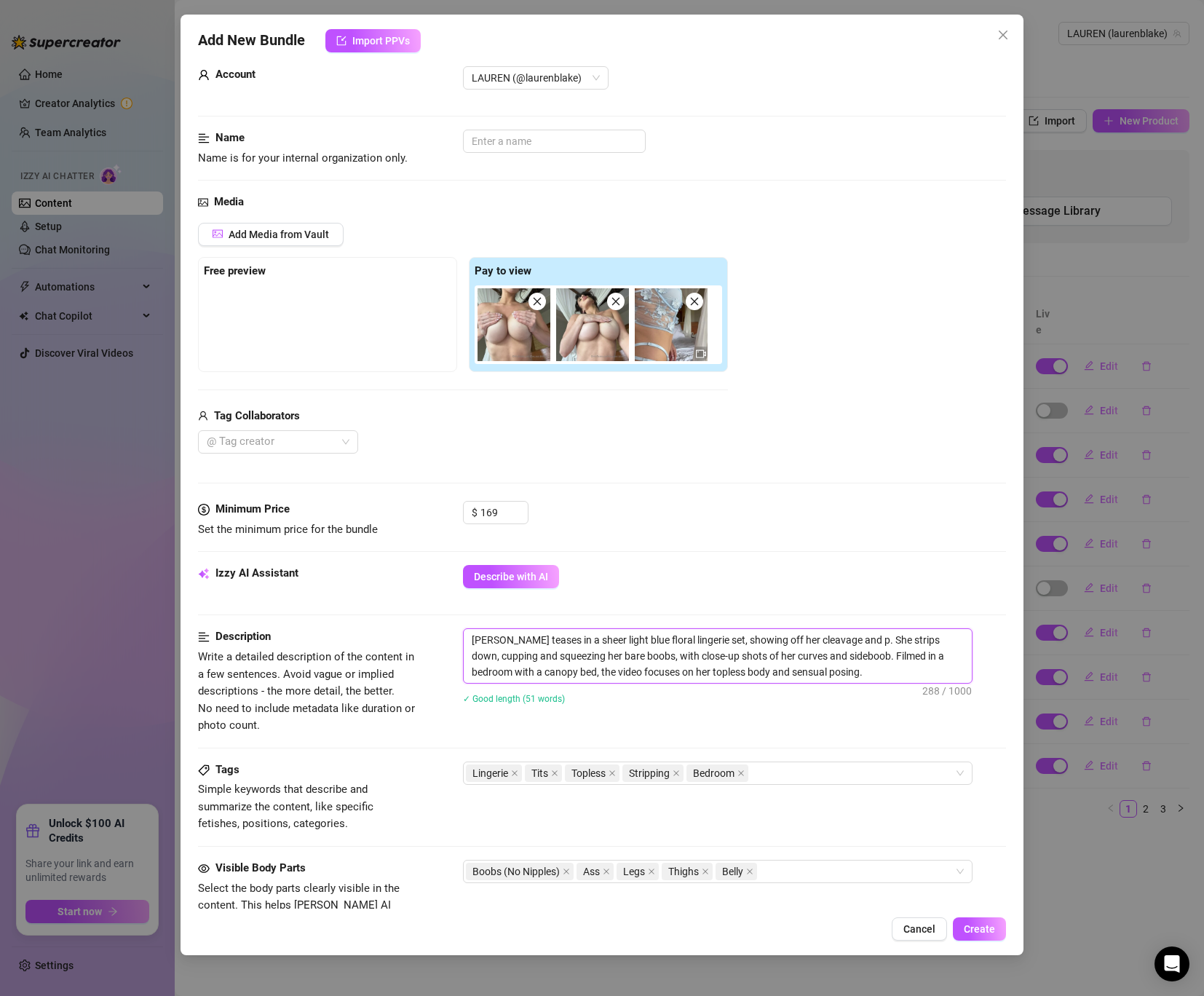
type textarea "[PERSON_NAME] teases in a sheer light blue floral lingerie set, showing off her…"
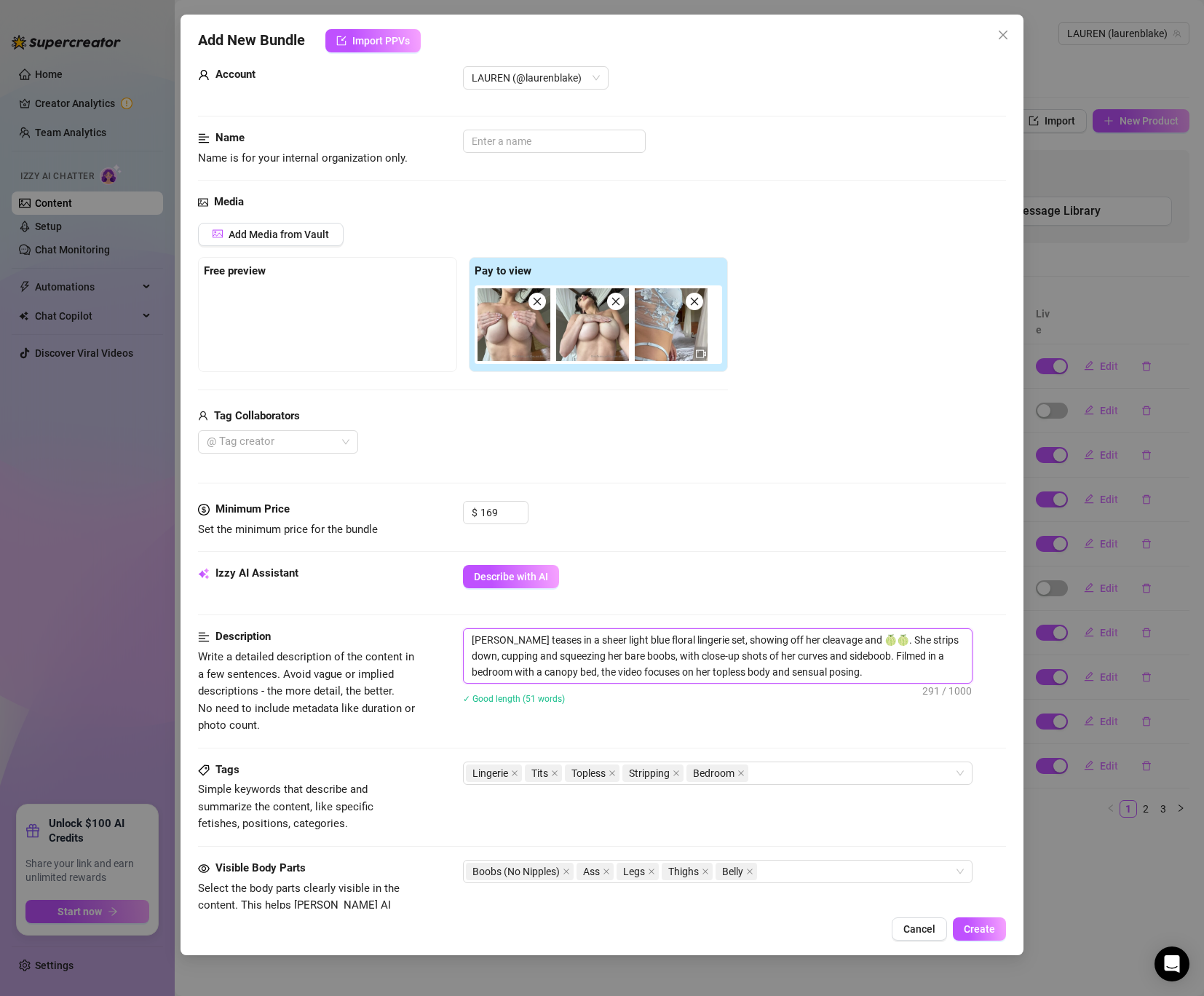
click at [722, 646] on textarea "[PERSON_NAME] teases in a sheer light blue floral lingerie set, showing off her…" at bounding box center [717, 656] width 508 height 54
click at [517, 661] on textarea "[PERSON_NAME] teases in a sheer light blue floral lingerie set, showing off her…" at bounding box center [717, 656] width 508 height 54
click at [668, 662] on textarea "[PERSON_NAME] teases in a sheer light blue floral lingerie set, showing off her…" at bounding box center [717, 656] width 508 height 54
drag, startPoint x: 526, startPoint y: 653, endPoint x: 467, endPoint y: 653, distance: 59.0
click at [467, 653] on textarea "[PERSON_NAME] teases in a sheer light blue floral lingerie set, showing off her…" at bounding box center [717, 656] width 508 height 54
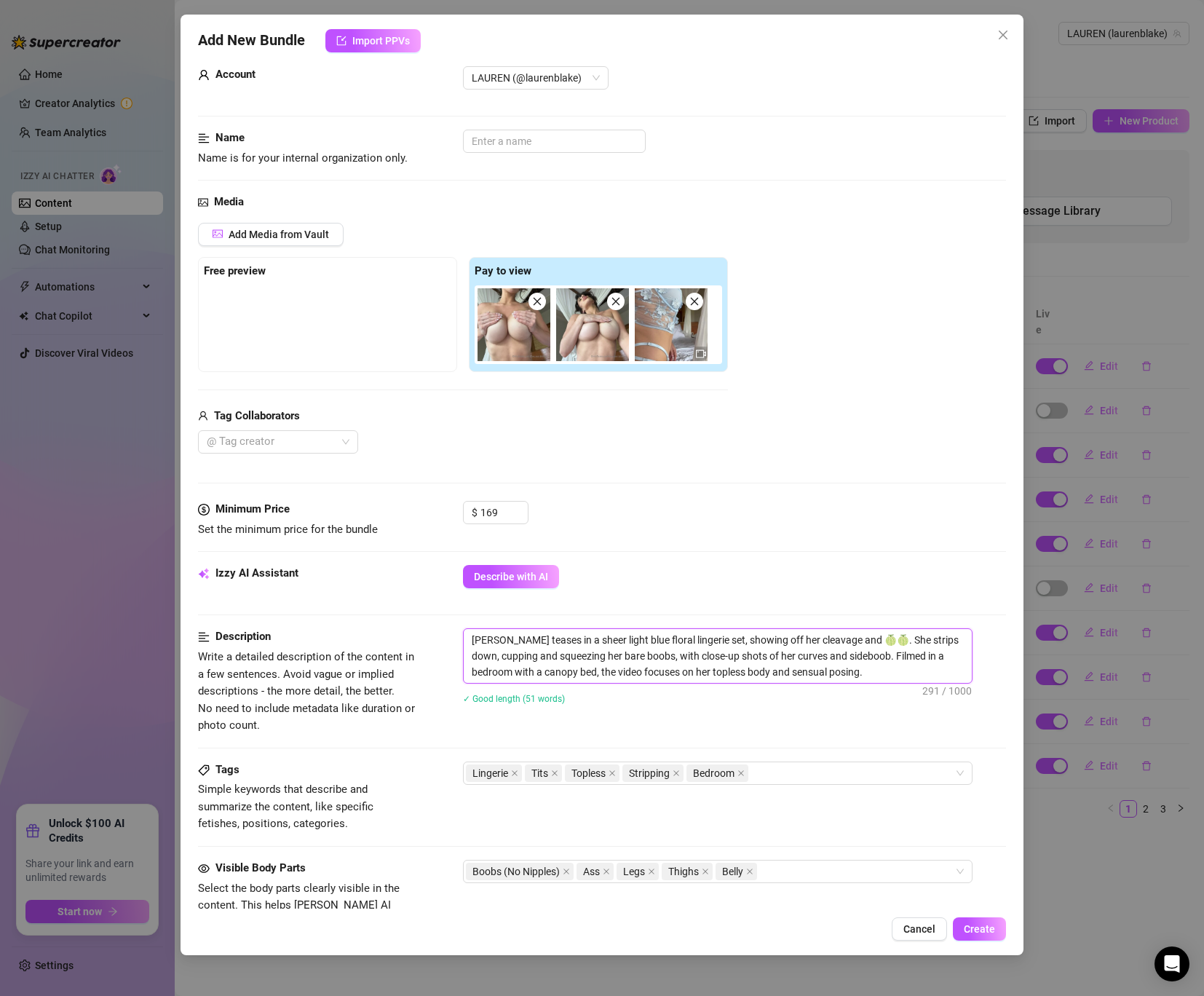
type textarea "[PERSON_NAME] teases in a sheer light blue floral lingerie set, showing off her…"
click at [527, 656] on textarea "[PERSON_NAME] teases in a sheer light blue floral lingerie set, showing off her…" at bounding box center [717, 656] width 508 height 54
drag, startPoint x: 557, startPoint y: 654, endPoint x: 539, endPoint y: 655, distance: 18.0
click at [539, 655] on textarea "[PERSON_NAME] teases in a sheer light blue floral lingerie set, showing off her…" at bounding box center [717, 656] width 508 height 54
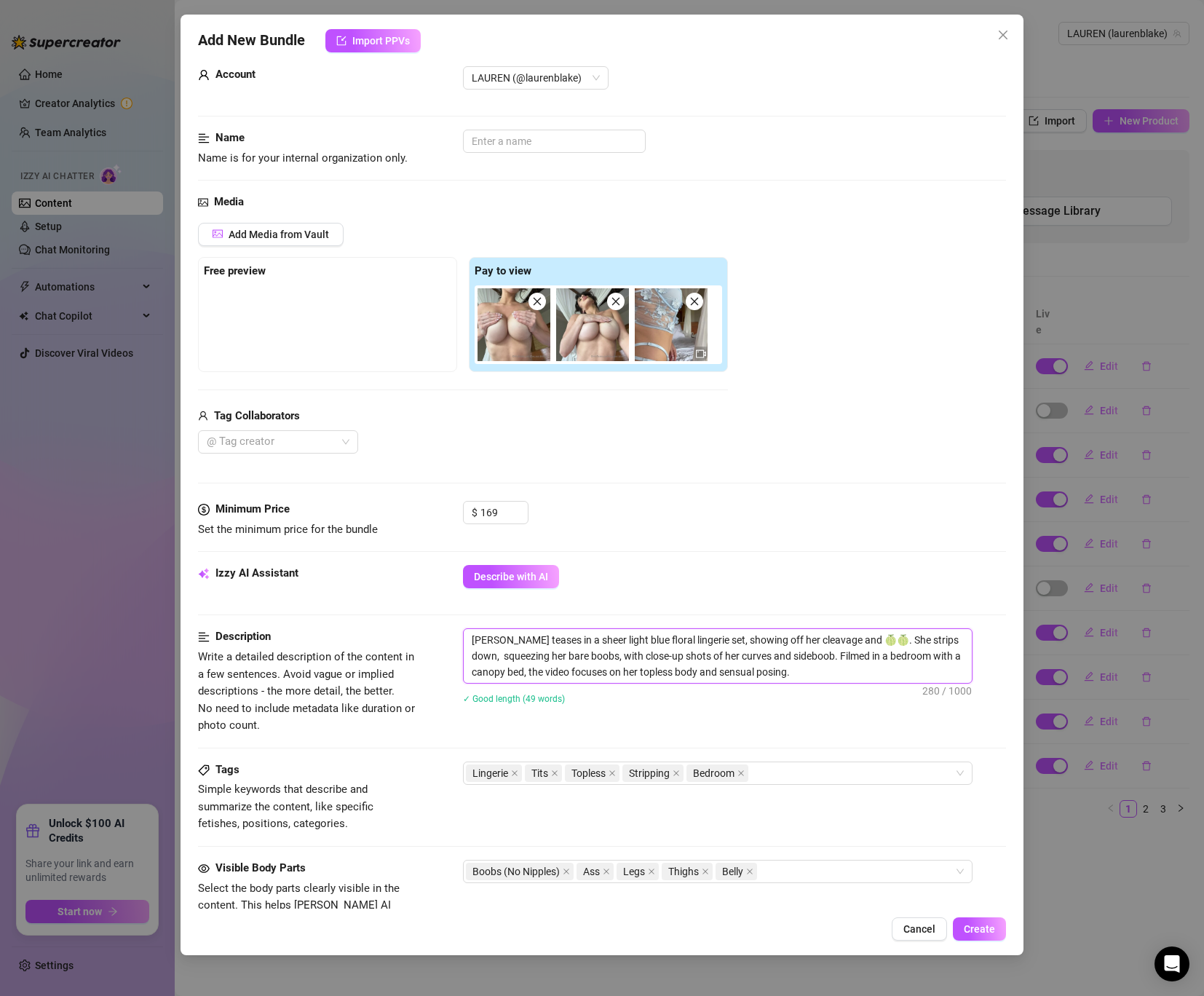
type textarea "[PERSON_NAME] teases in a sheer light blue floral lingerie set, showing off her…"
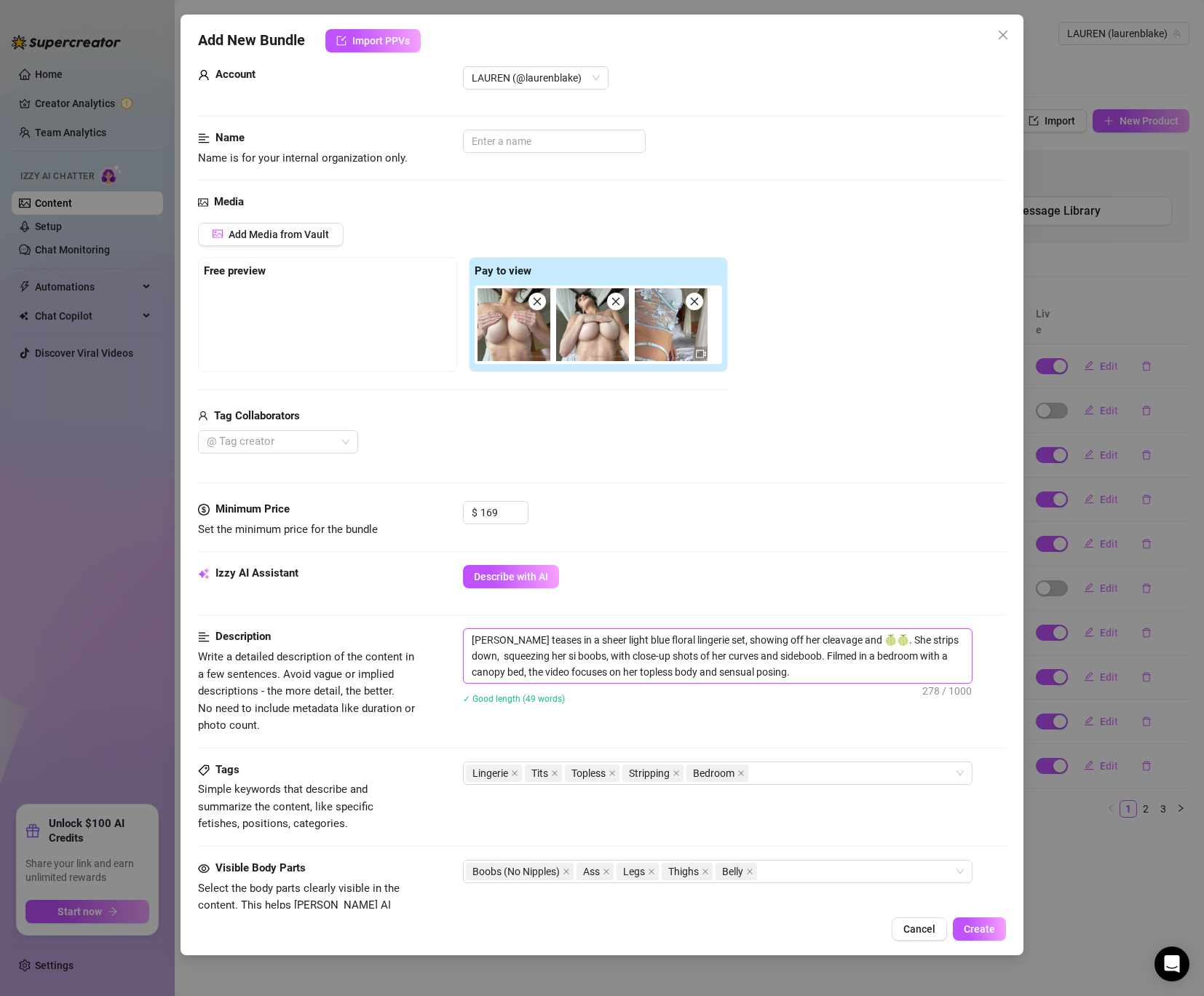
type textarea "[PERSON_NAME] teases in a sheer light blue floral lingerie set, showing off her…"
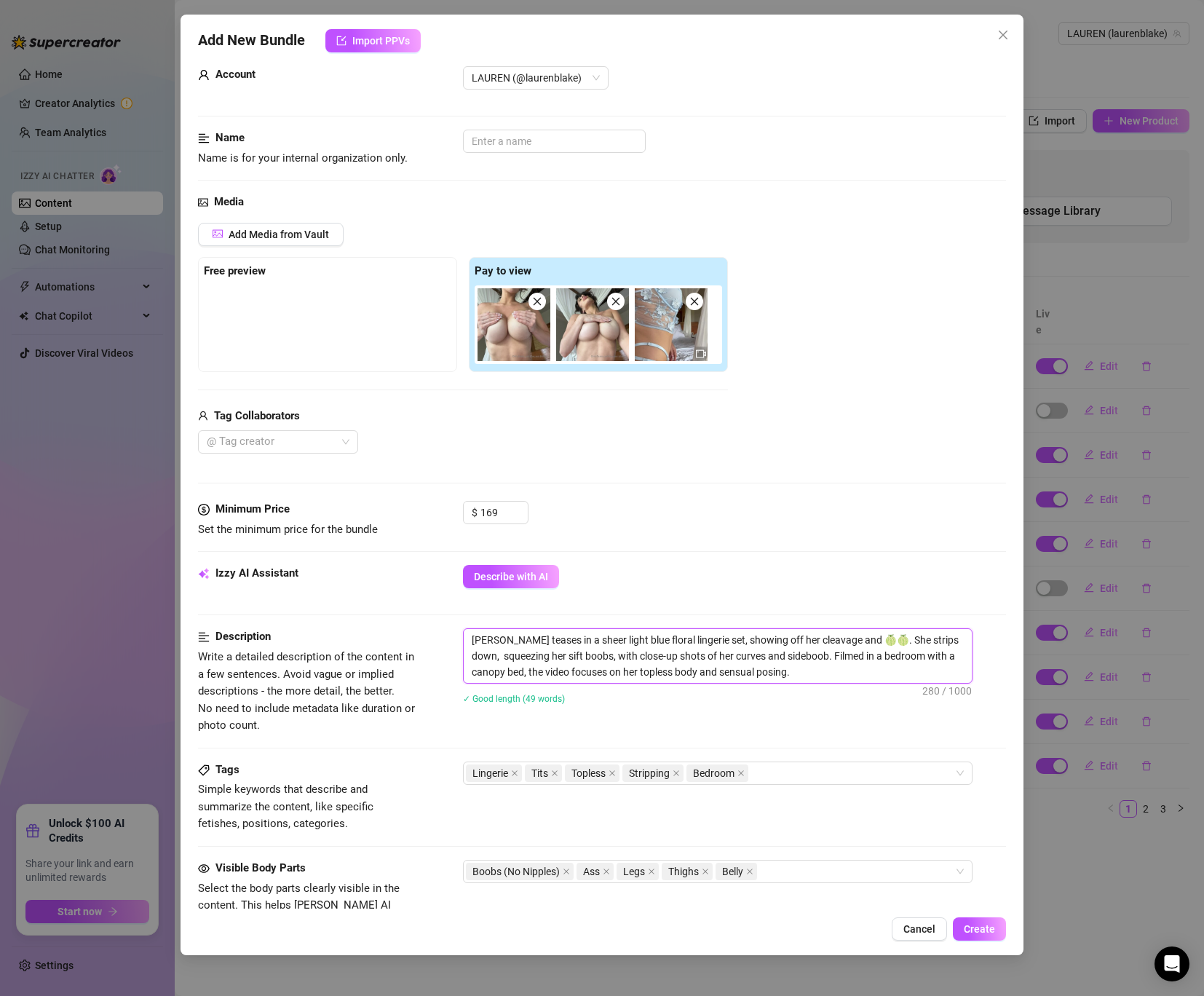
type textarea "[PERSON_NAME] teases in a sheer light blue floral lingerie set, showing off her…"
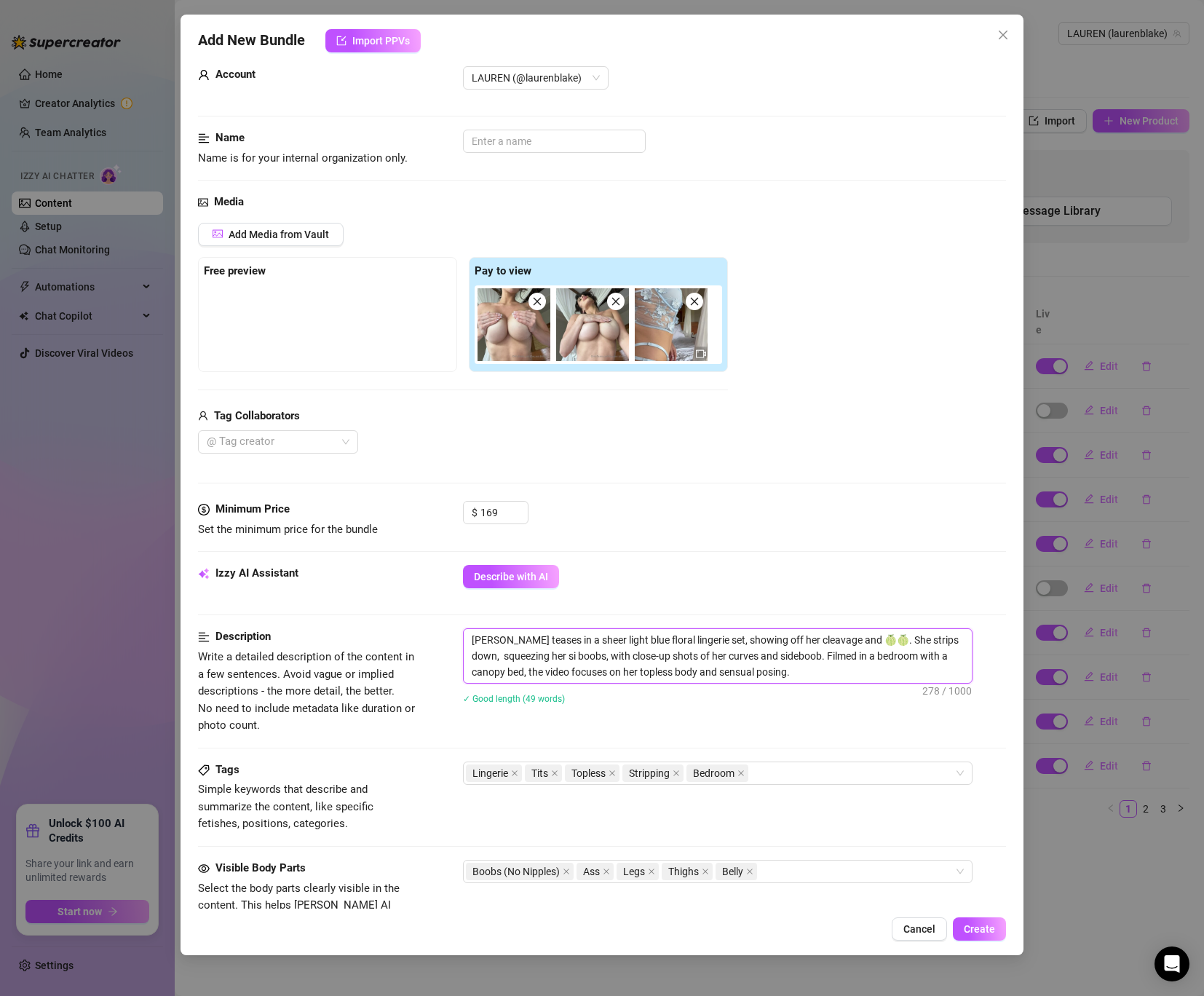
type textarea "[PERSON_NAME] teases in a sheer light blue floral lingerie set, showing off her…"
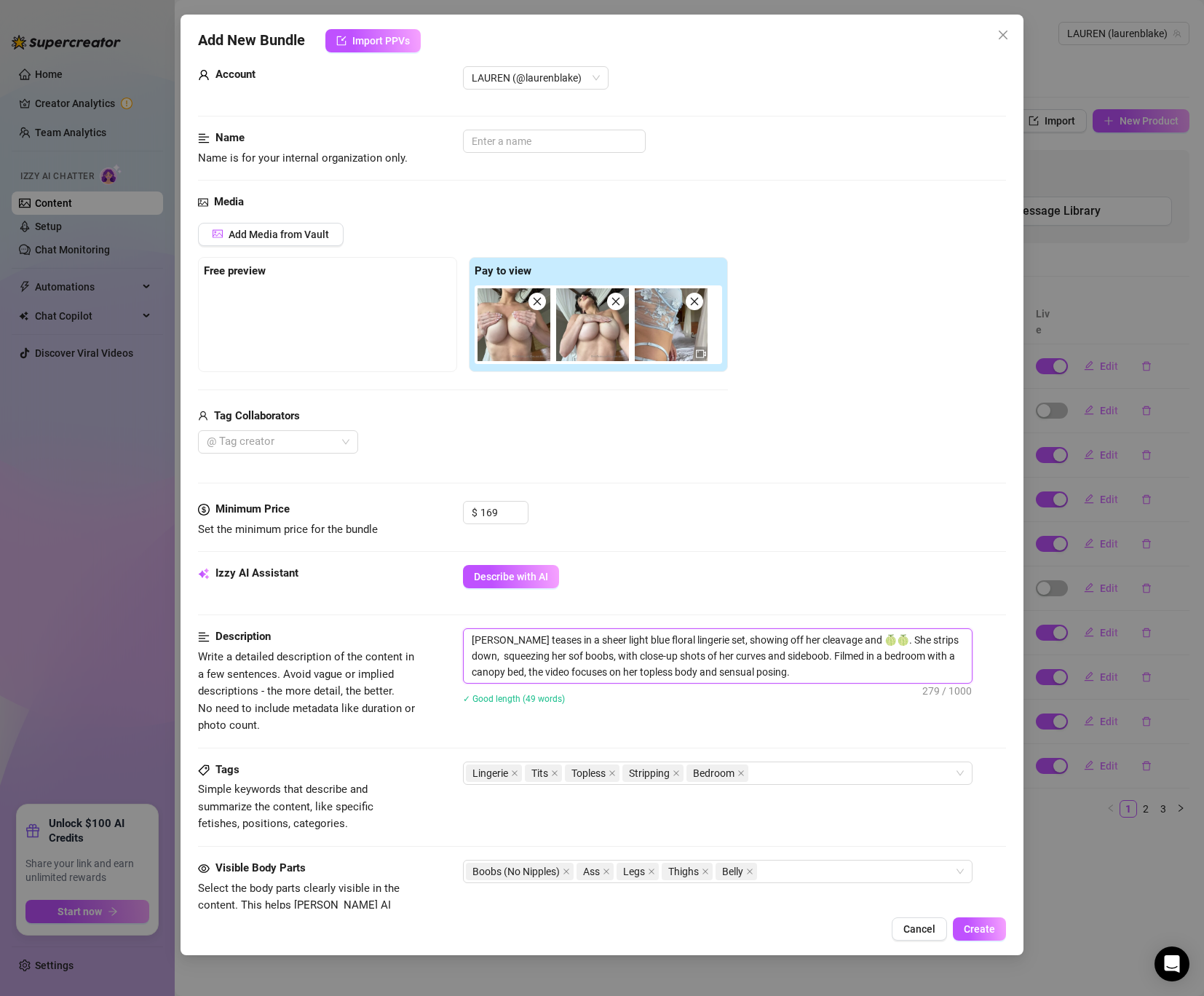
type textarea "[PERSON_NAME] teases in a sheer light blue floral lingerie set, showing off her…"
click at [865, 669] on textarea "[PERSON_NAME] teases in a sheer light blue floral lingerie set, showing off her…" at bounding box center [717, 656] width 508 height 54
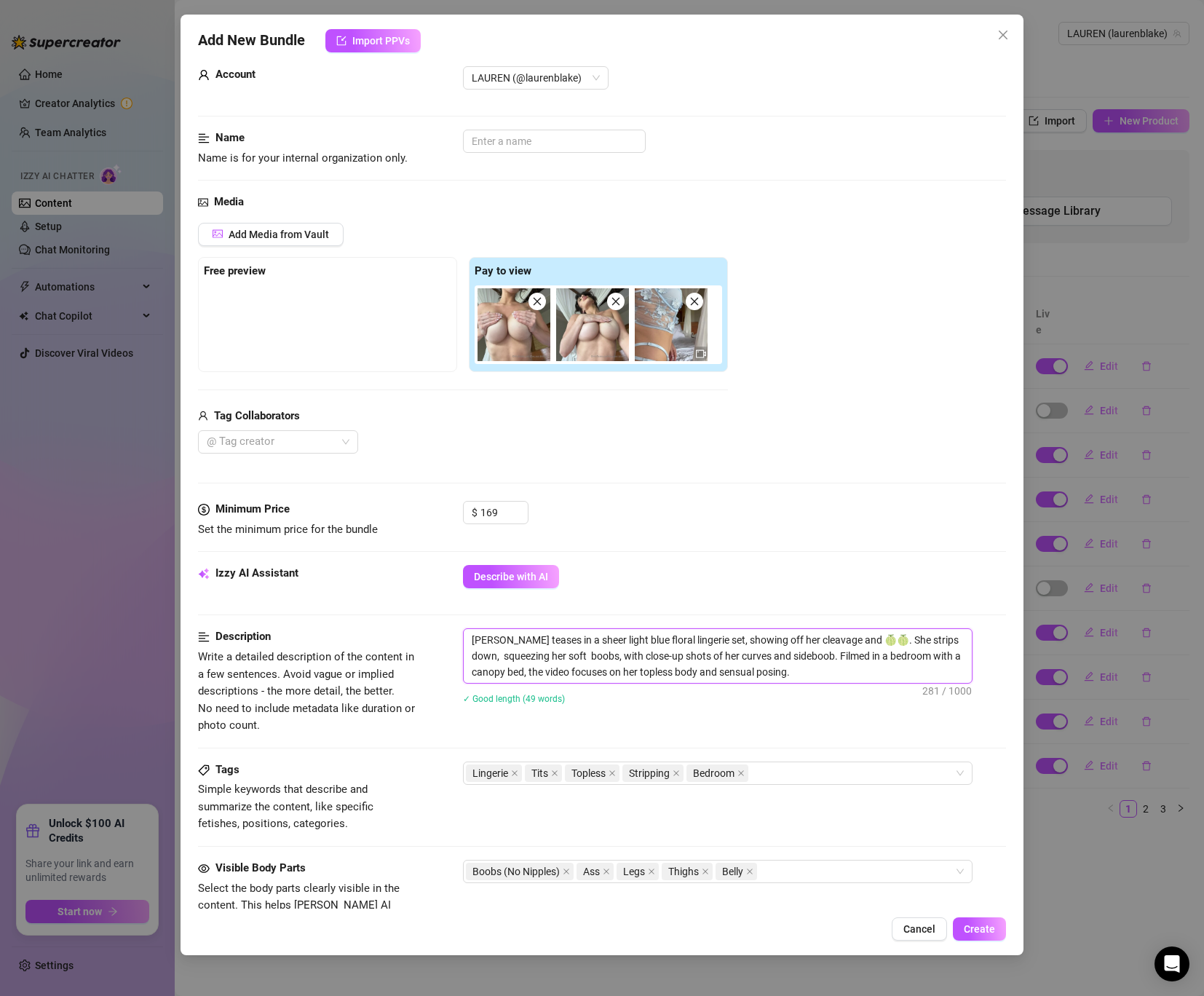
type textarea "[PERSON_NAME] teases in a sheer light blue floral lingerie set, showing off her…"
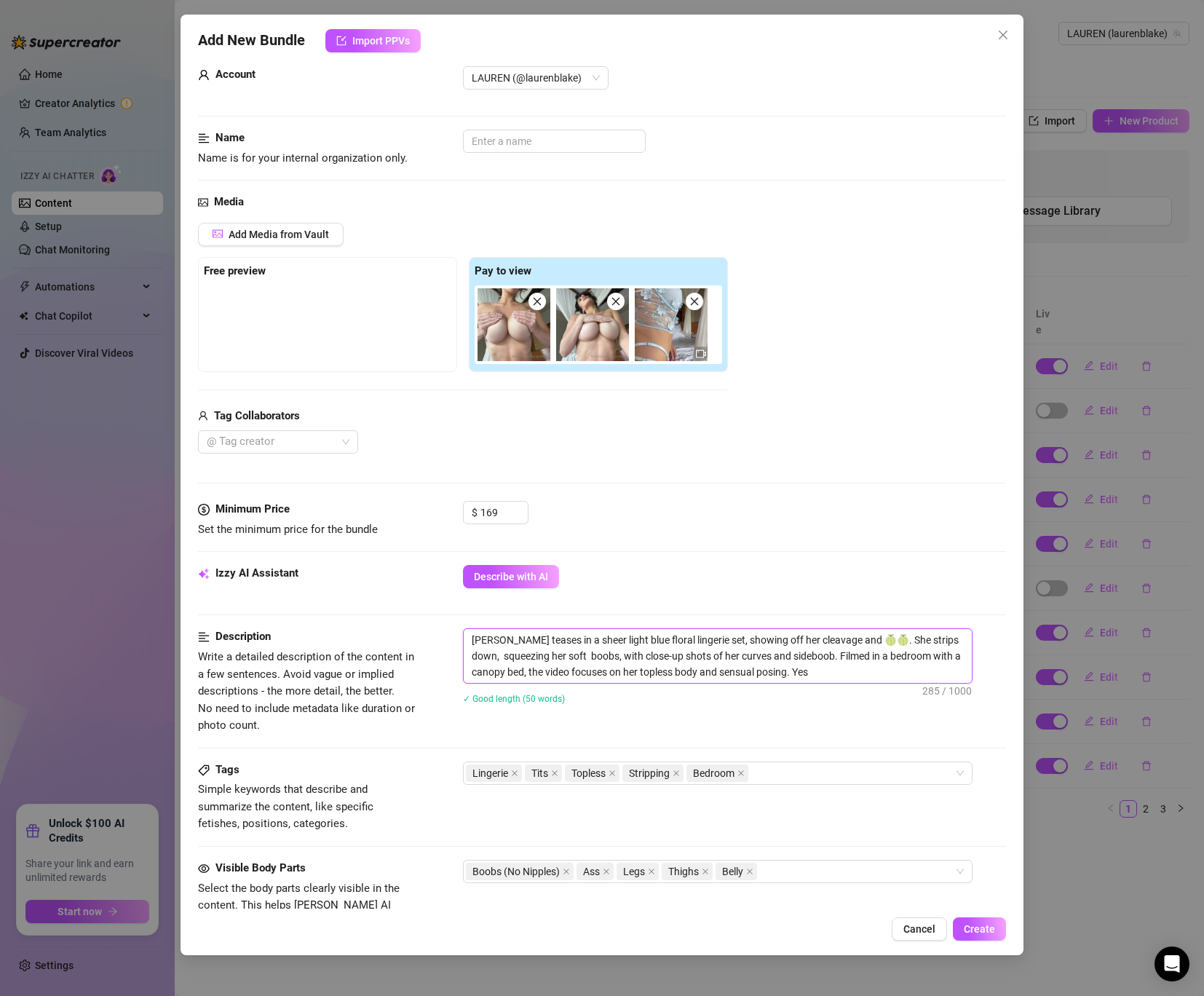
type textarea "[PERSON_NAME] teases in a sheer light blue floral lingerie set, showing off her…"
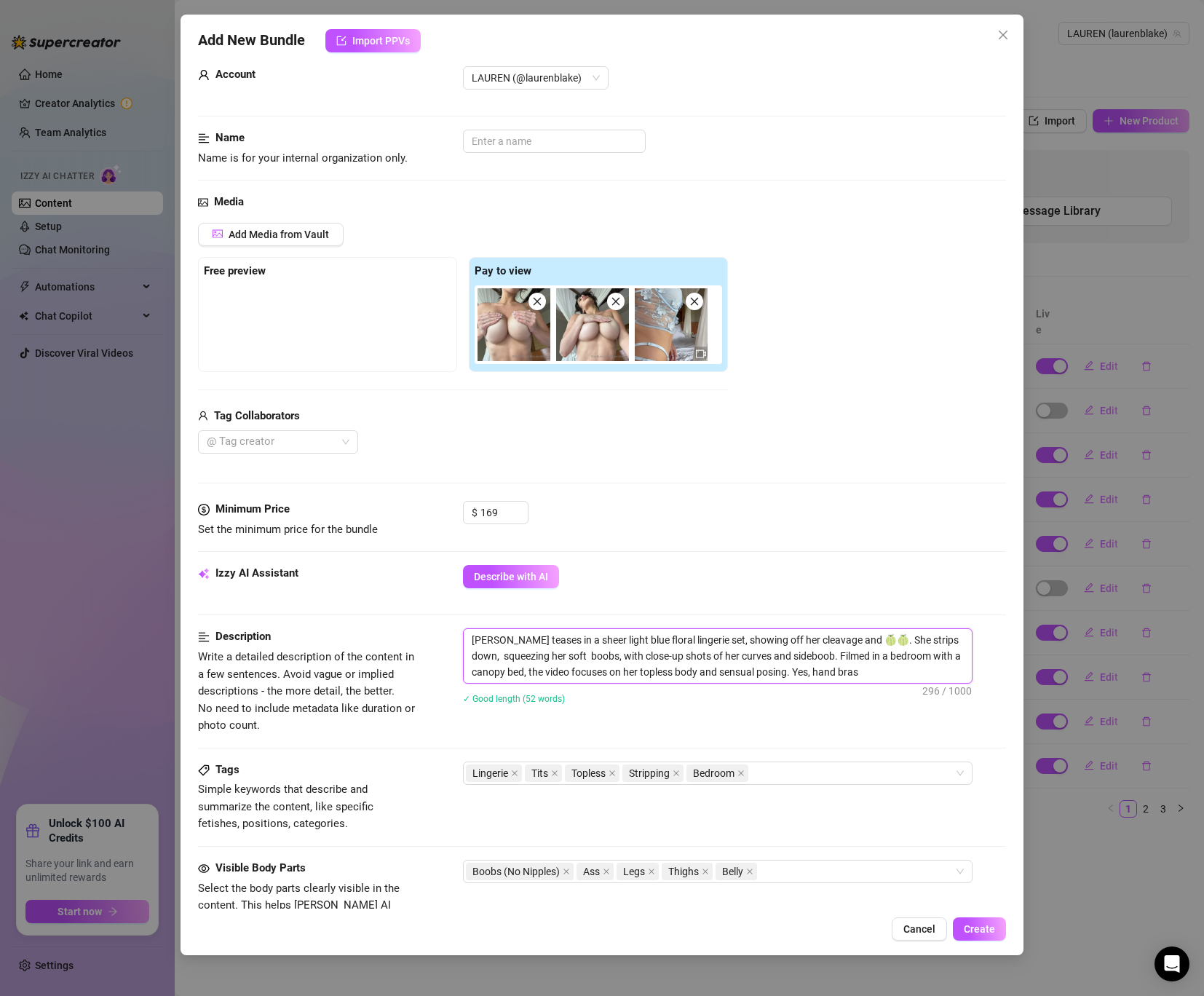
type textarea "[PERSON_NAME] teases in a sheer light blue floral lingerie set, showing off her…"
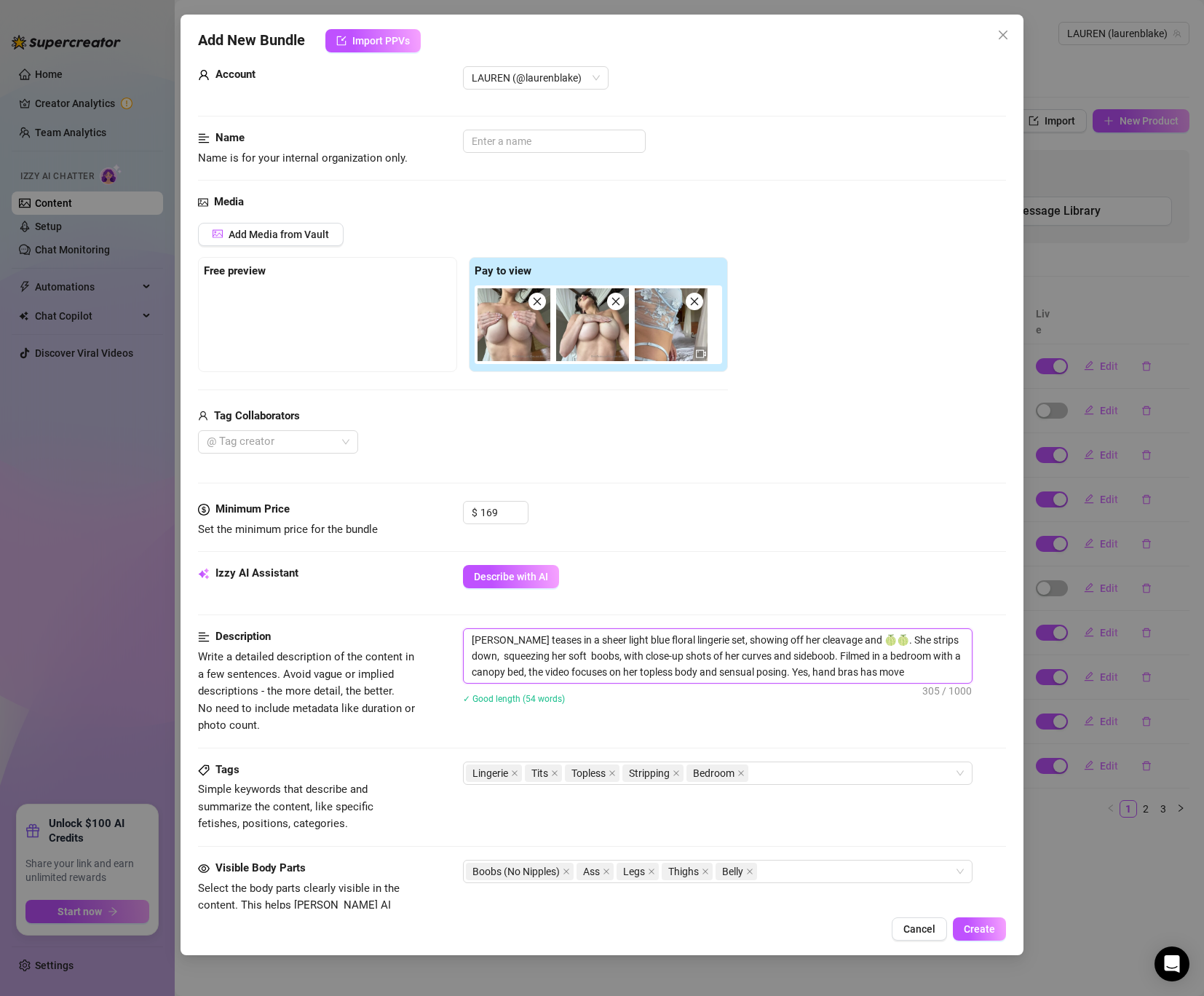
type textarea "[PERSON_NAME] teases in a sheer light blue floral lingerie set, showing off her…"
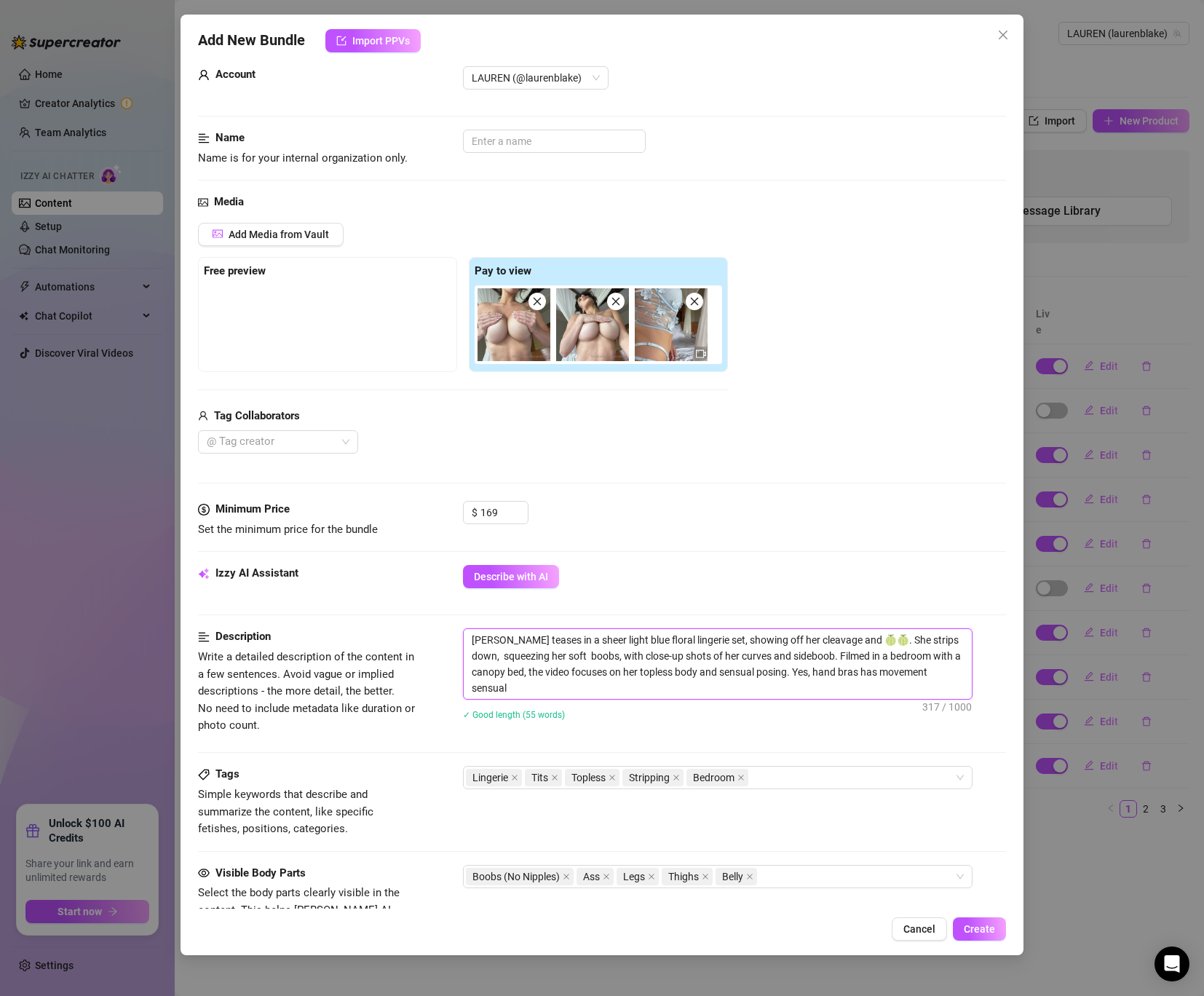
scroll to position [0, 0]
type textarea "[PERSON_NAME] teases in a sheer light blue floral lingerie set, showing off her…"
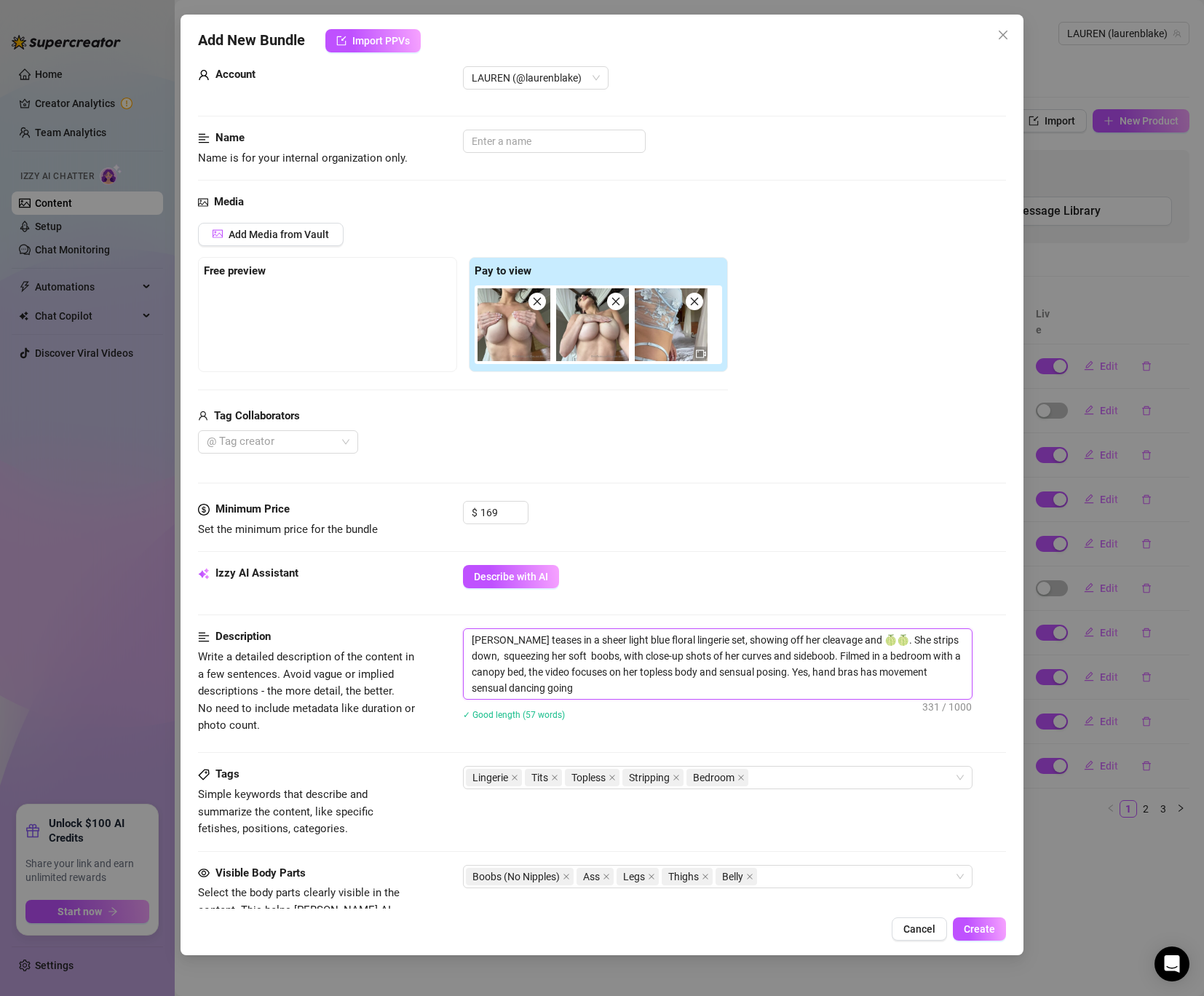
type textarea "[PERSON_NAME] teases in a sheer light blue floral lingerie set, showing off her…"
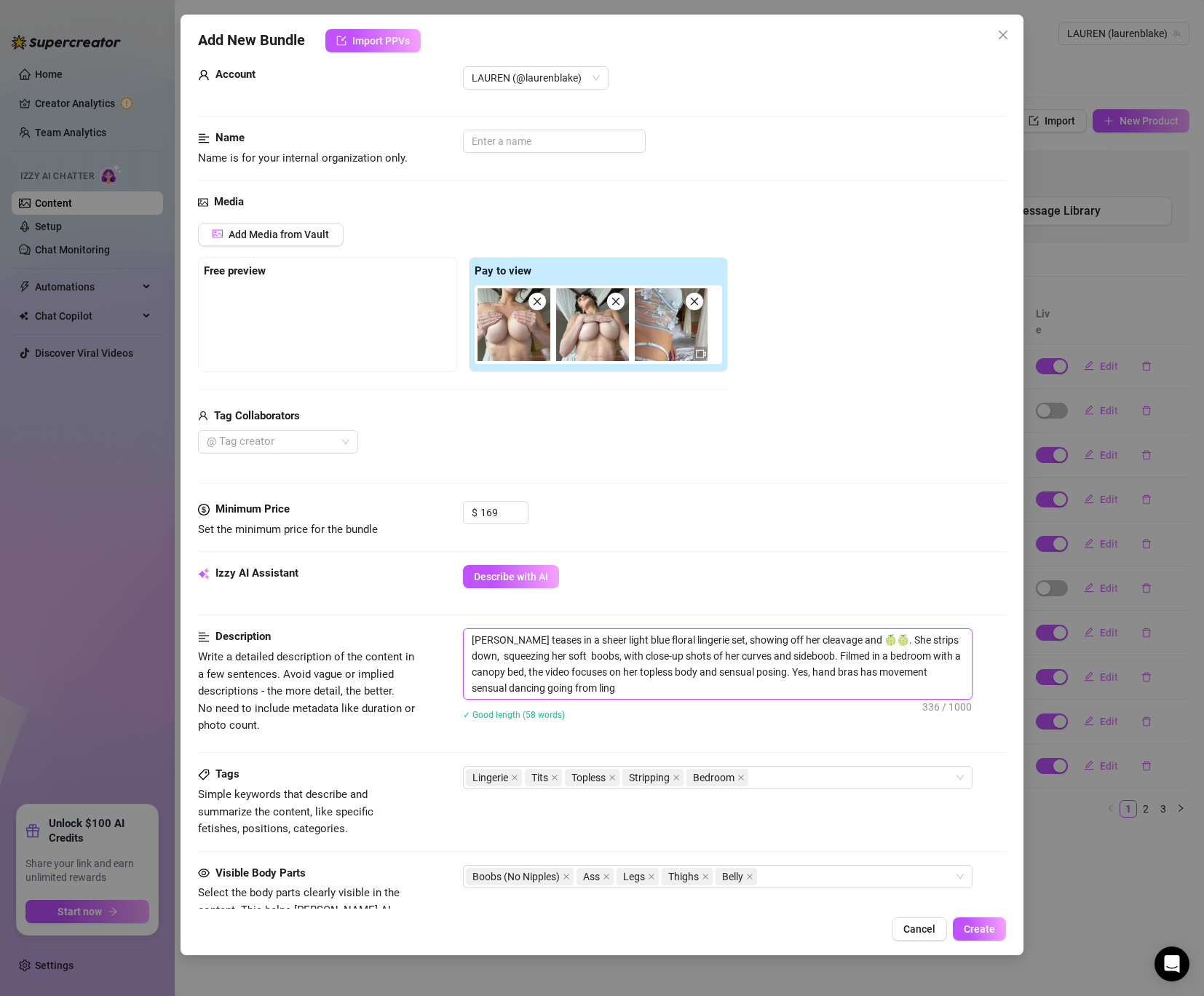
type textarea "[PERSON_NAME] teases in a sheer light blue floral lingerie set, showing off her…"
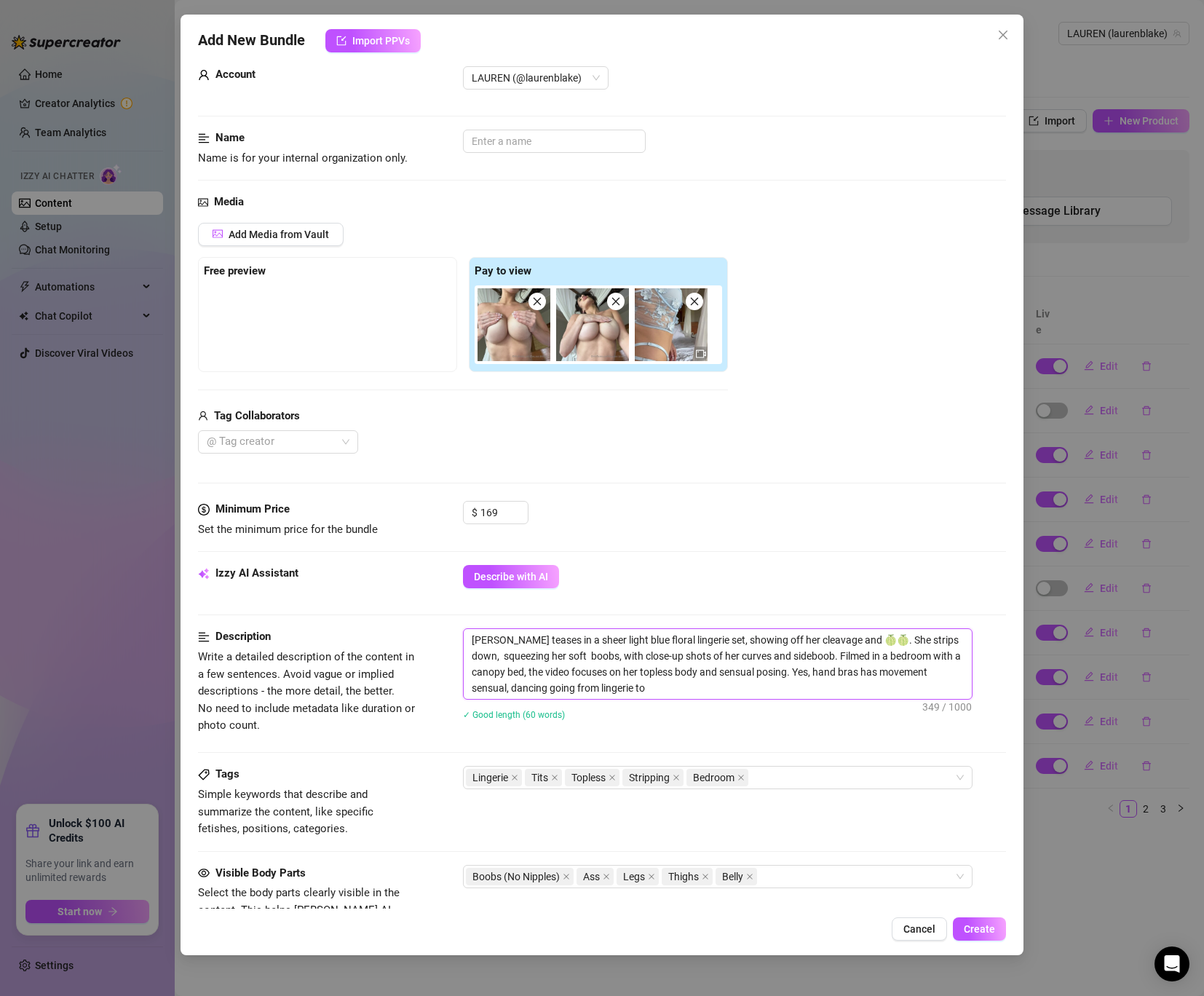
type textarea "[PERSON_NAME] teases in a sheer light blue floral lingerie set, showing off her…"
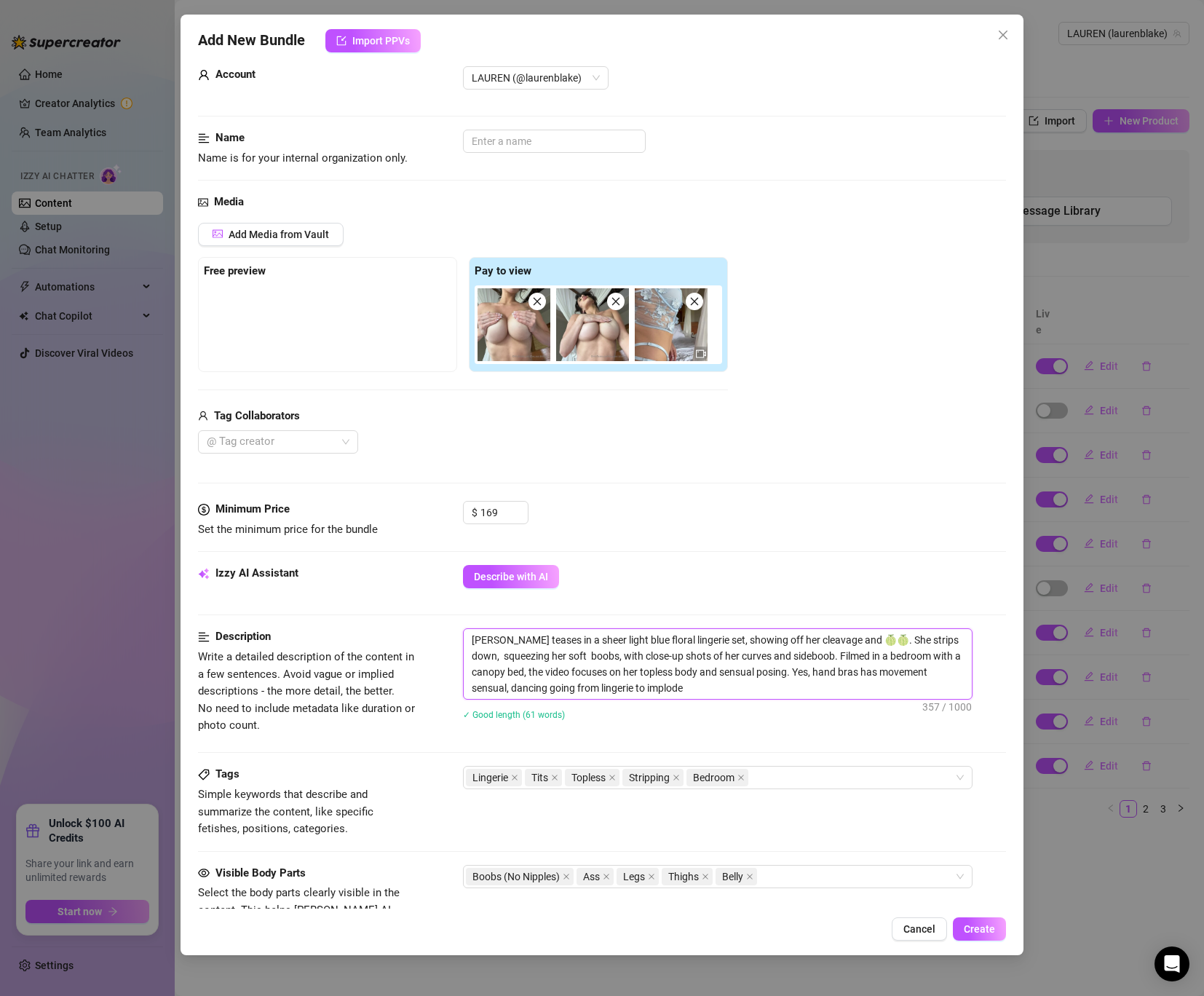
type textarea "[PERSON_NAME] teases in a sheer light blue floral lingerie set, showing off her…"
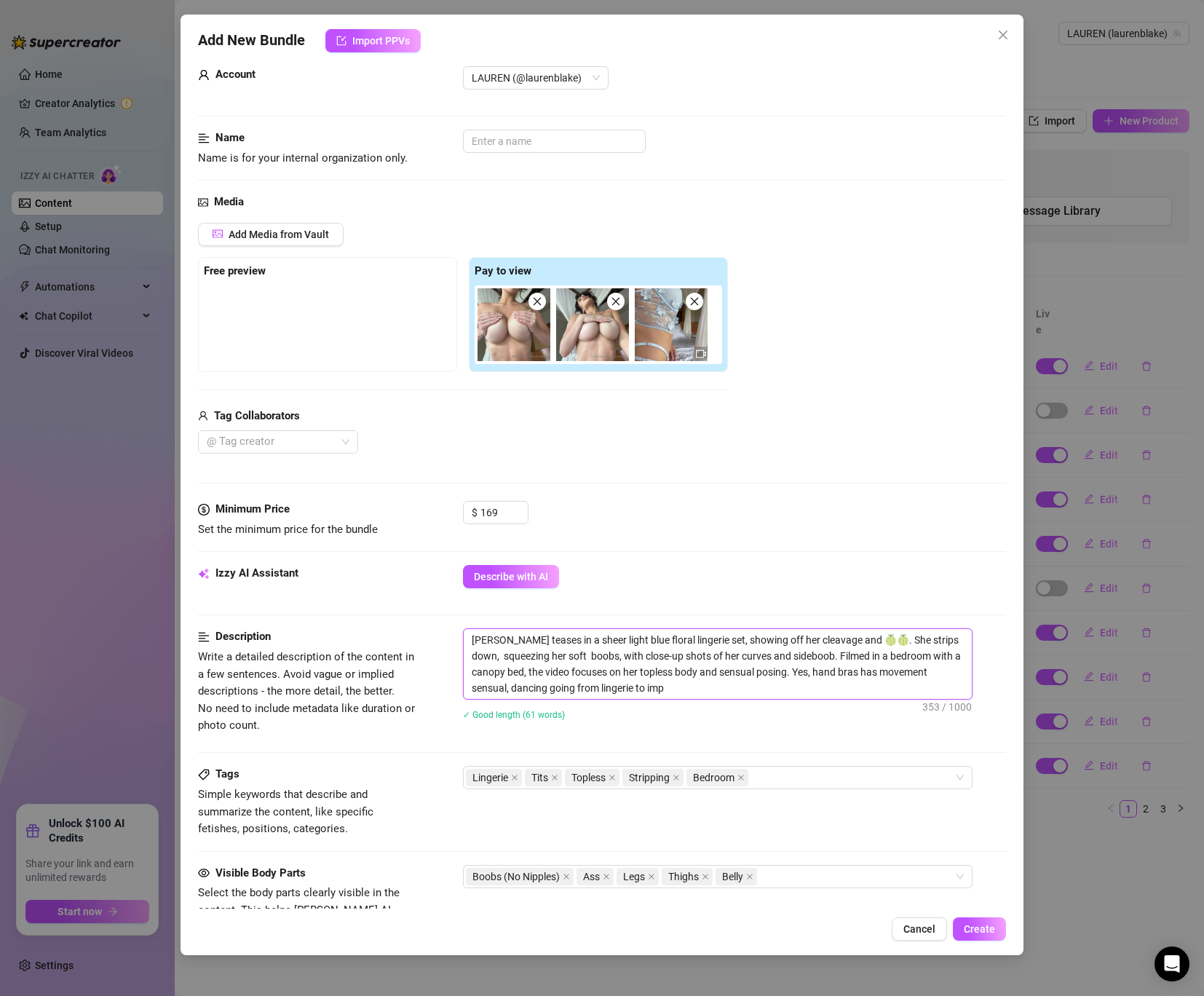
type textarea "[PERSON_NAME] teases in a sheer light blue floral lingerie set, showing off her…"
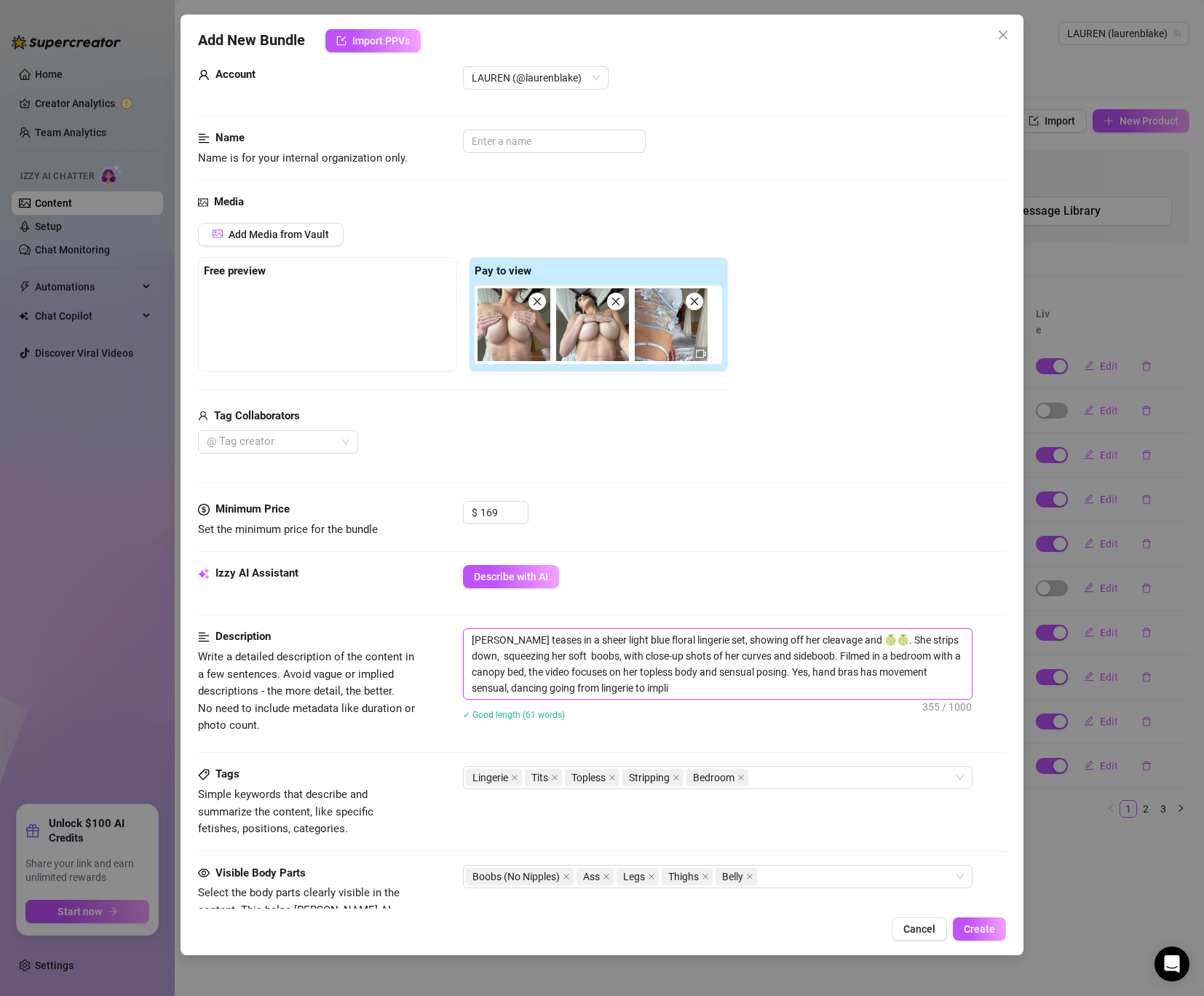
type textarea "[PERSON_NAME] teases in a sheer light blue floral lingerie set, showing off her…"
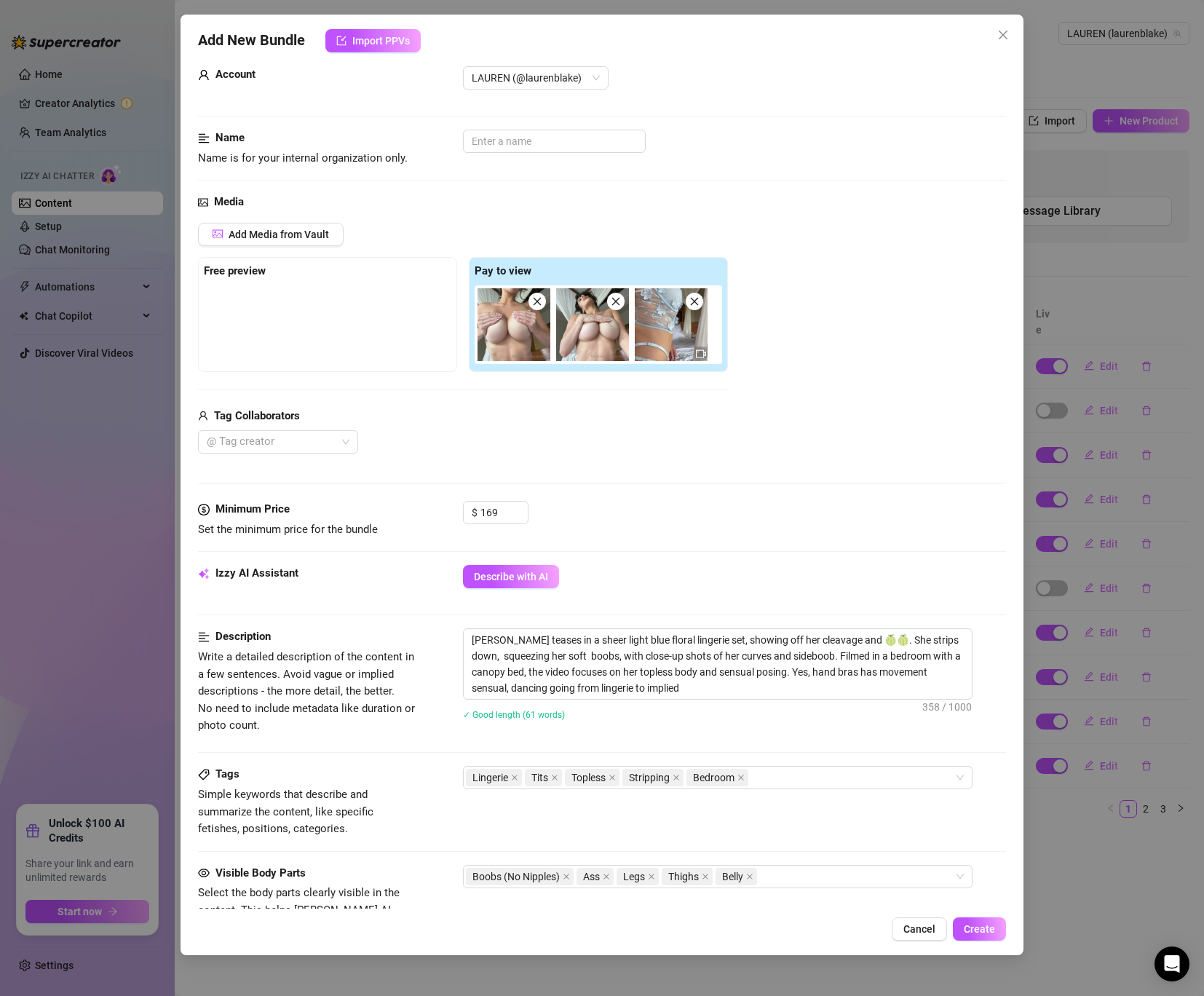
click at [818, 738] on div "[PERSON_NAME] teases in a sheer light blue floral lingerie set, showing off her…" at bounding box center [734, 683] width 543 height 110
click at [554, 780] on icon "close" at bounding box center [554, 777] width 7 height 7
click at [755, 779] on div "Lingerie Topless Stripping Bedroom" at bounding box center [710, 777] width 489 height 21
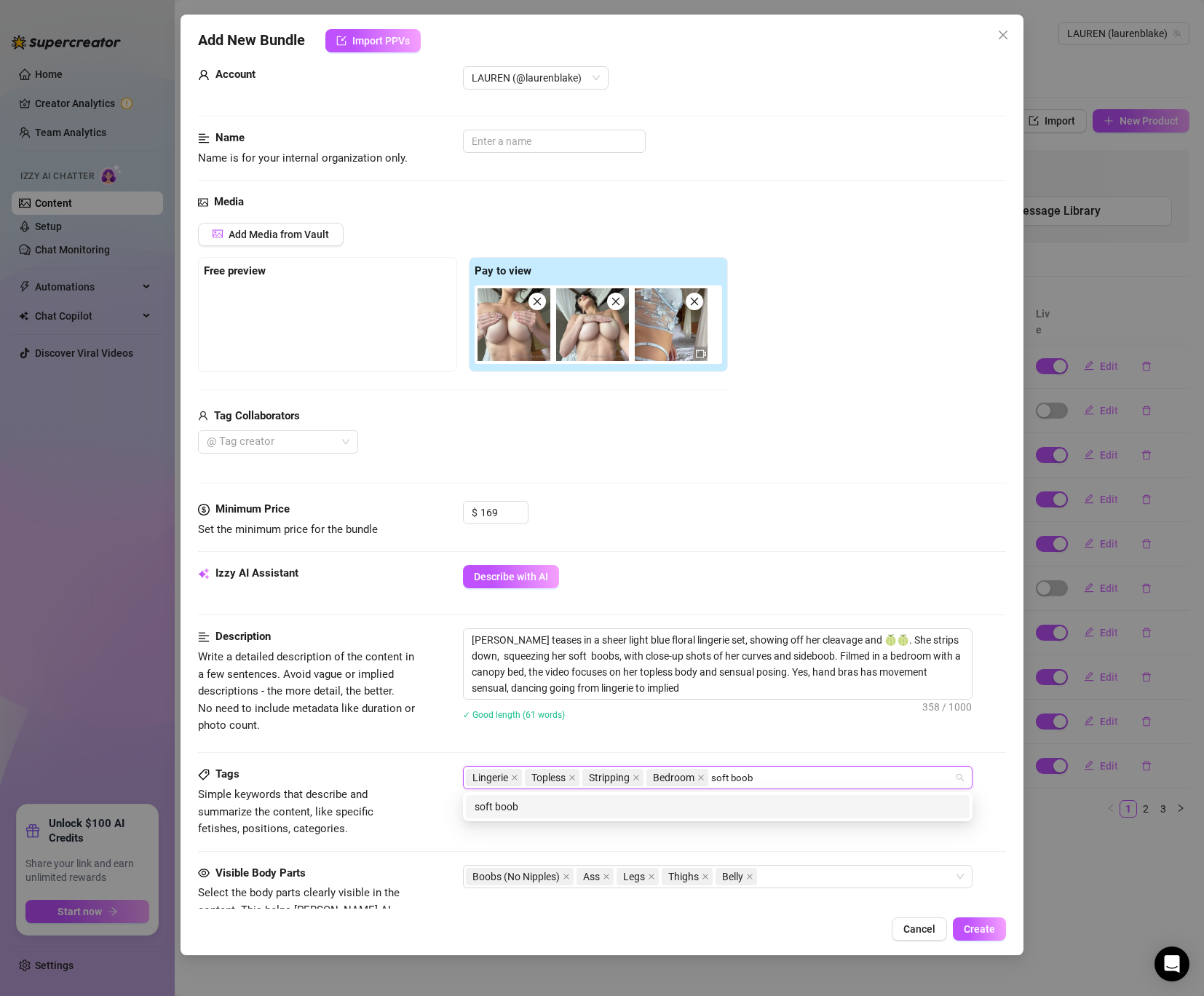
type input "soft boobs"
click at [694, 818] on div "soft boobs" at bounding box center [718, 806] width 504 height 23
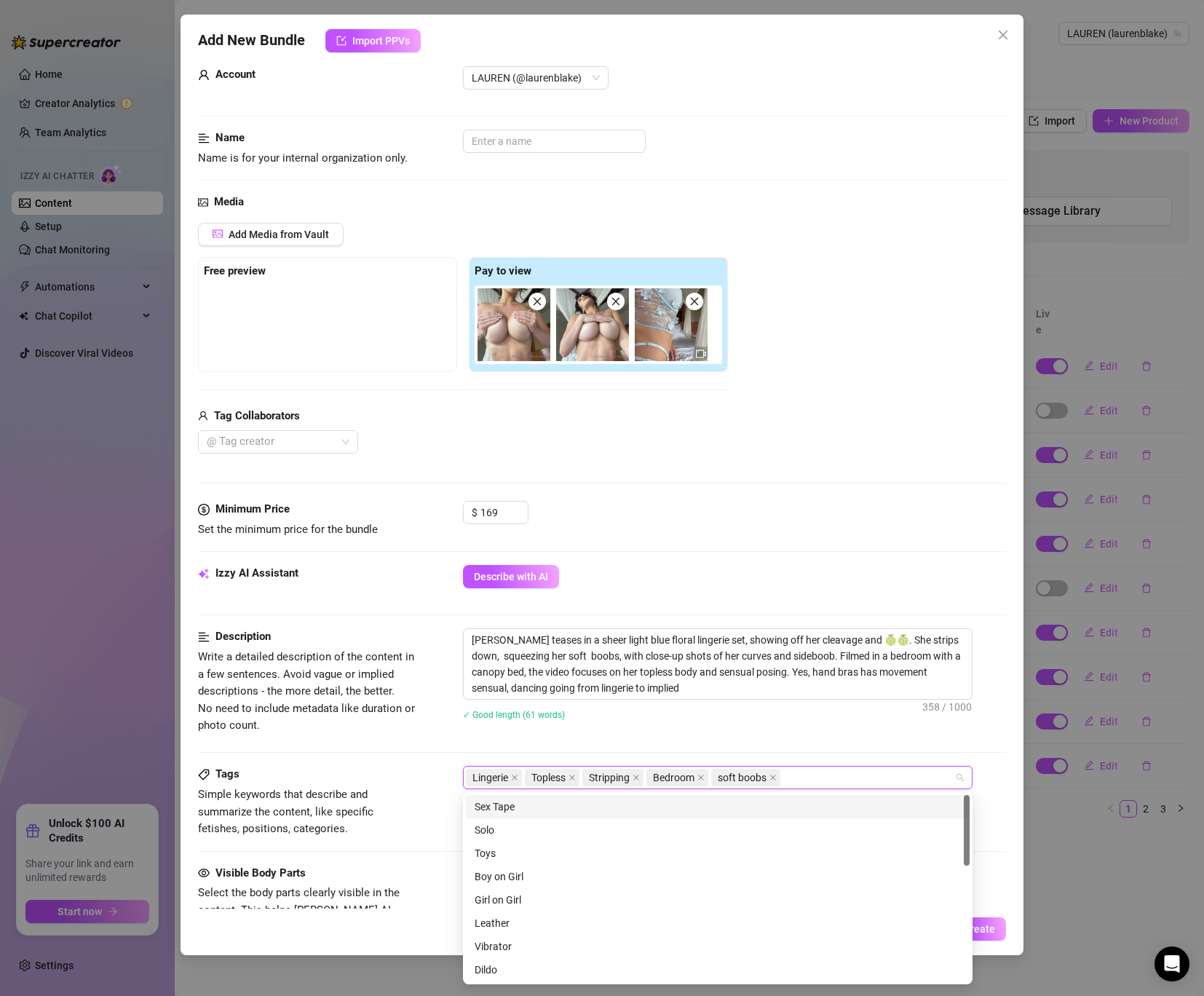
click at [853, 777] on div "Lingerie Topless Stripping Bedroom soft boobs" at bounding box center [710, 777] width 489 height 21
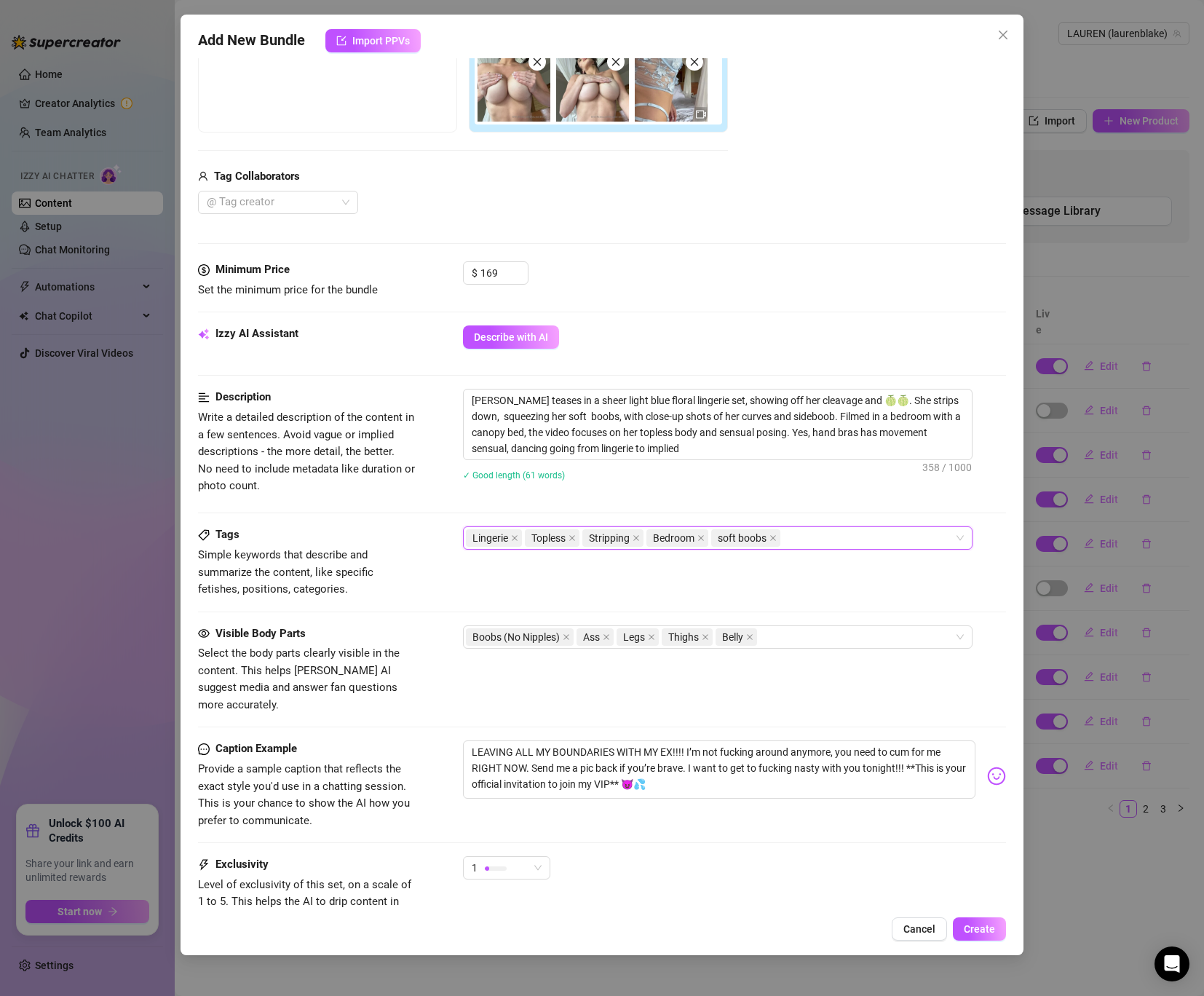
scroll to position [378, 0]
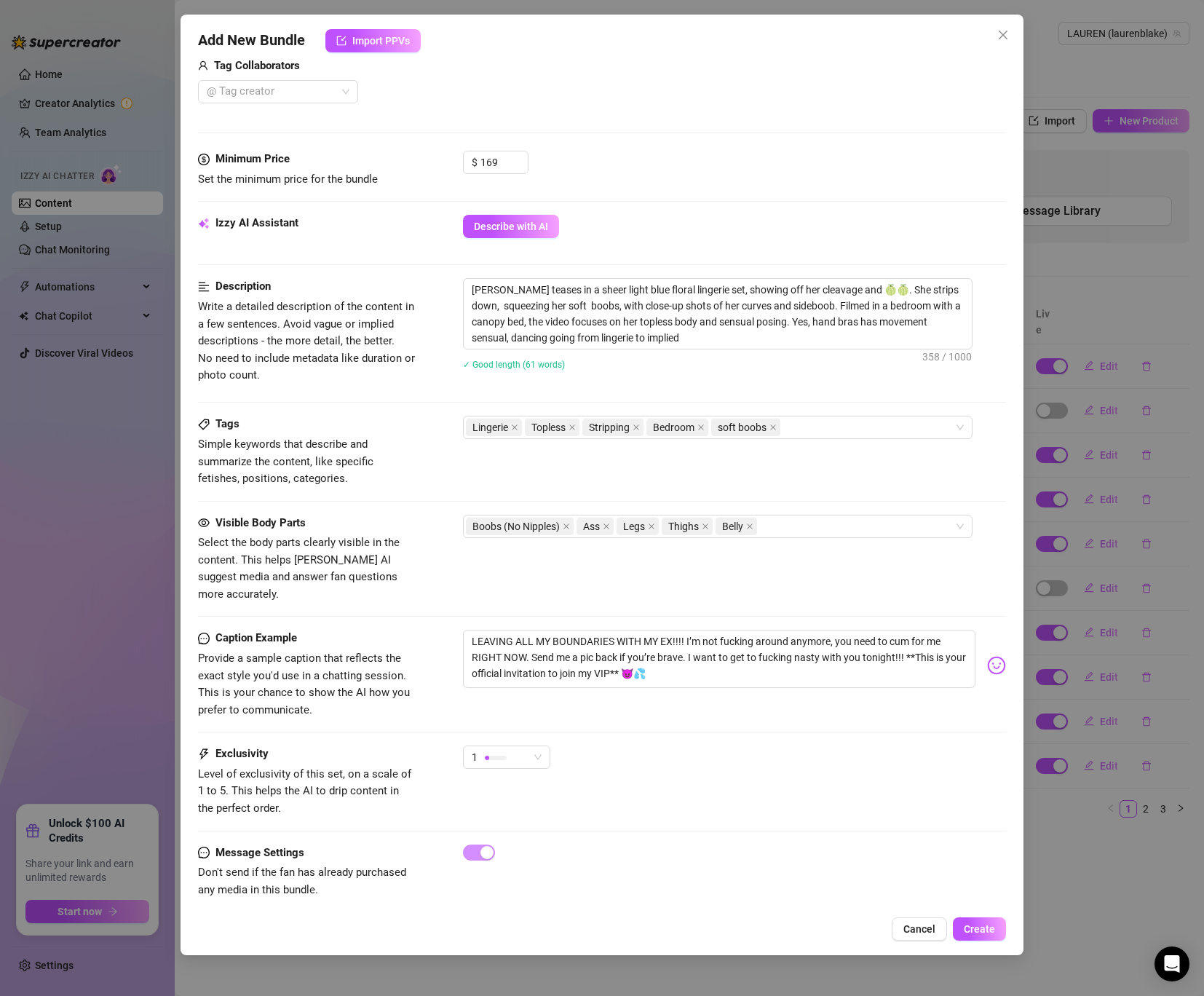
click at [740, 609] on div "Visible Body Parts Select the body parts clearly visible in the content. This h…" at bounding box center [602, 573] width 808 height 116
click at [753, 525] on icon "close" at bounding box center [749, 526] width 7 height 7
click at [749, 525] on div "Boobs (No Nipples) Ass Legs Thighs" at bounding box center [710, 526] width 489 height 21
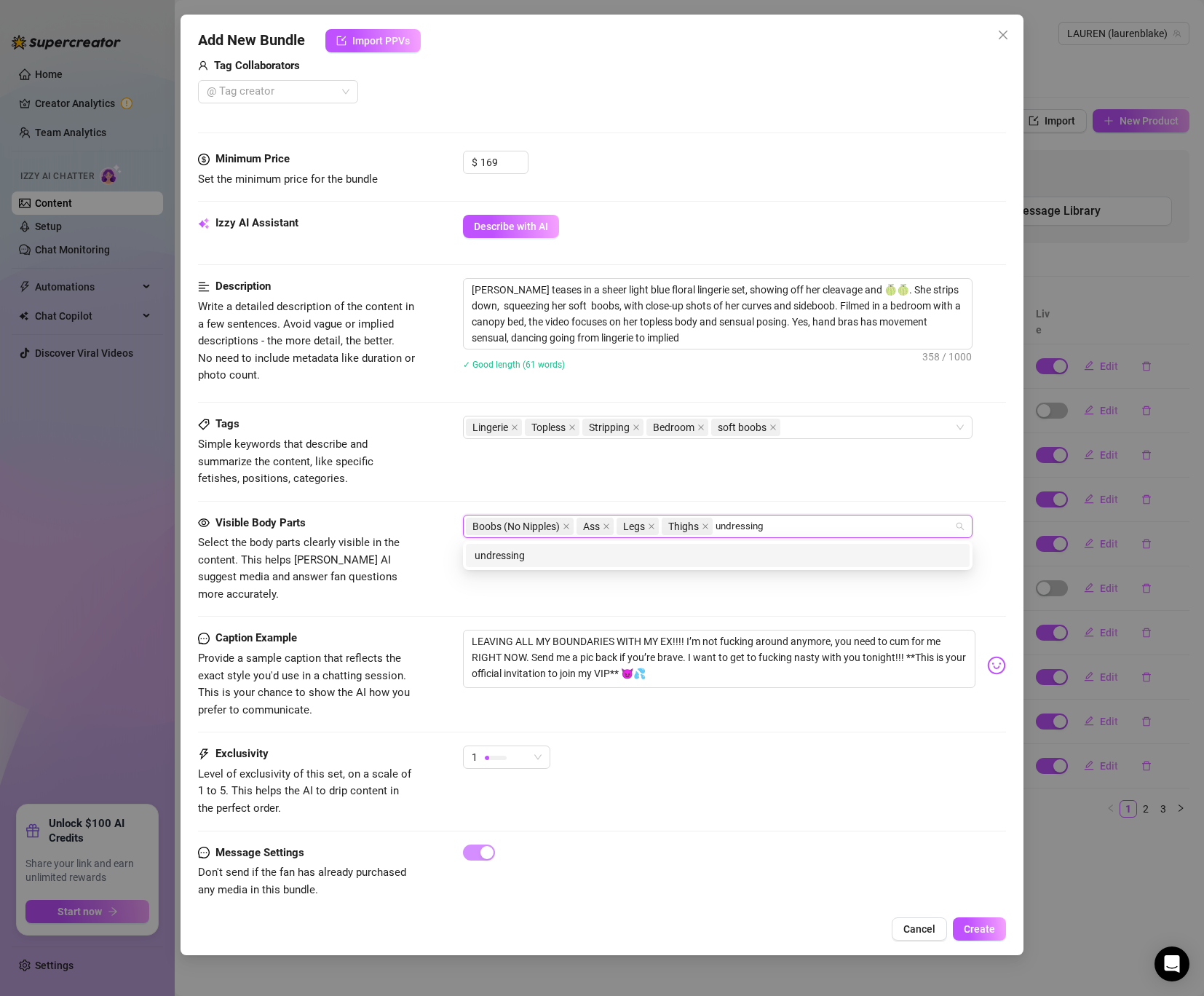
type input "undressing"
click at [567, 558] on div "undressing" at bounding box center [718, 556] width 486 height 16
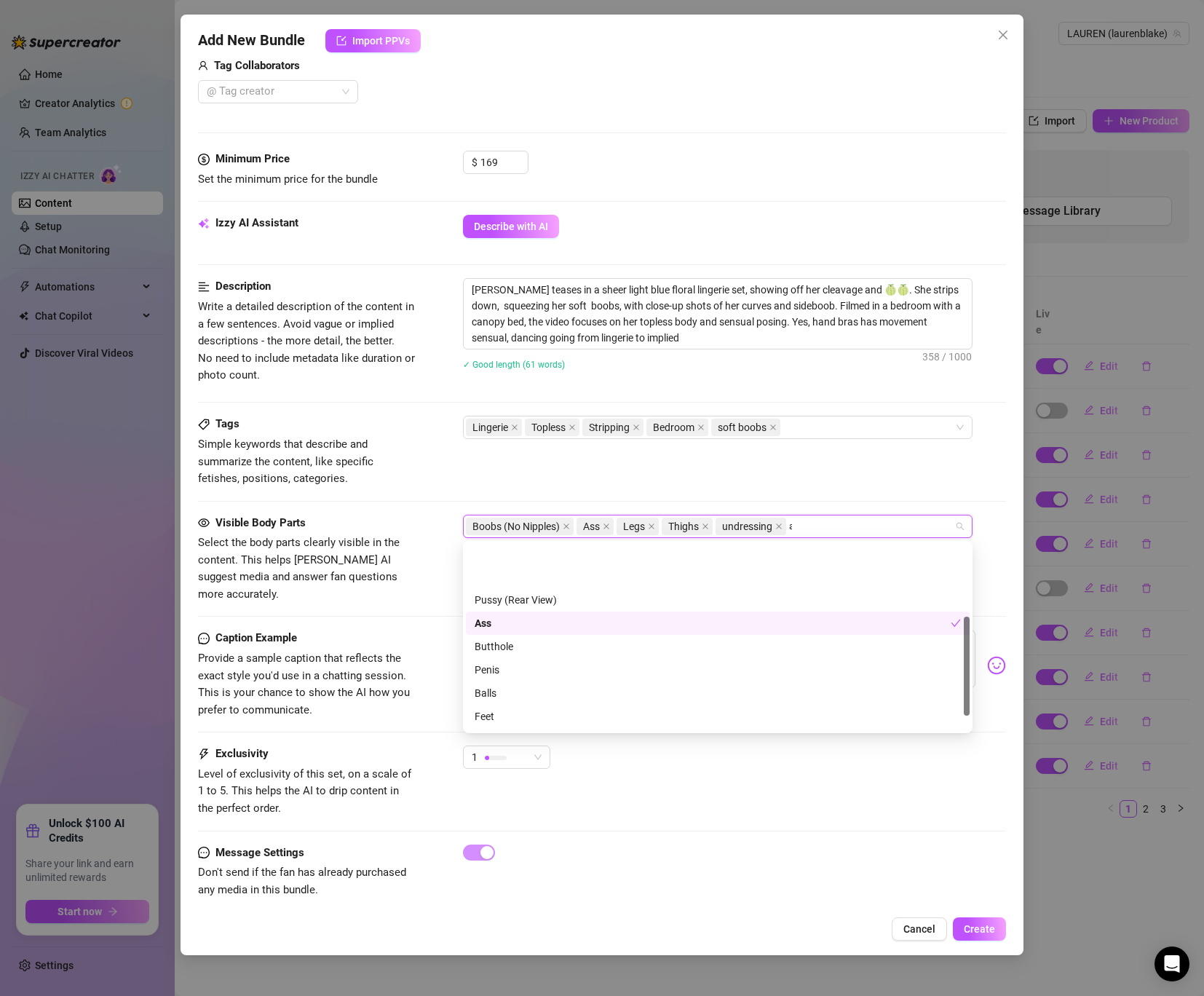
scroll to position [0, 0]
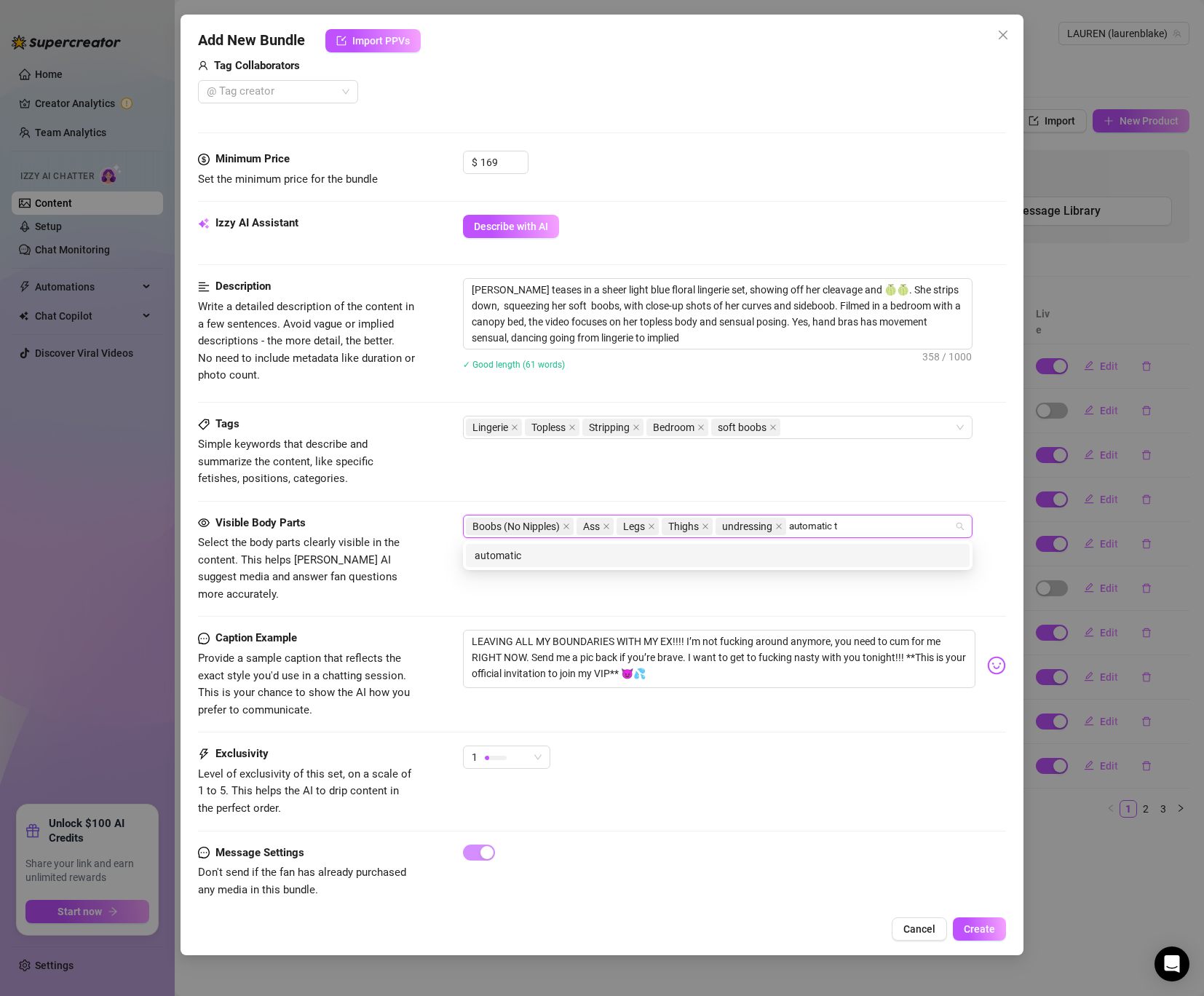
type input "automatic things"
drag, startPoint x: 879, startPoint y: 528, endPoint x: 831, endPoint y: 528, distance: 48.0
click at [831, 528] on div "Boobs (No Nipples) Ass Legs Thighs undressing" at bounding box center [710, 526] width 489 height 21
type input "fantasy"
click at [521, 557] on div "fantasy" at bounding box center [718, 556] width 486 height 16
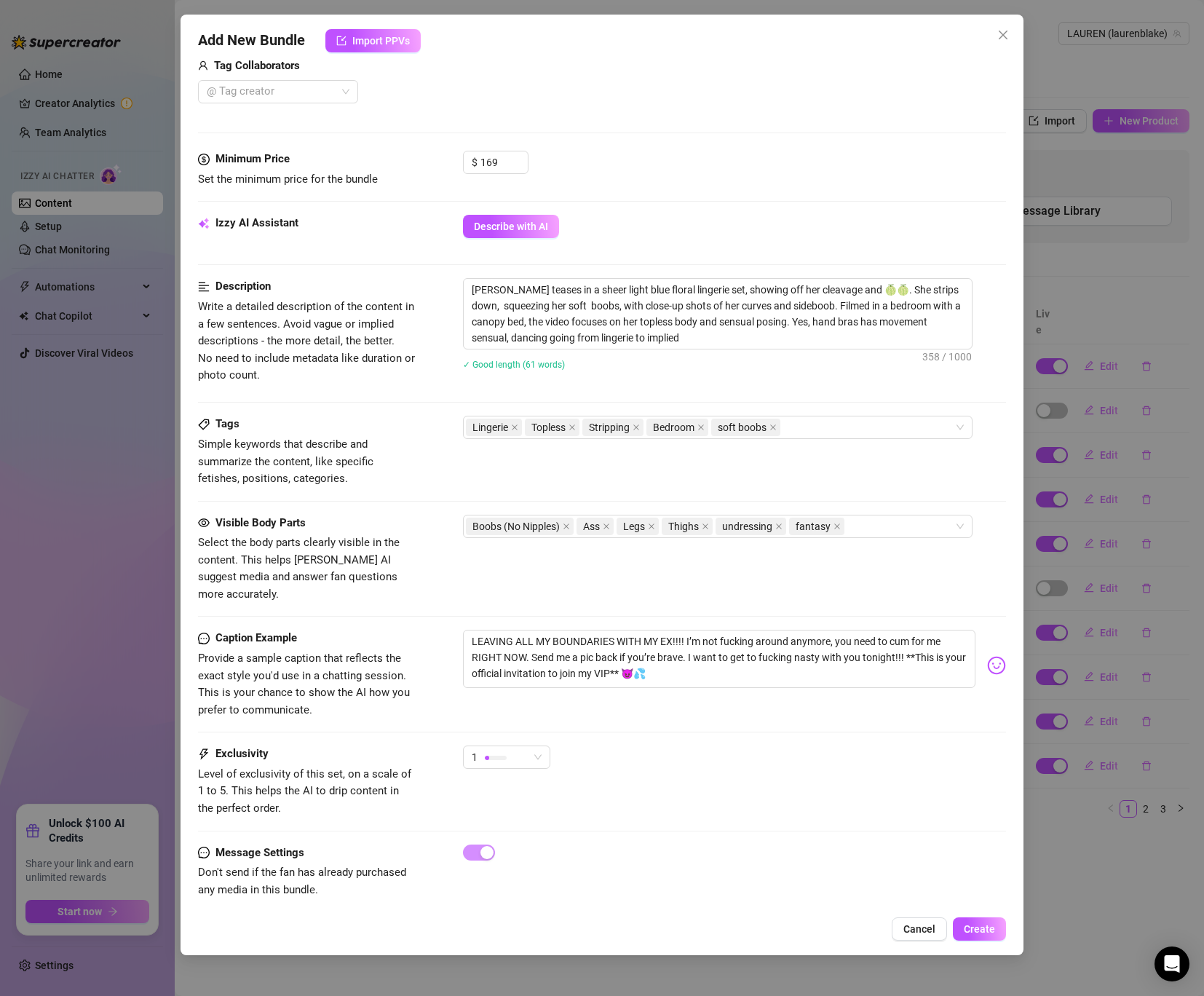
click at [818, 440] on div "Tags Simple keywords that describe and summarize the content, like specific fet…" at bounding box center [602, 451] width 808 height 72
click at [505, 750] on div at bounding box center [495, 757] width 21 height 14
click at [516, 848] on div "4" at bounding box center [543, 839] width 154 height 23
click at [701, 616] on div at bounding box center [602, 616] width 808 height 1
drag, startPoint x: 660, startPoint y: 656, endPoint x: 369, endPoint y: 581, distance: 300.5
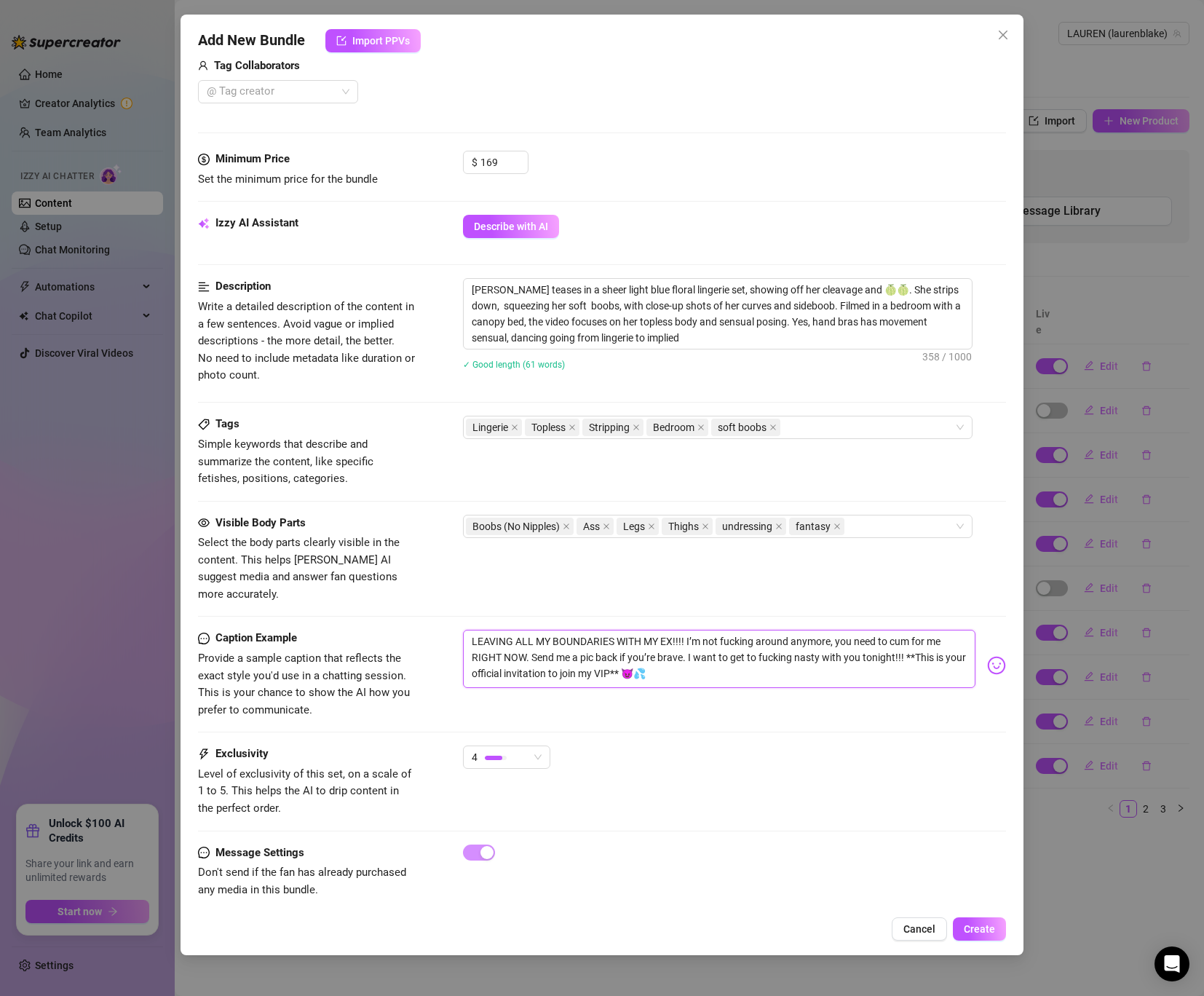
click at [369, 581] on form "Account ️‍LAUREN (@laurenblake) Name Name is for your internal organization onl…" at bounding box center [602, 312] width 808 height 1227
type textarea "Type your message here..."
click at [517, 630] on textarea "Since you've been good to me I decided to make something intimate for you. Plea…" at bounding box center [719, 658] width 513 height 58
click at [820, 630] on textarea "Since you've been good to me I decided to make something intimate for you. Plea…" at bounding box center [719, 658] width 513 height 58
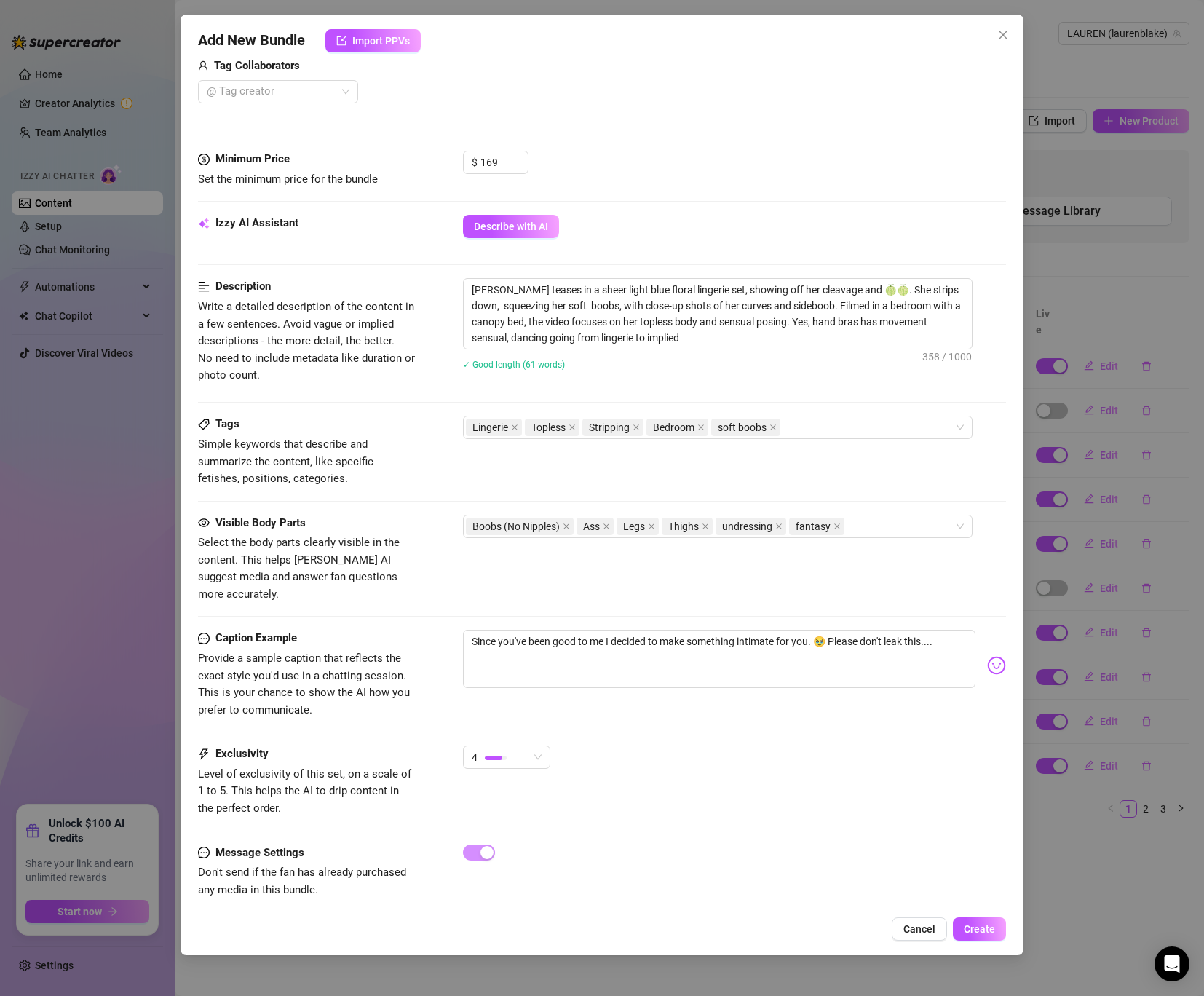
click at [628, 781] on div "Exclusivity Level of exclusivity of this set, on a scale of 1 to 5. This helps …" at bounding box center [602, 781] width 808 height 72
click at [255, 866] on span "Don't send if the fan has already purchased any media in this bundle." at bounding box center [302, 881] width 208 height 30
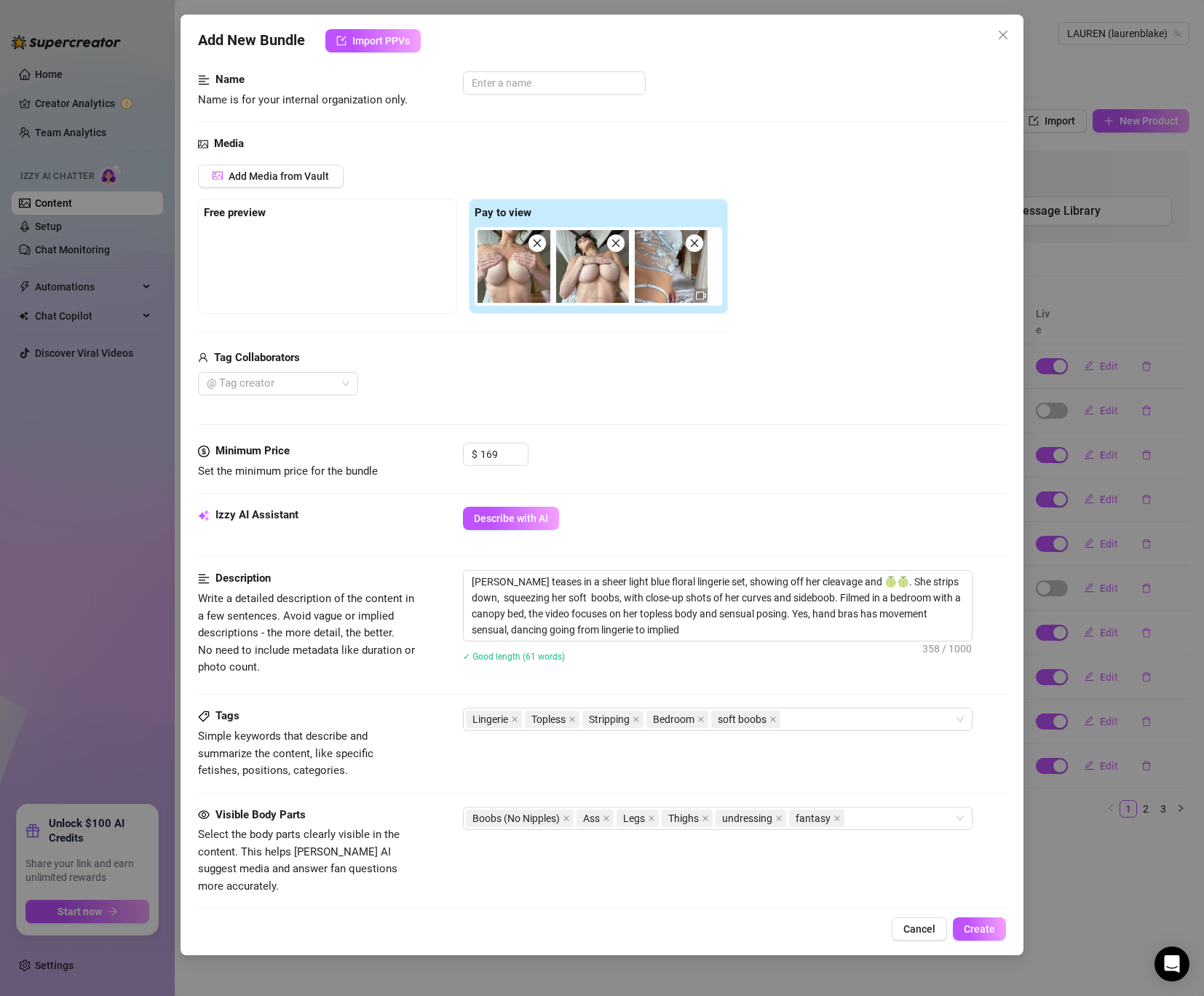
scroll to position [61, 0]
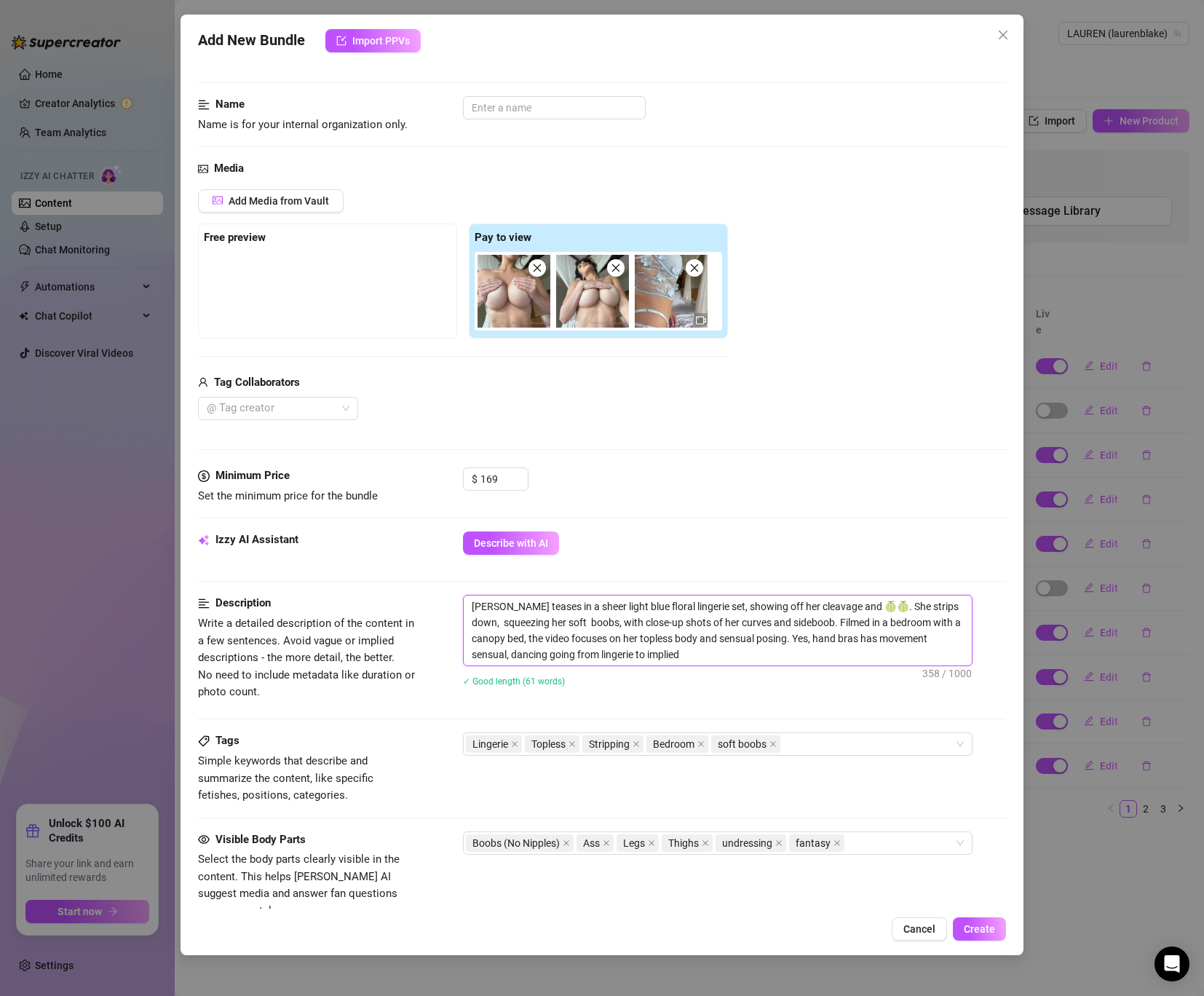
drag, startPoint x: 707, startPoint y: 608, endPoint x: 445, endPoint y: 607, distance: 262.0
click at [445, 607] on div "Description Write a detailed description of the content in a few sentences. Avo…" at bounding box center [602, 649] width 808 height 110
click at [532, 111] on input "text" at bounding box center [555, 107] width 183 height 23
paste input "[PERSON_NAME] teases in a sheer light blue floral lingerie set,"
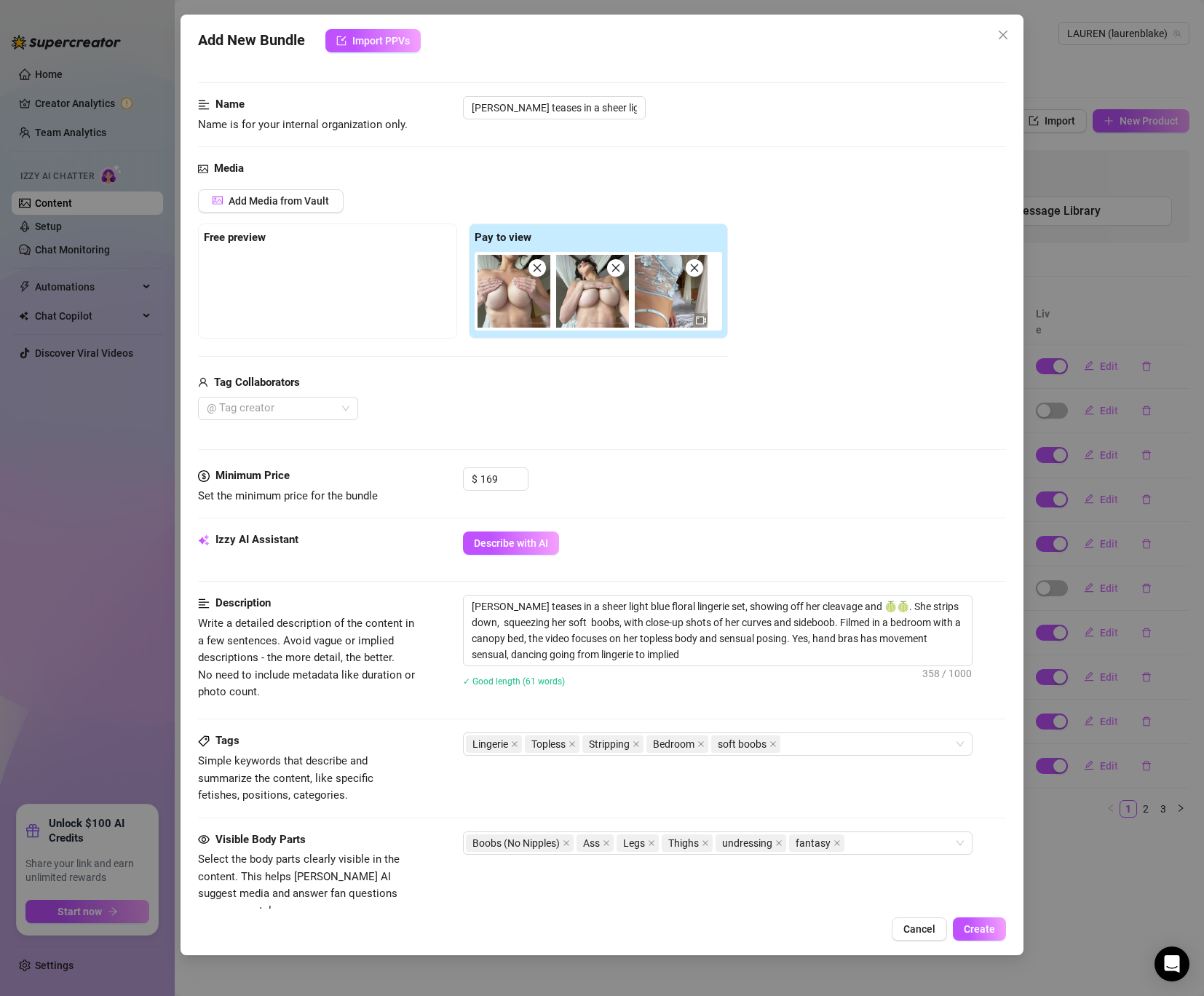
click at [954, 252] on div "Add Media from Vault Free preview Pay to view Tag Collaborators @ Tag creator" at bounding box center [602, 304] width 808 height 231
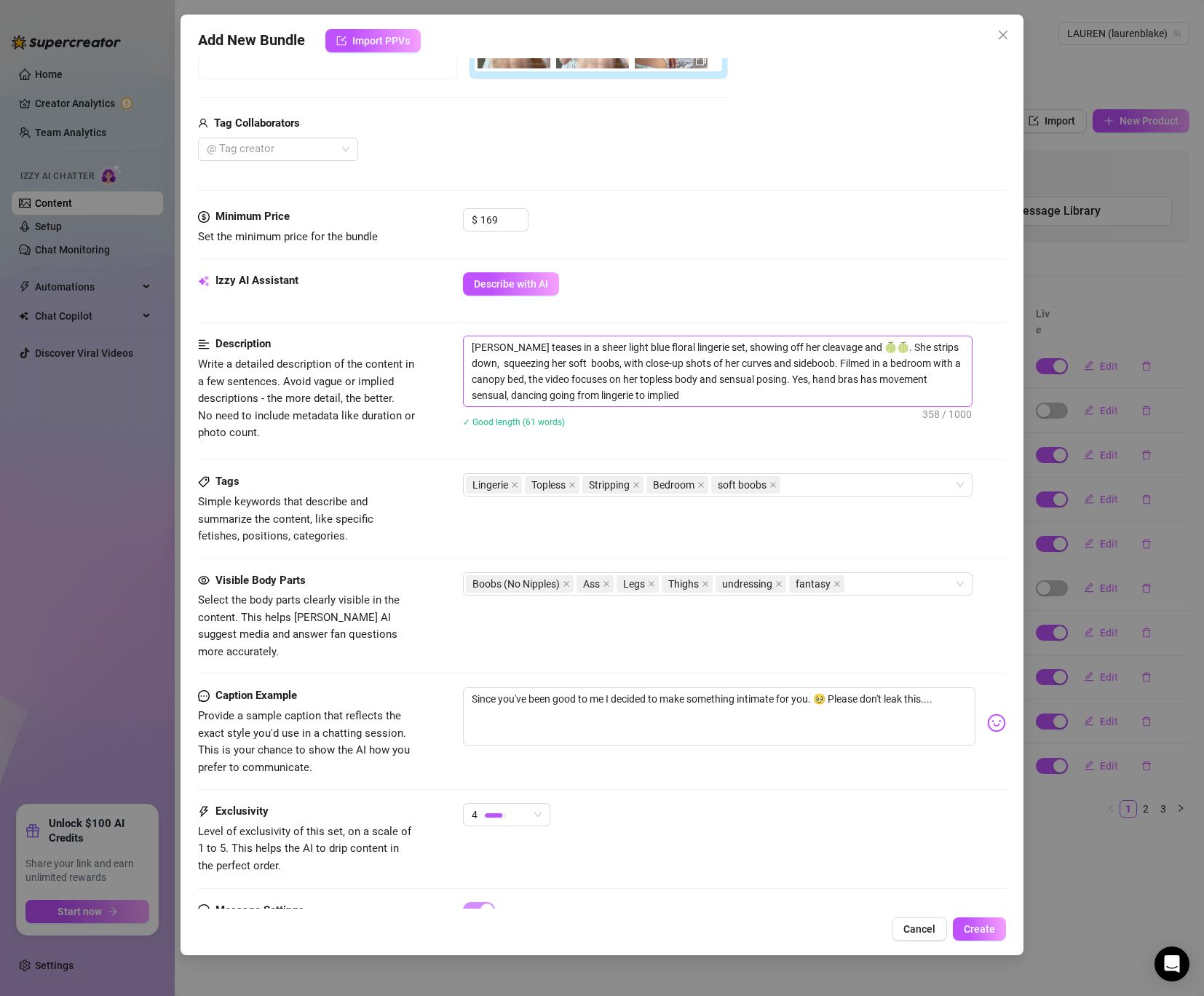
scroll to position [378, 0]
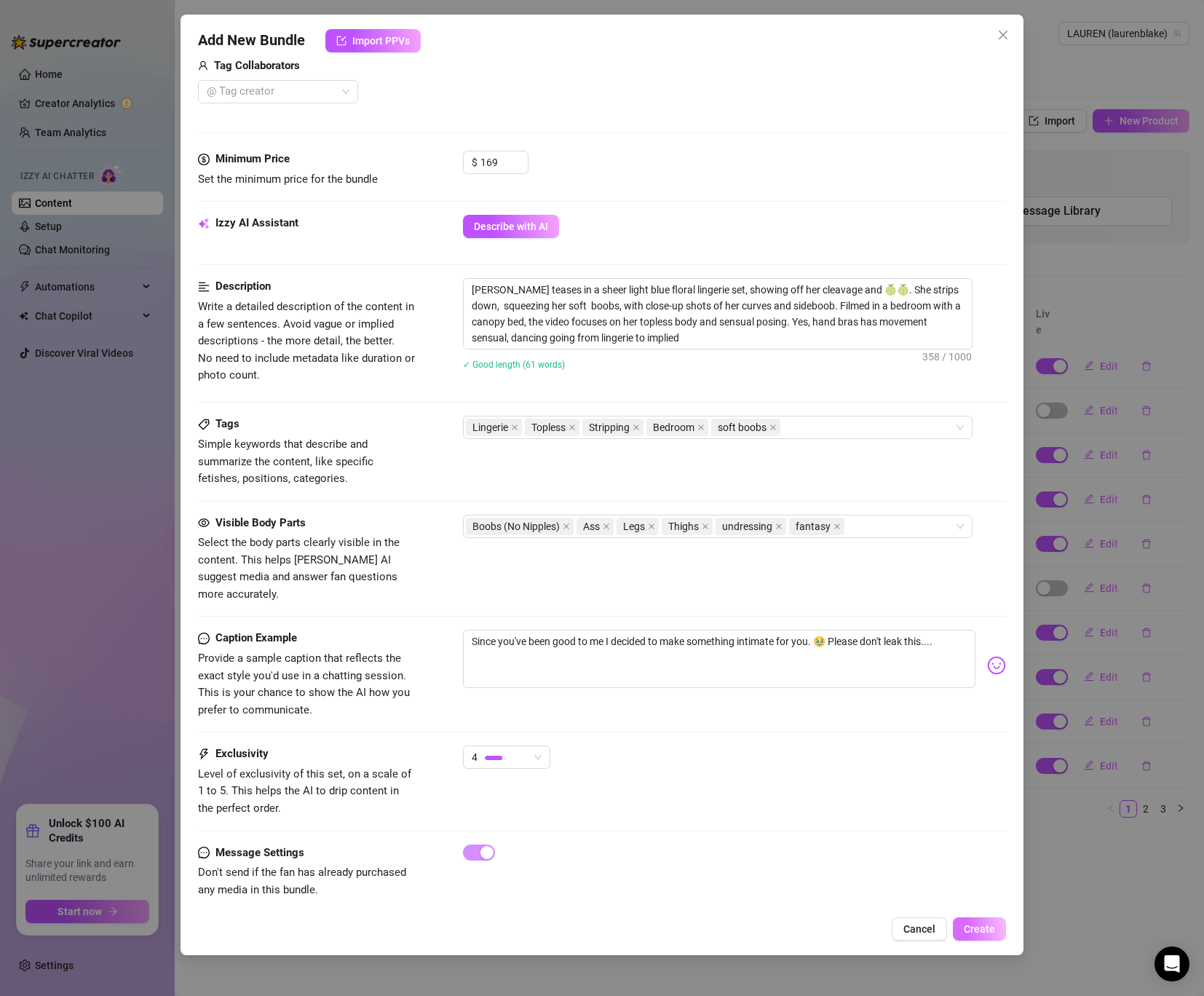
drag, startPoint x: 989, startPoint y: 931, endPoint x: 962, endPoint y: 930, distance: 27.0
click at [962, 930] on button "Create" at bounding box center [979, 928] width 53 height 23
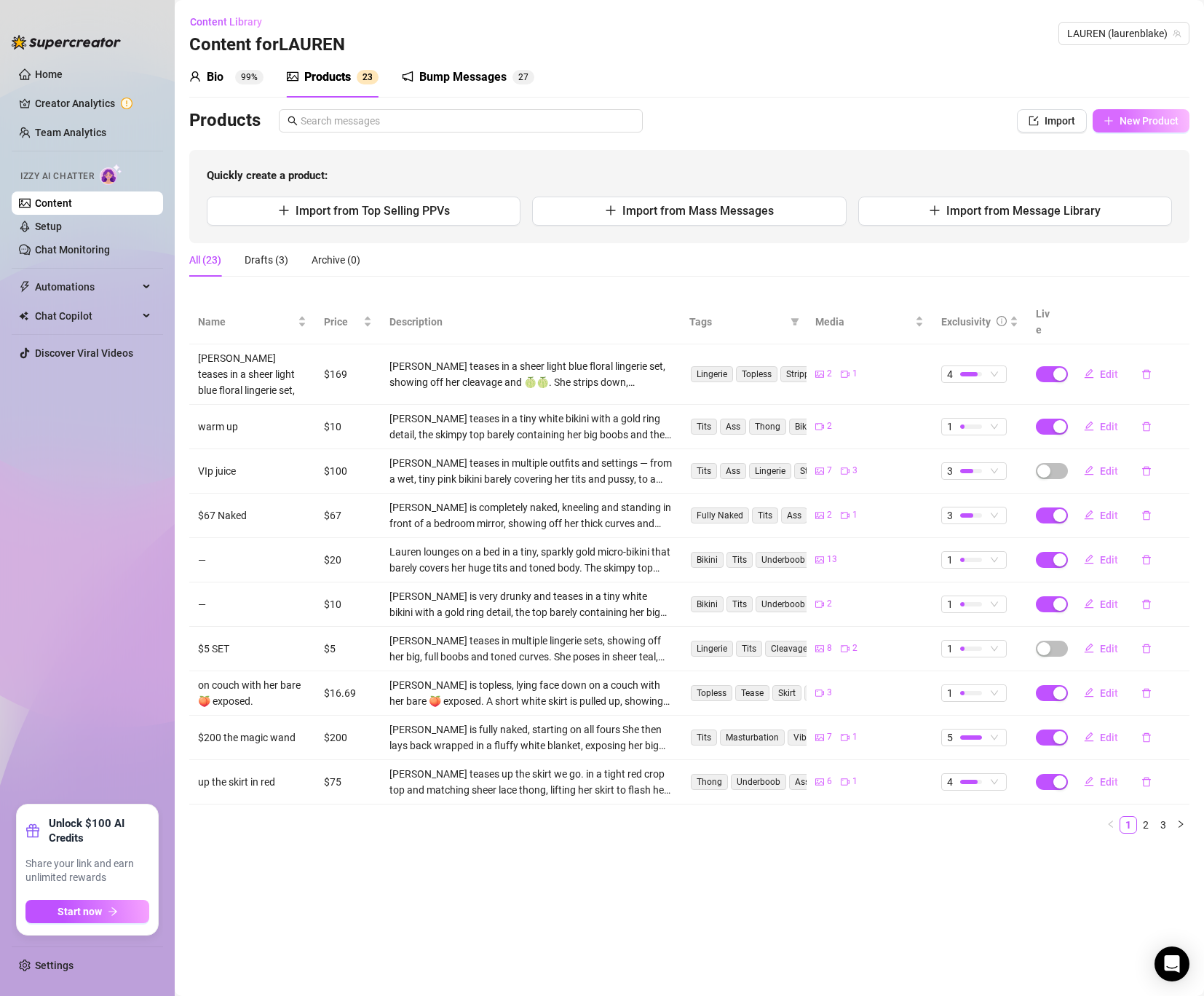
click at [1121, 118] on span "New Product" at bounding box center [1149, 121] width 59 height 12
